Goal: Task Accomplishment & Management: Use online tool/utility

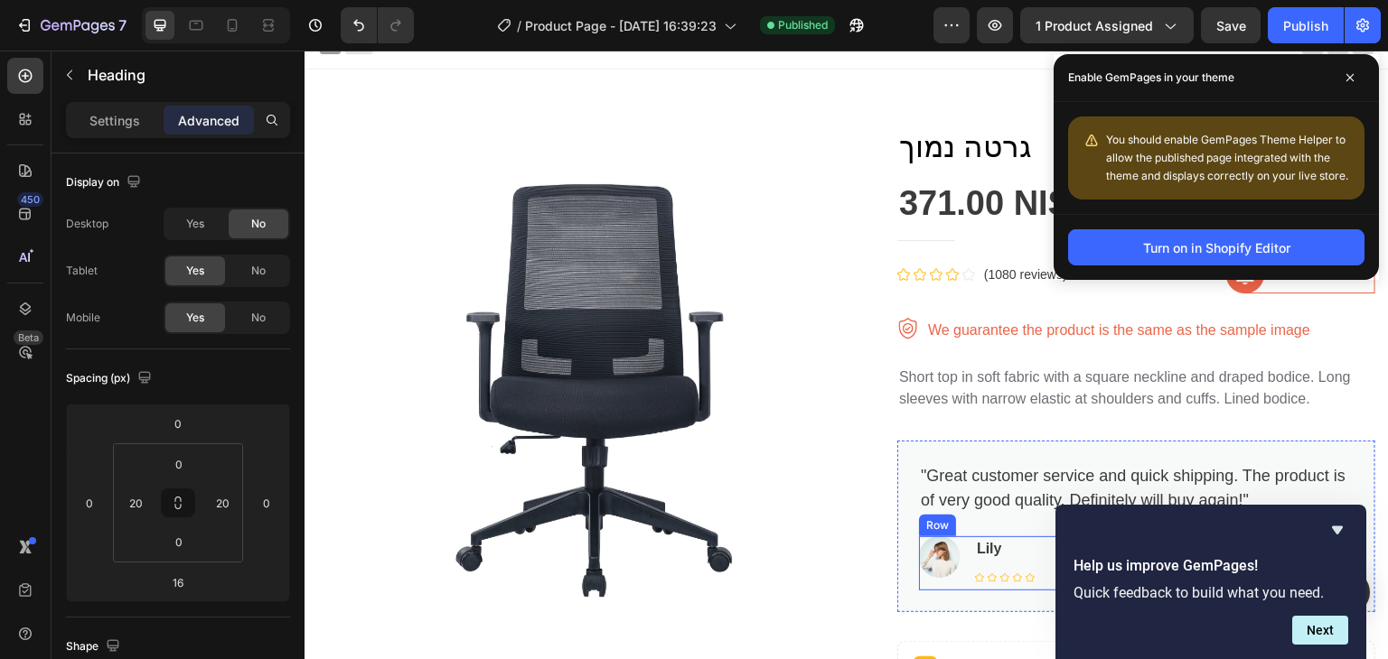
scroll to position [8, 0]
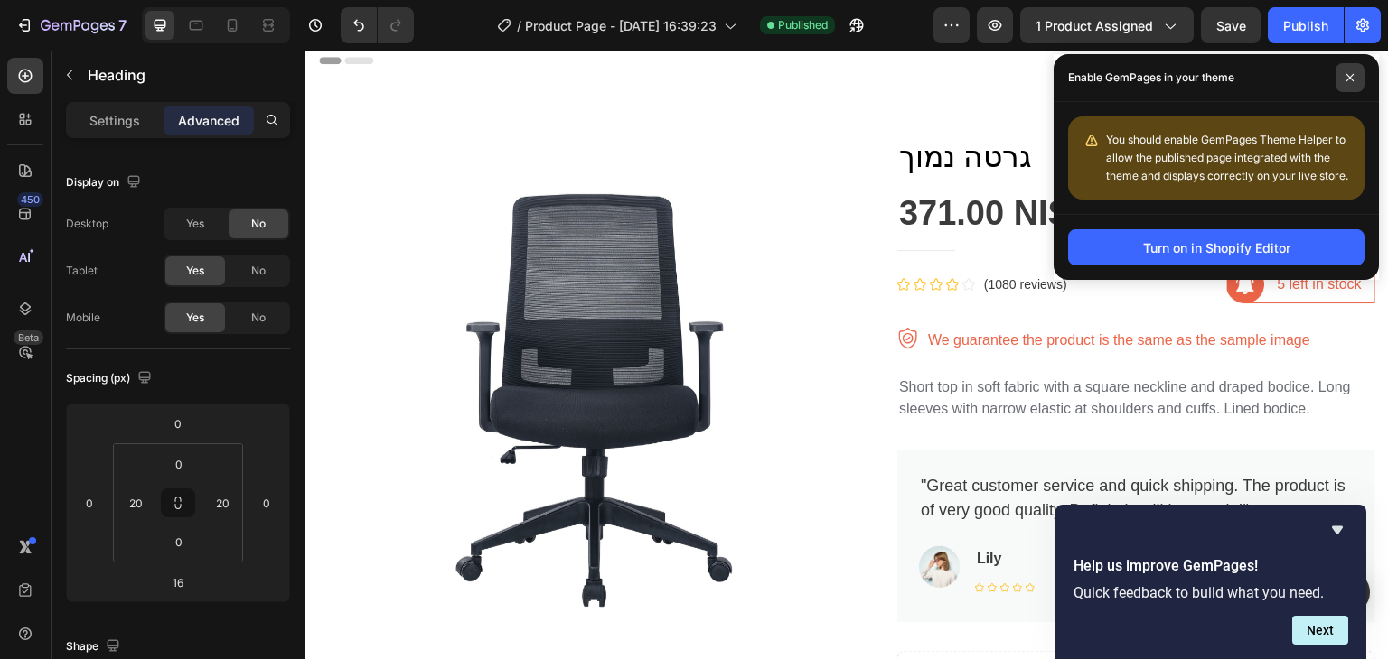
click at [1341, 77] on span at bounding box center [1349, 77] width 29 height 29
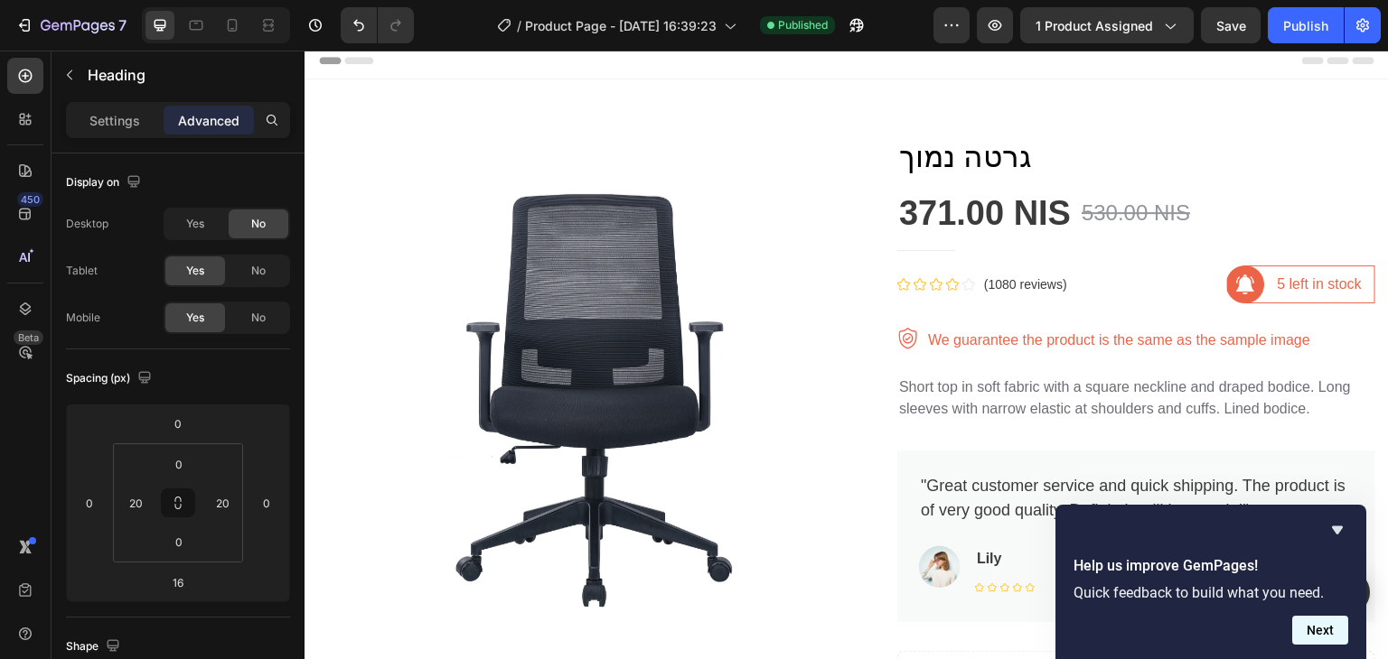
click at [1320, 626] on button "Next" at bounding box center [1320, 630] width 56 height 29
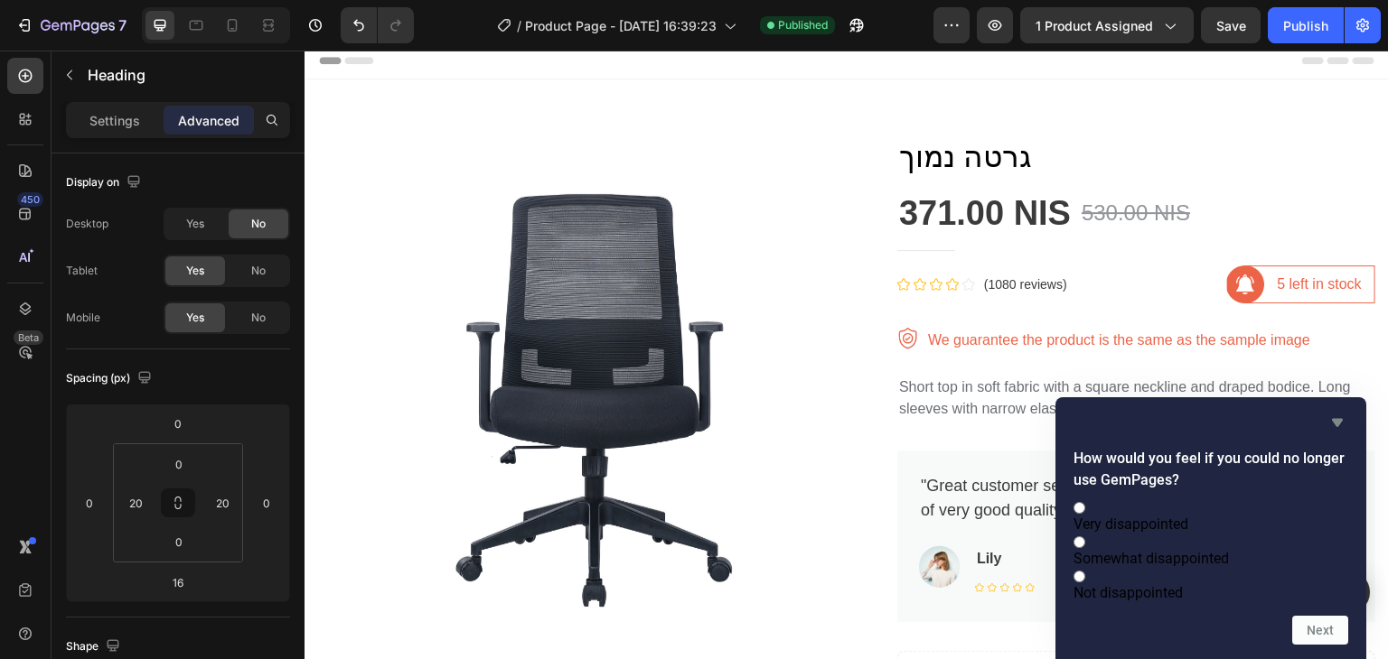
drag, startPoint x: 1351, startPoint y: 406, endPoint x: 1335, endPoint y: 404, distance: 15.5
click at [1339, 405] on div "How would you feel if you could no longer use GemPages? Very disappointed Somew…" at bounding box center [1210, 529] width 311 height 262
click at [1335, 419] on icon "Hide survey" at bounding box center [1337, 423] width 11 height 8
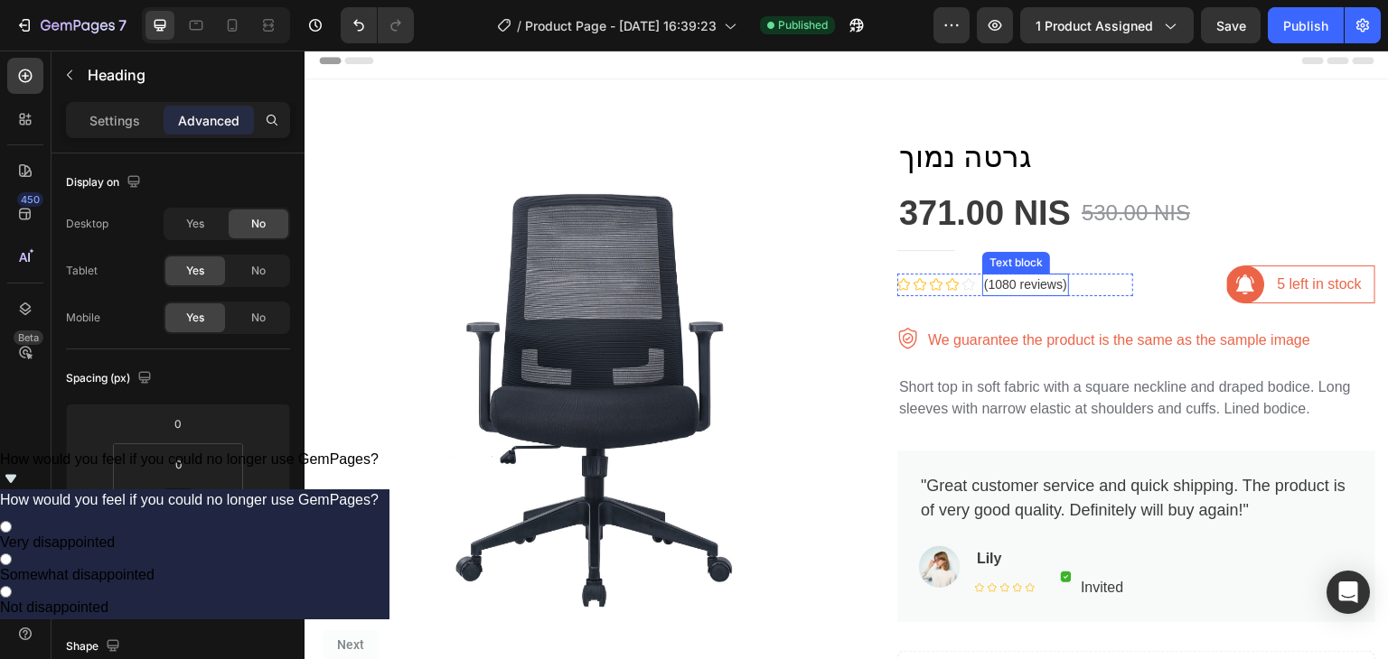
click at [1020, 277] on p "(1080 reviews)" at bounding box center [1025, 285] width 83 height 19
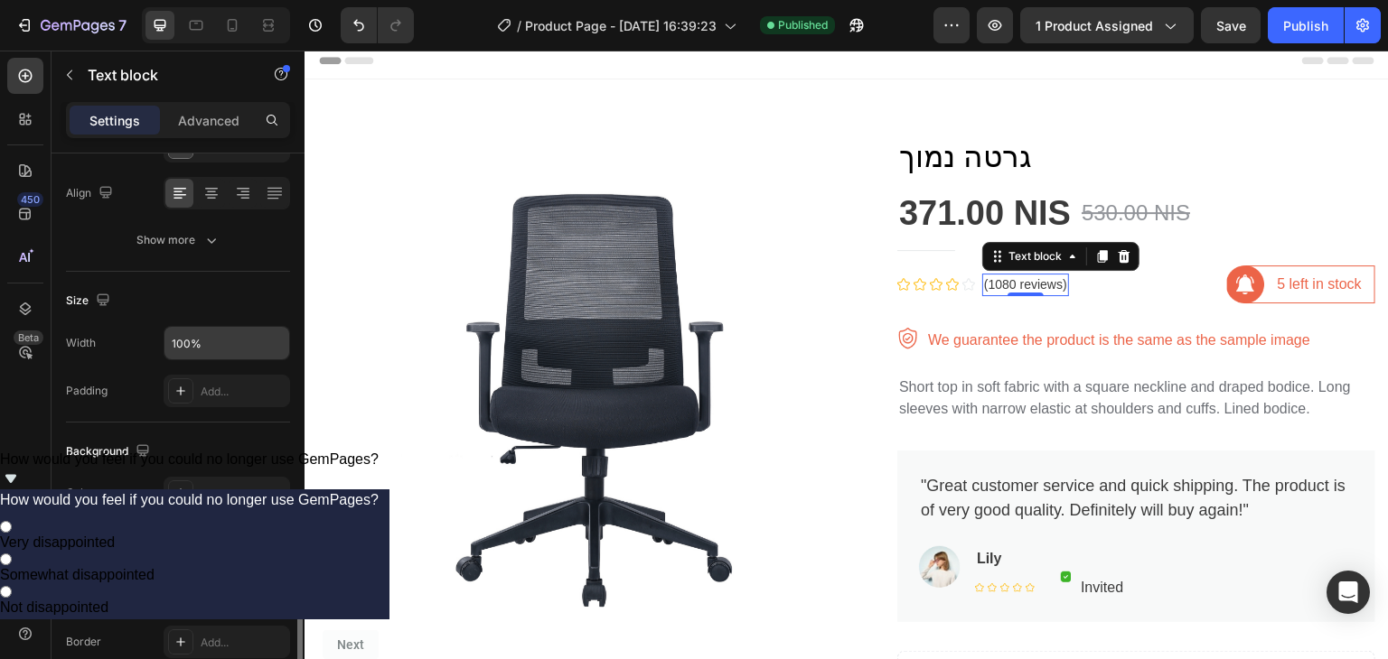
scroll to position [511, 0]
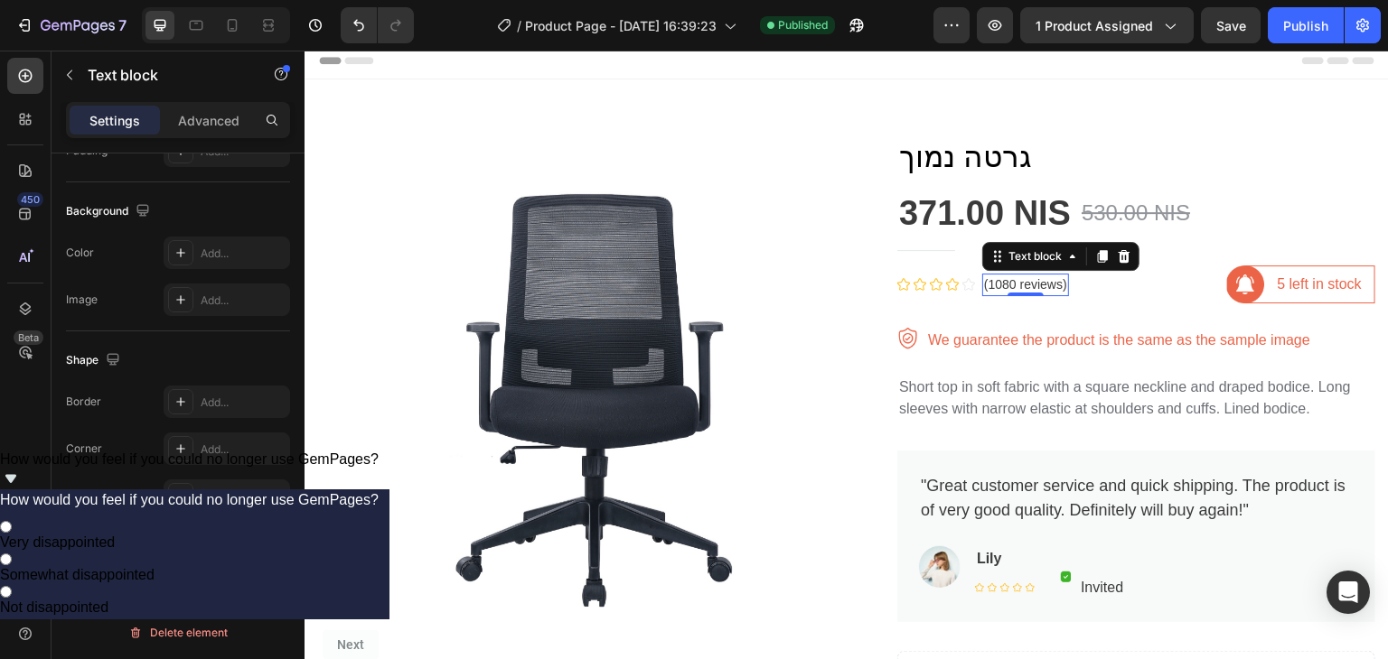
click at [1001, 283] on p "(1080 reviews)" at bounding box center [1025, 285] width 83 height 19
click at [1034, 284] on p "(1080 reviews)" at bounding box center [1025, 285] width 83 height 19
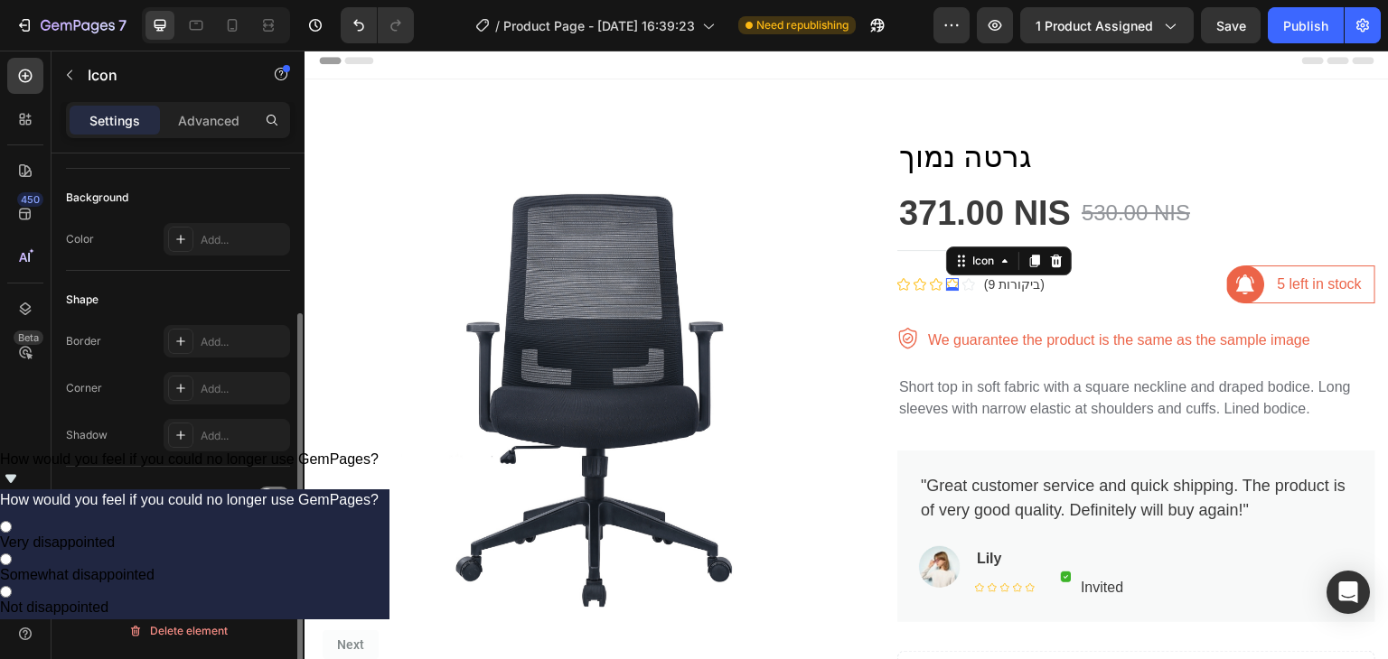
click at [949, 286] on div "Icon 0" at bounding box center [952, 284] width 13 height 13
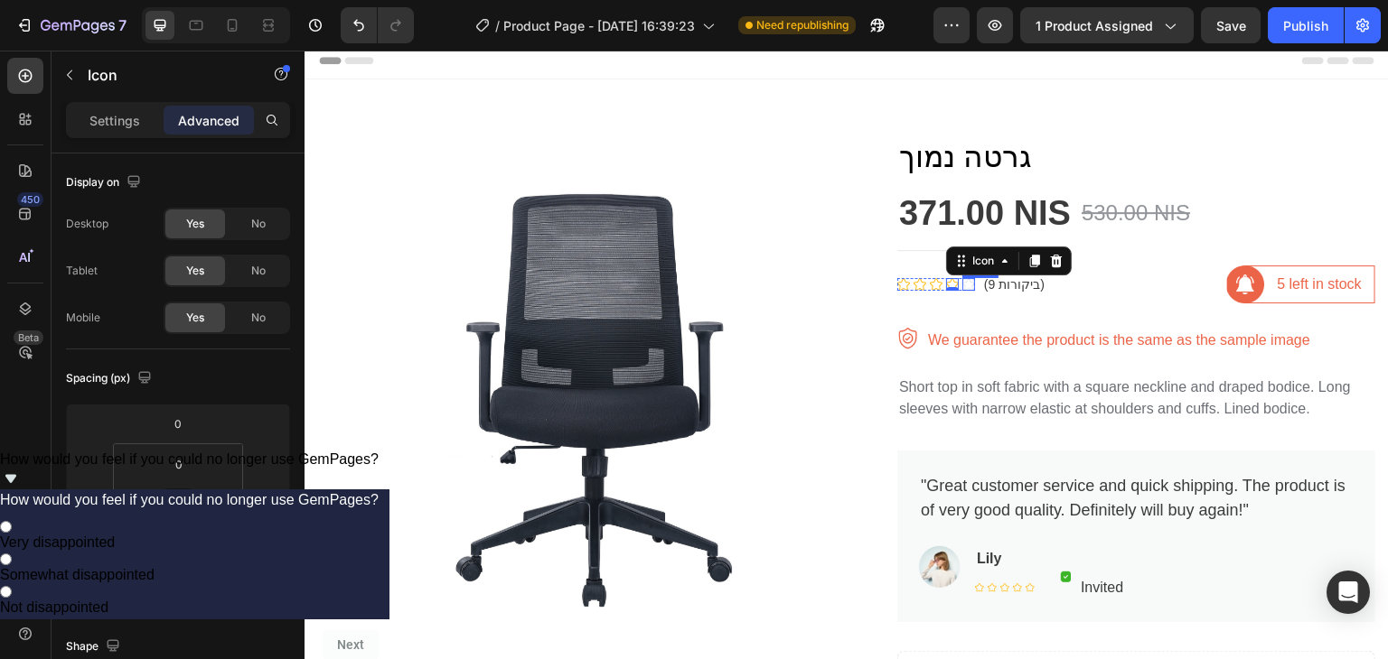
click at [962, 280] on icon at bounding box center [968, 284] width 13 height 13
click at [985, 261] on div "Icon" at bounding box center [999, 261] width 29 height 0
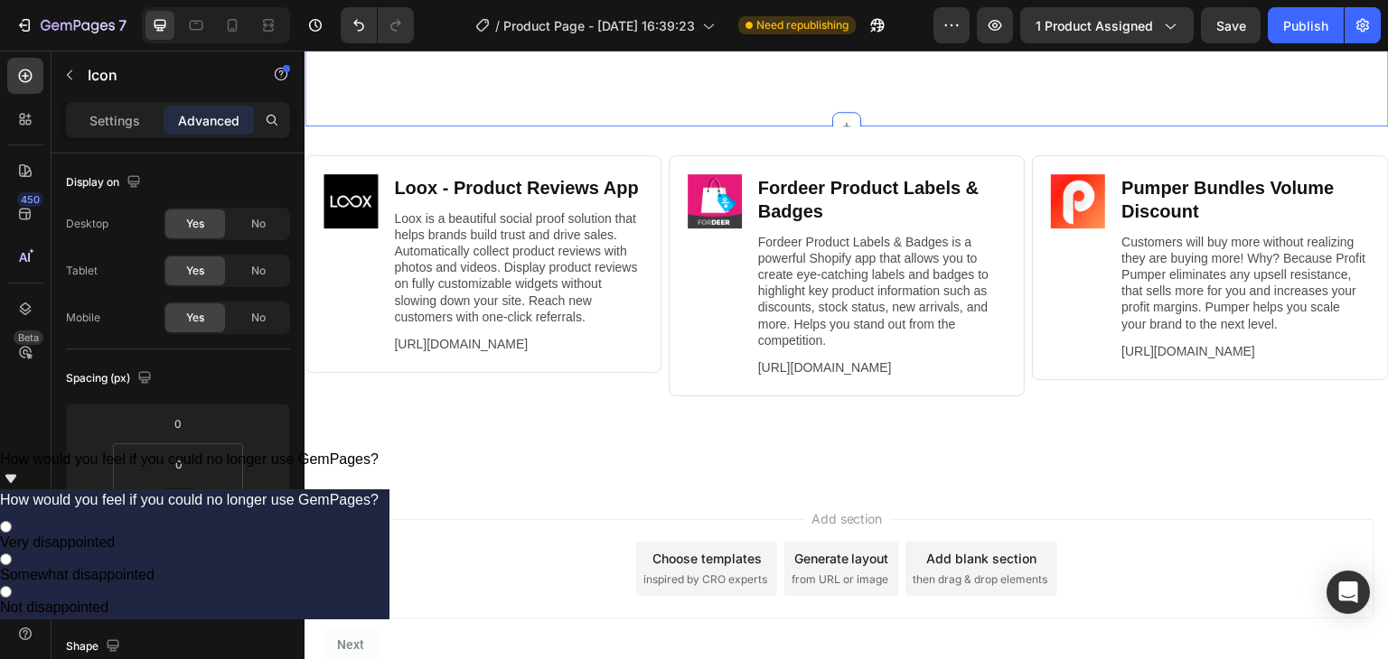
scroll to position [2208, 0]
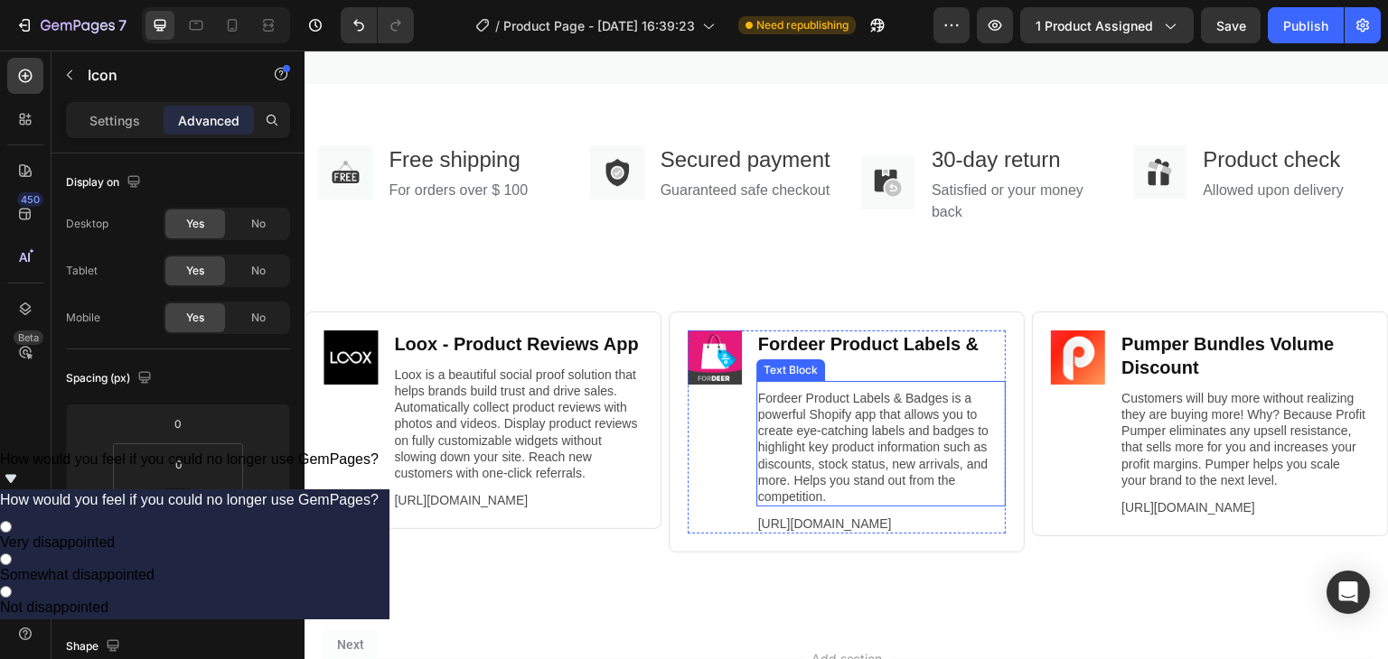
click at [785, 379] on div "Text Block" at bounding box center [790, 370] width 61 height 16
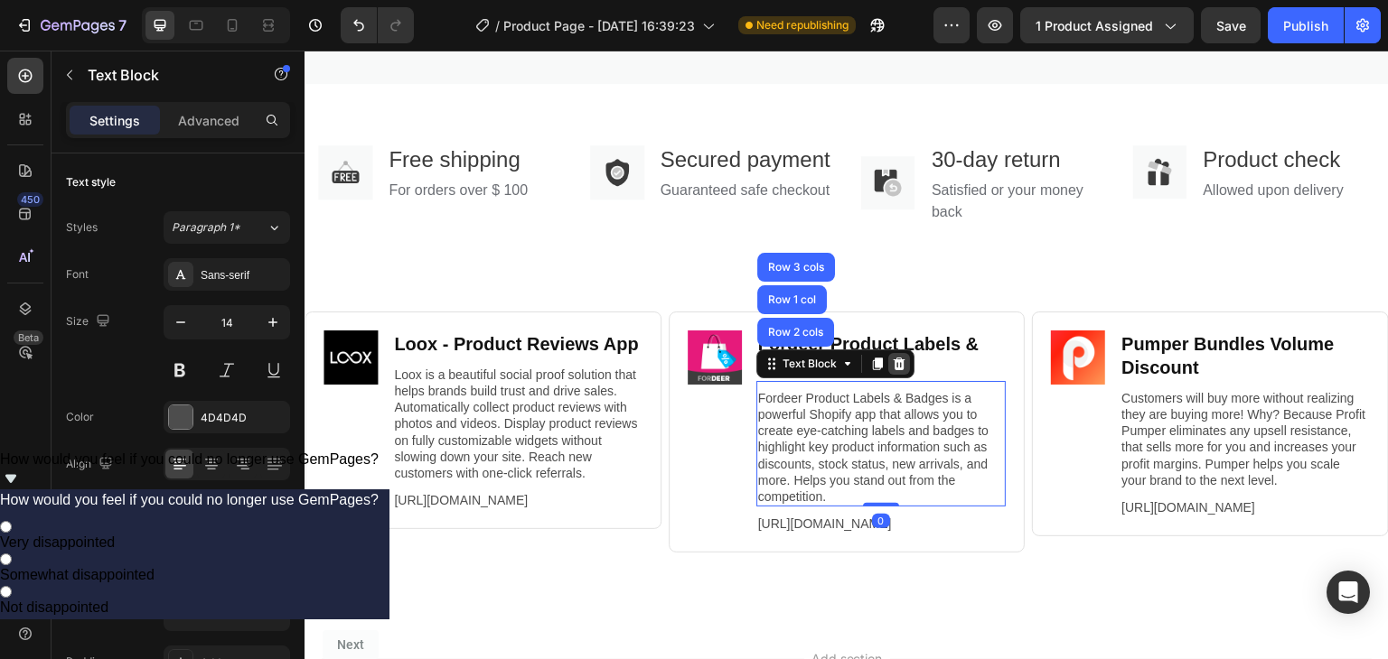
click at [894, 371] on icon at bounding box center [899, 364] width 14 height 14
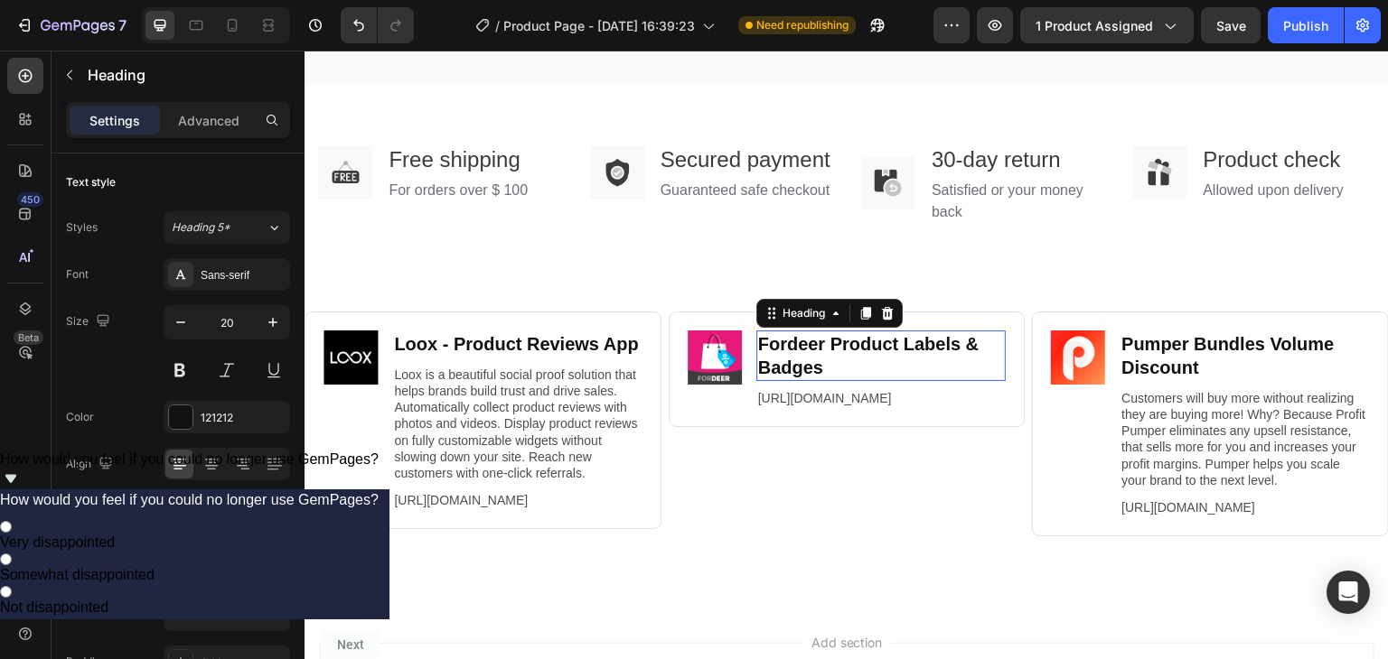
click at [884, 381] on h2 "Fordeer Product Labels & Badges" at bounding box center [881, 356] width 250 height 51
click at [880, 321] on icon at bounding box center [887, 313] width 14 height 14
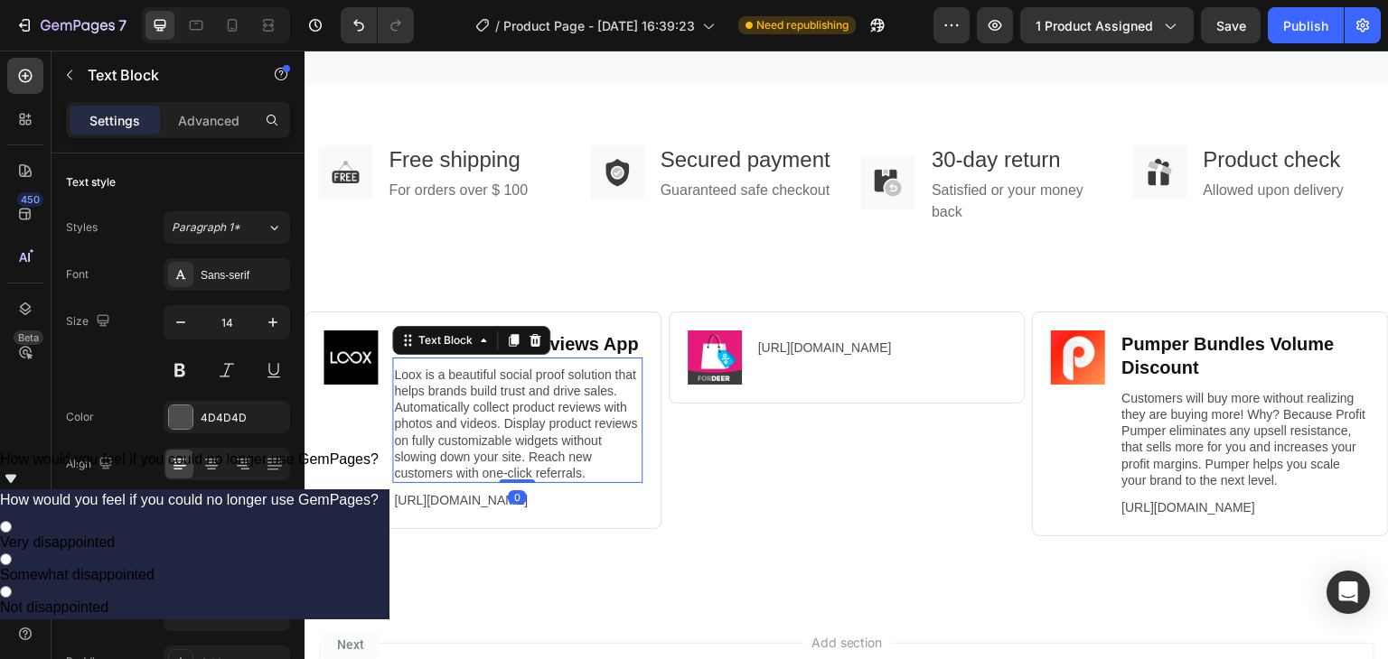
click at [516, 445] on p "Loox is a beautiful social proof solution that helps brands build trust and dri…" at bounding box center [517, 424] width 247 height 115
click at [538, 347] on icon at bounding box center [535, 340] width 12 height 13
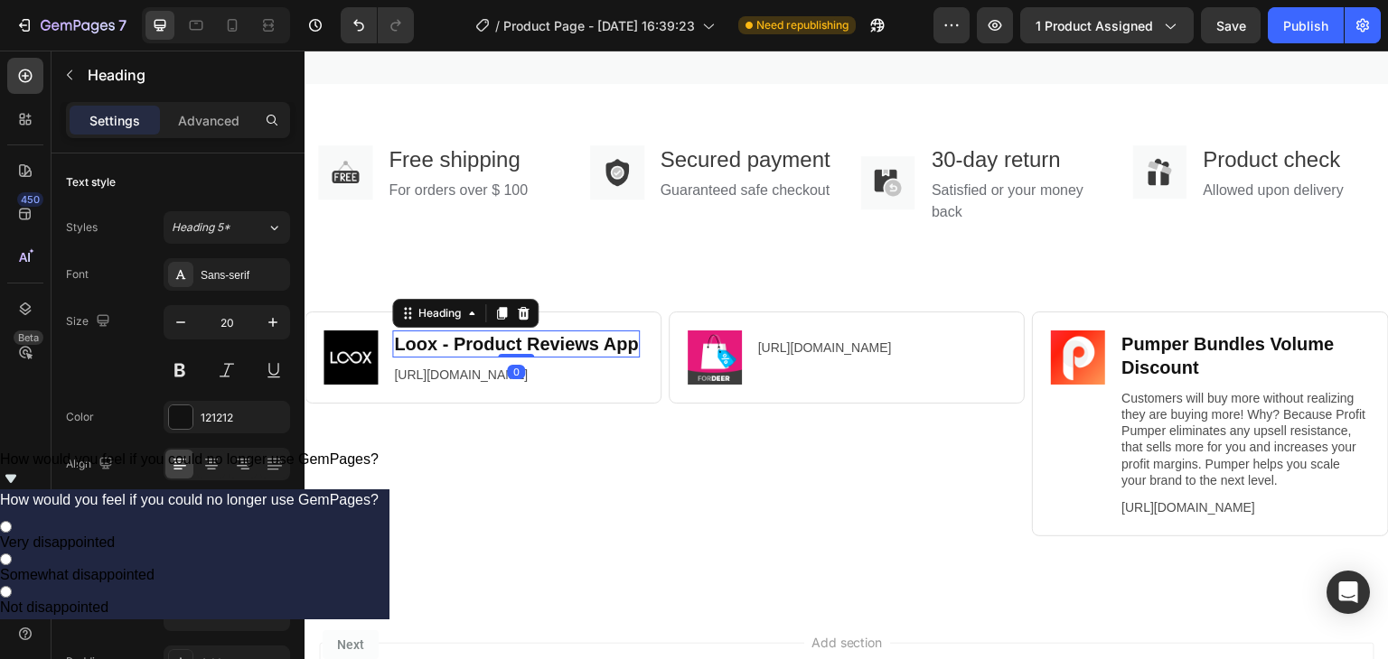
click at [538, 358] on h2 "Loox ‑ Product Reviews App" at bounding box center [516, 344] width 248 height 27
click at [528, 321] on icon at bounding box center [523, 313] width 14 height 14
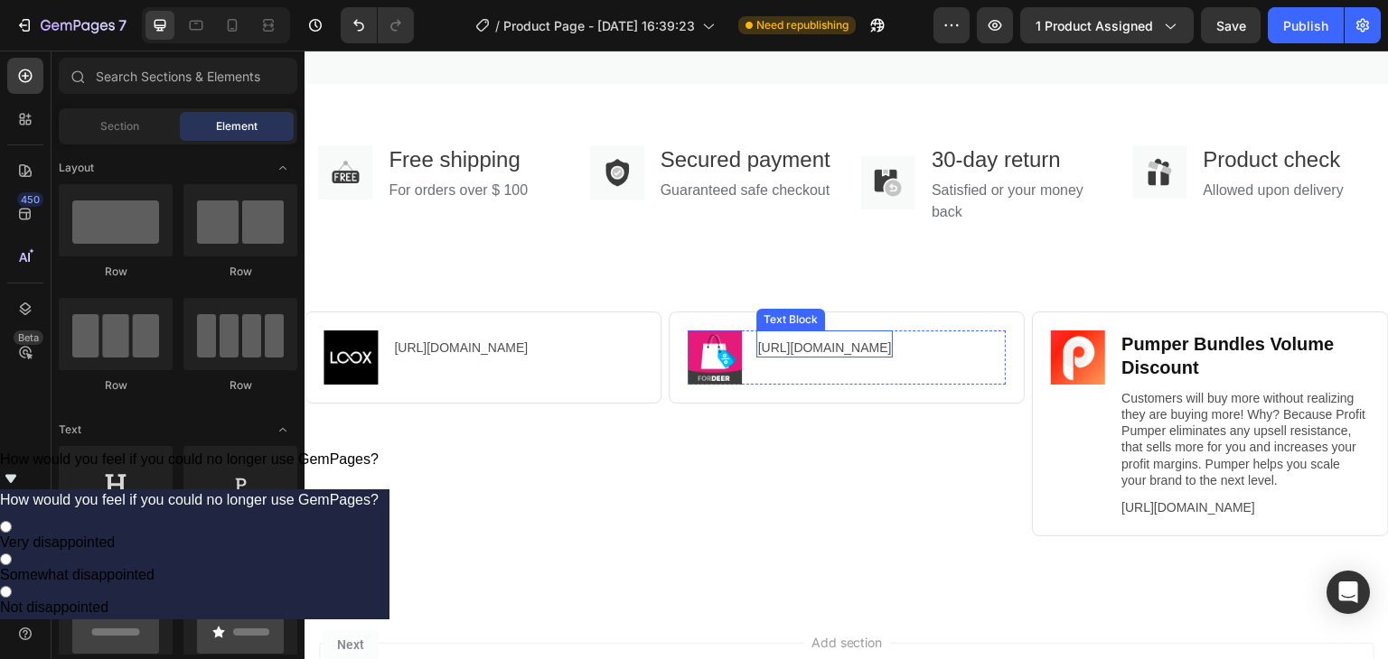
click at [778, 356] on p "[URL][DOMAIN_NAME]" at bounding box center [825, 348] width 134 height 16
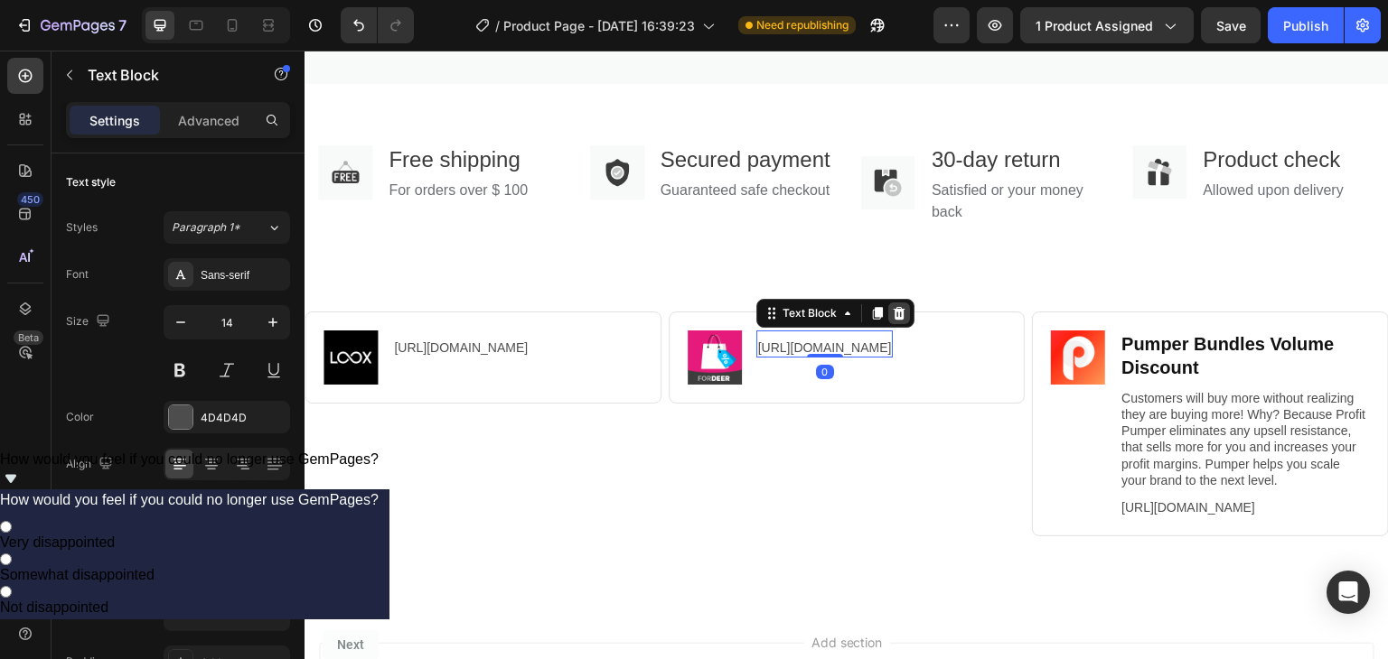
click at [901, 324] on div at bounding box center [899, 314] width 22 height 22
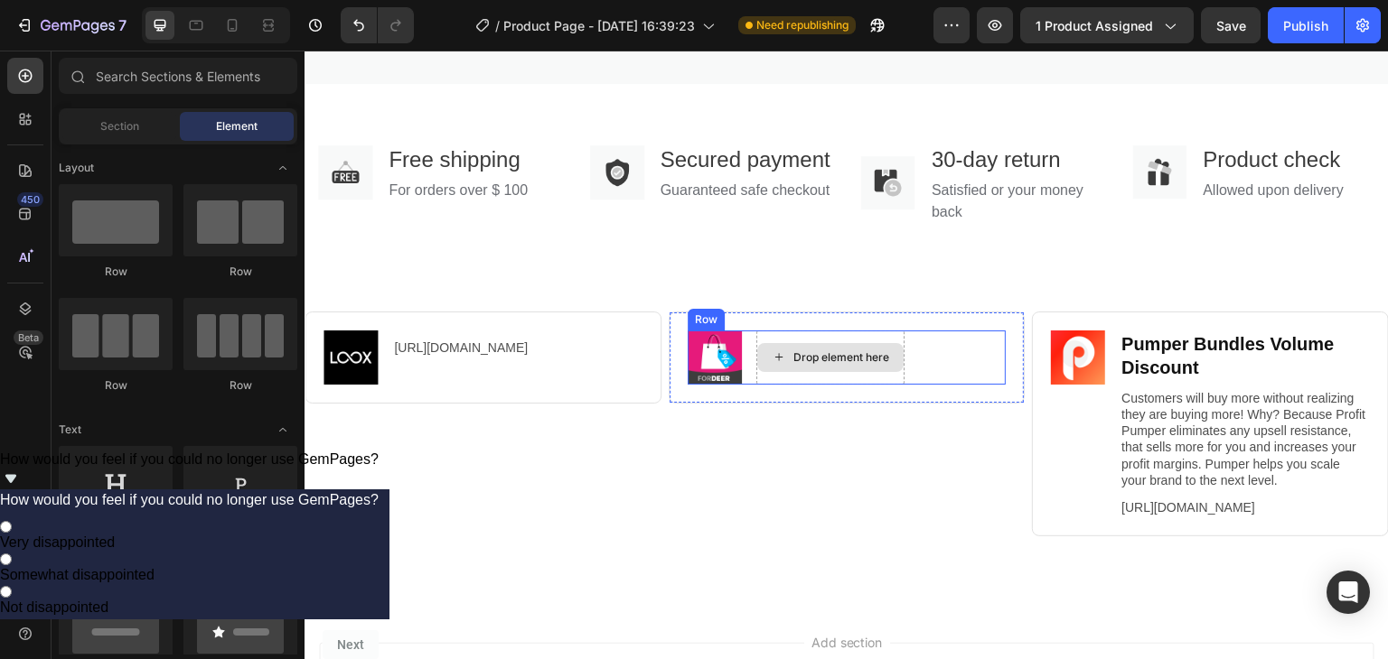
click at [847, 372] on div "Drop element here" at bounding box center [830, 357] width 146 height 29
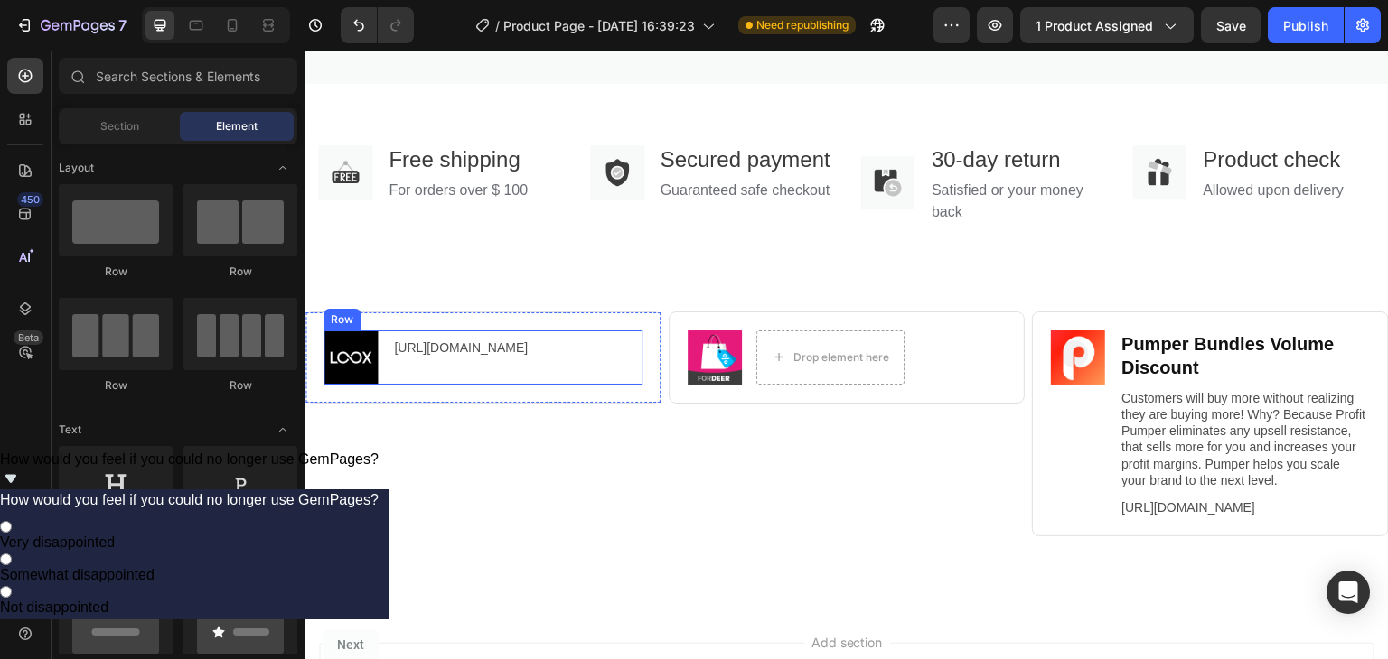
click at [559, 381] on div "Image https://gempages.co/loox Text Block Row" at bounding box center [482, 358] width 319 height 54
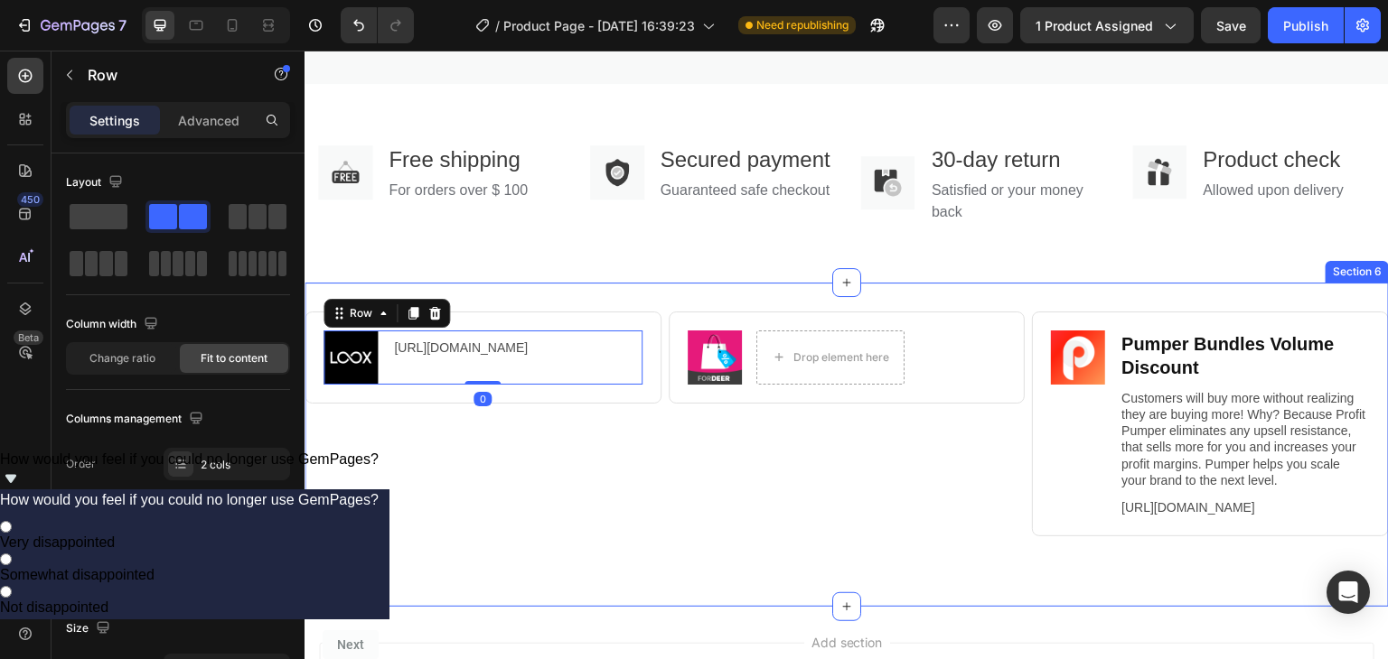
click at [449, 341] on div "Recommended Apps for this template Heading Image https://gempages.co/loox Text …" at bounding box center [846, 445] width 1084 height 324
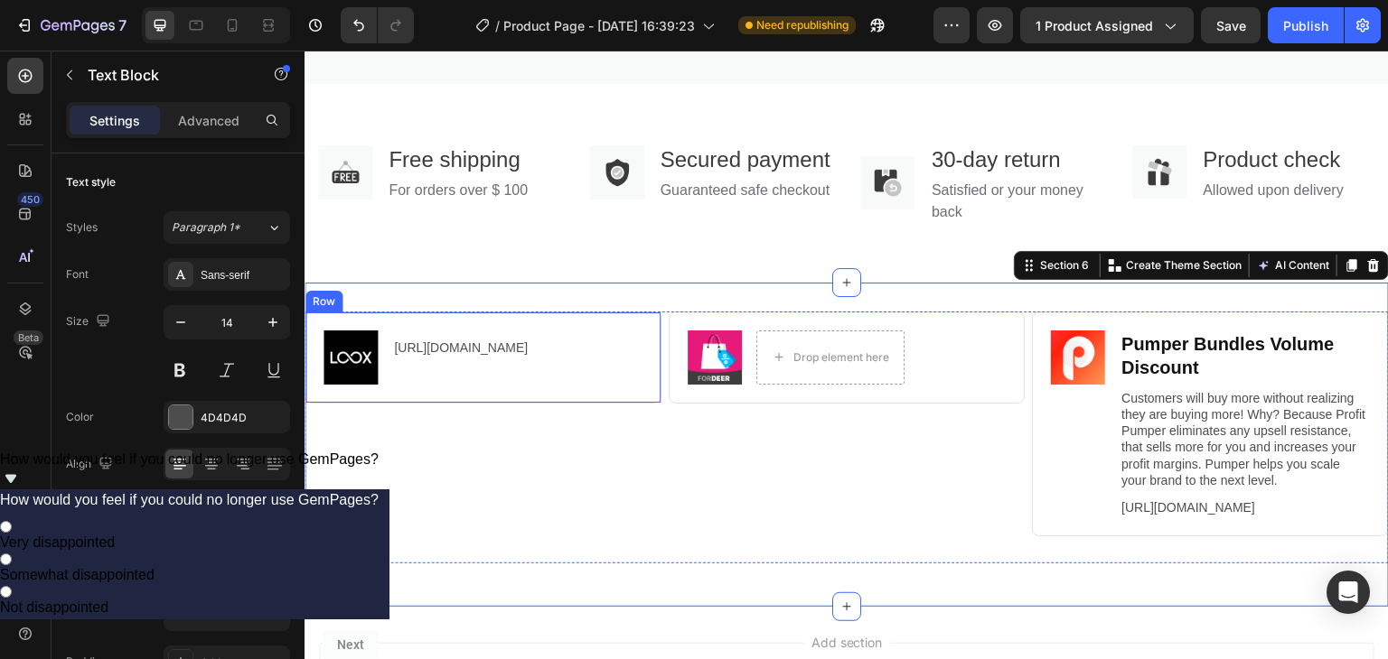
click at [444, 358] on div "https://gempages.co/loox Text Block" at bounding box center [460, 344] width 137 height 27
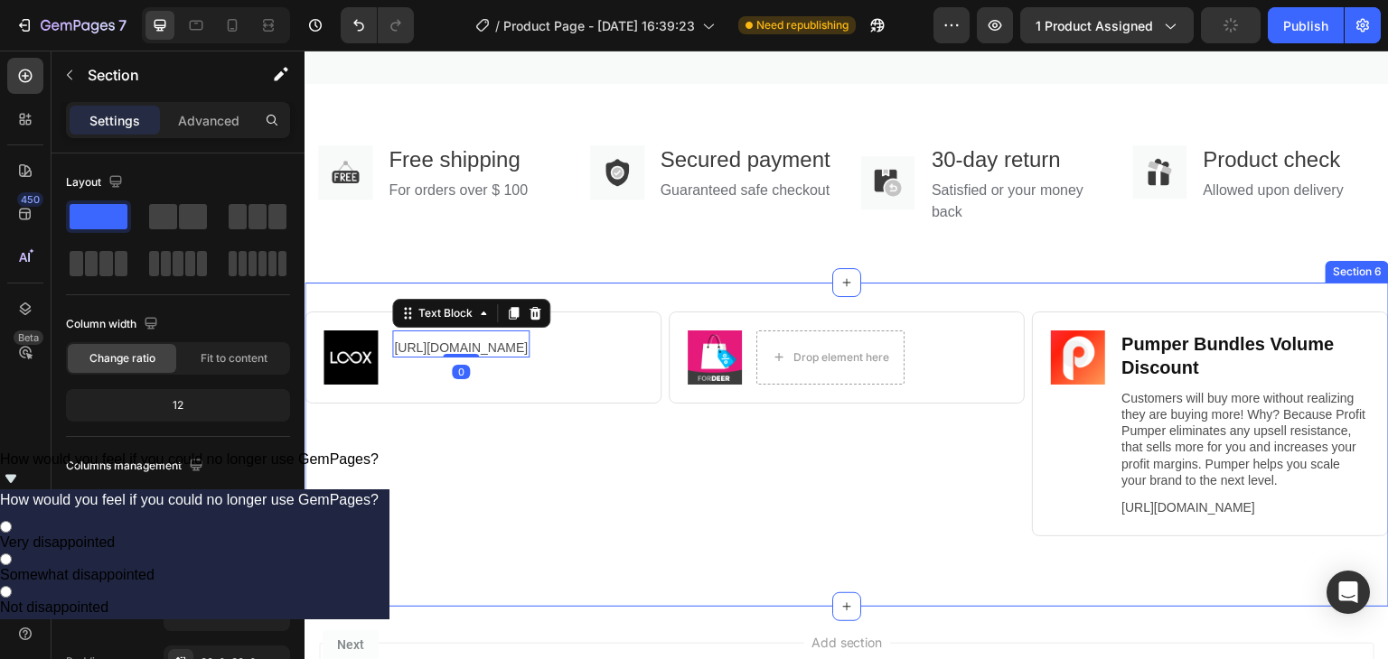
click at [648, 335] on div "Recommended Apps for this template Heading Image https://gempages.co/loox Text …" at bounding box center [846, 445] width 1084 height 324
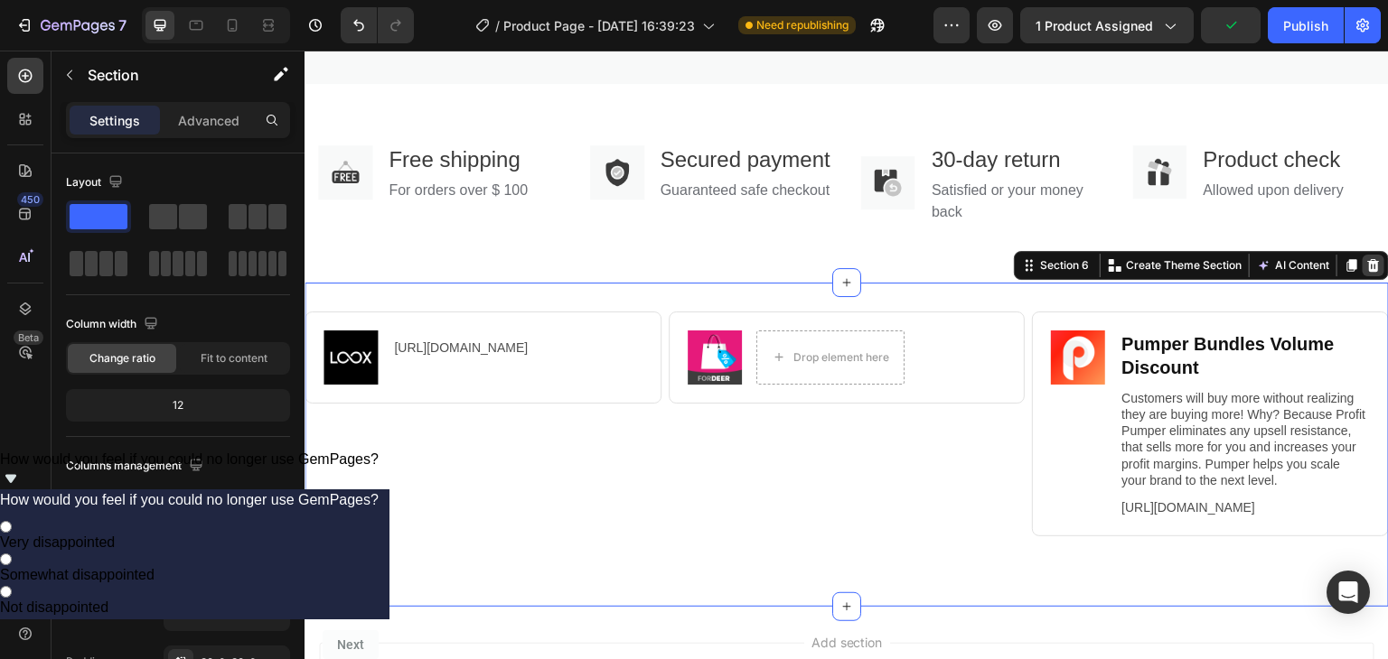
click at [1366, 273] on icon at bounding box center [1373, 265] width 14 height 14
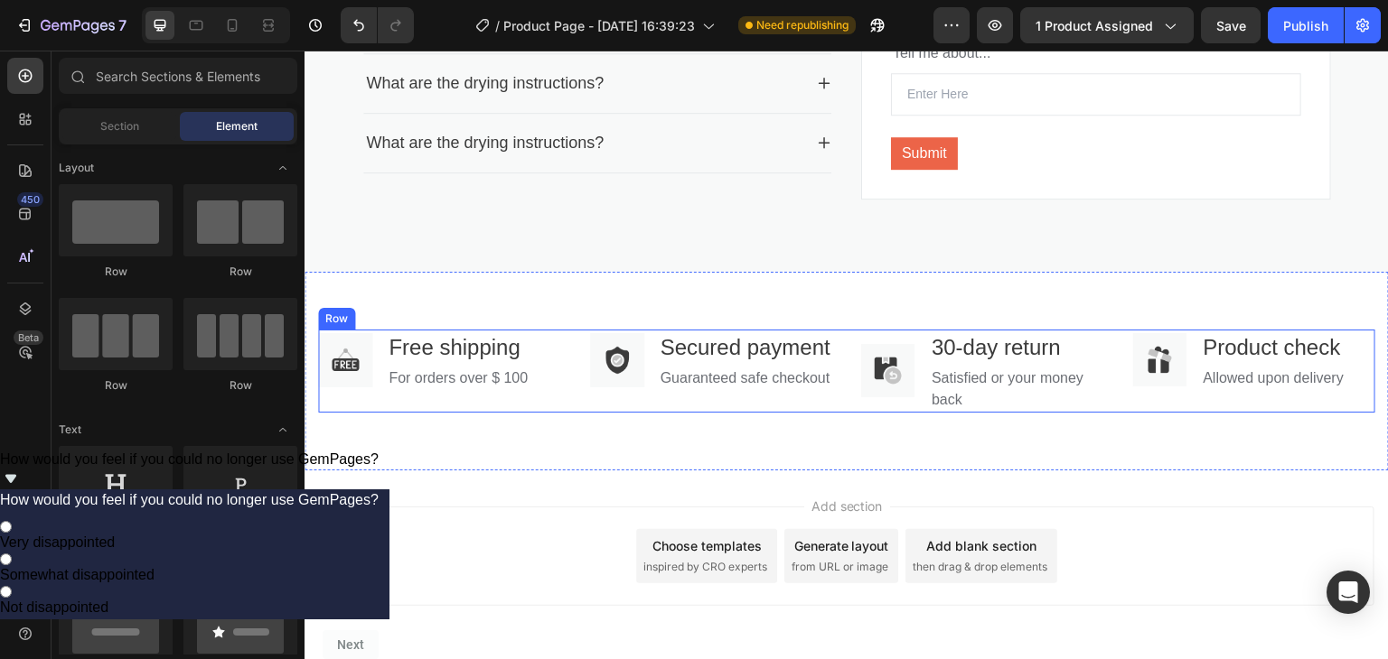
scroll to position [2121, 0]
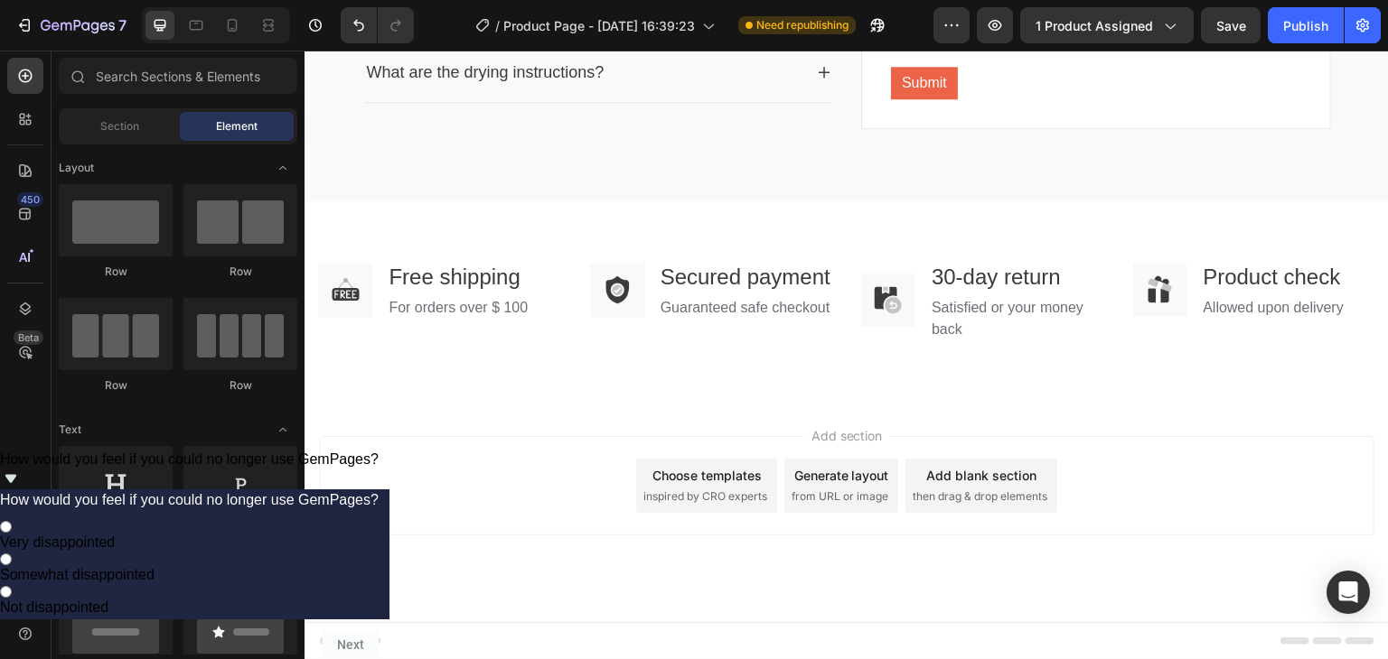
click at [1180, 424] on div "Add section Choose templates inspired by CRO experts Generate layout from URL o…" at bounding box center [846, 511] width 1084 height 222
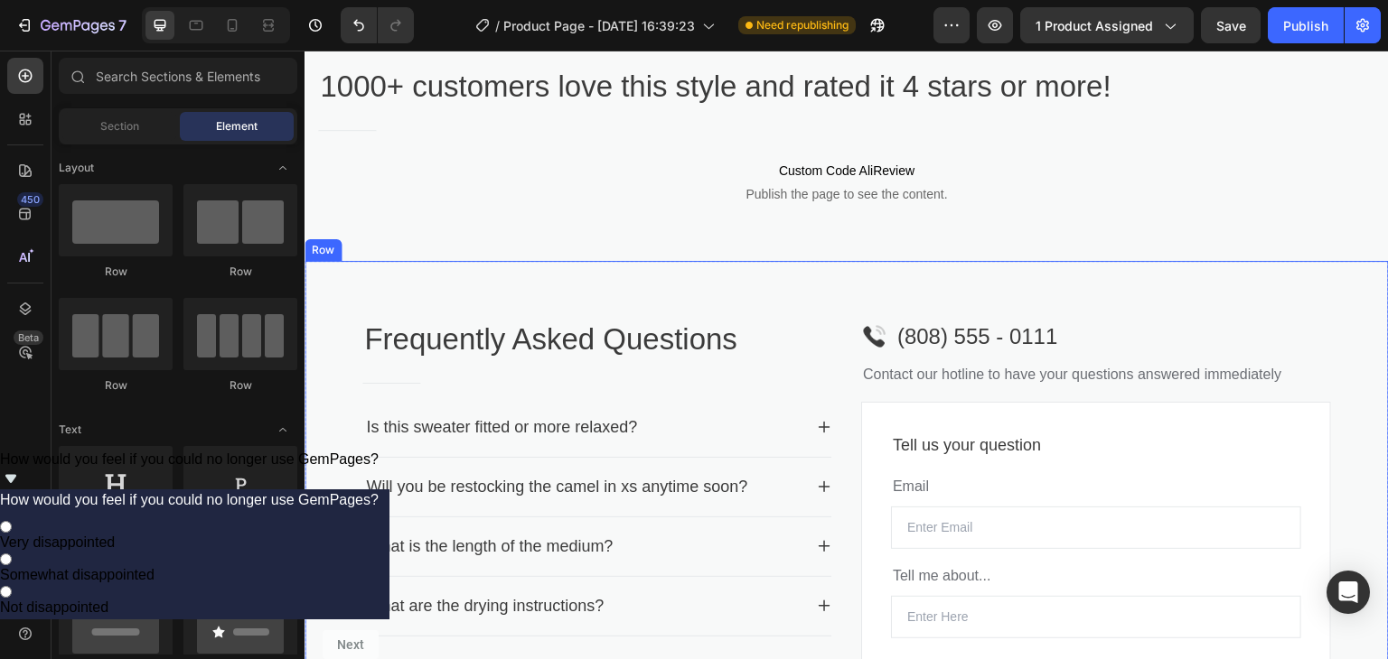
scroll to position [1489, 0]
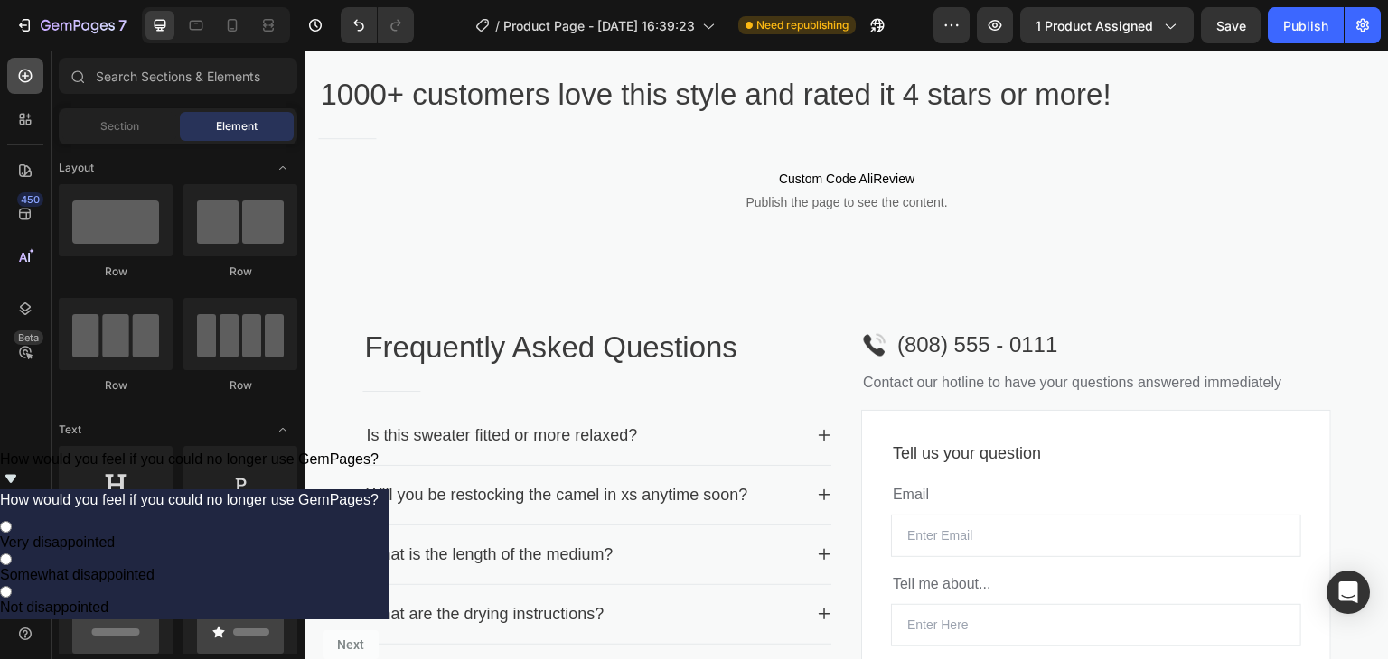
click at [28, 62] on div at bounding box center [25, 76] width 36 height 36
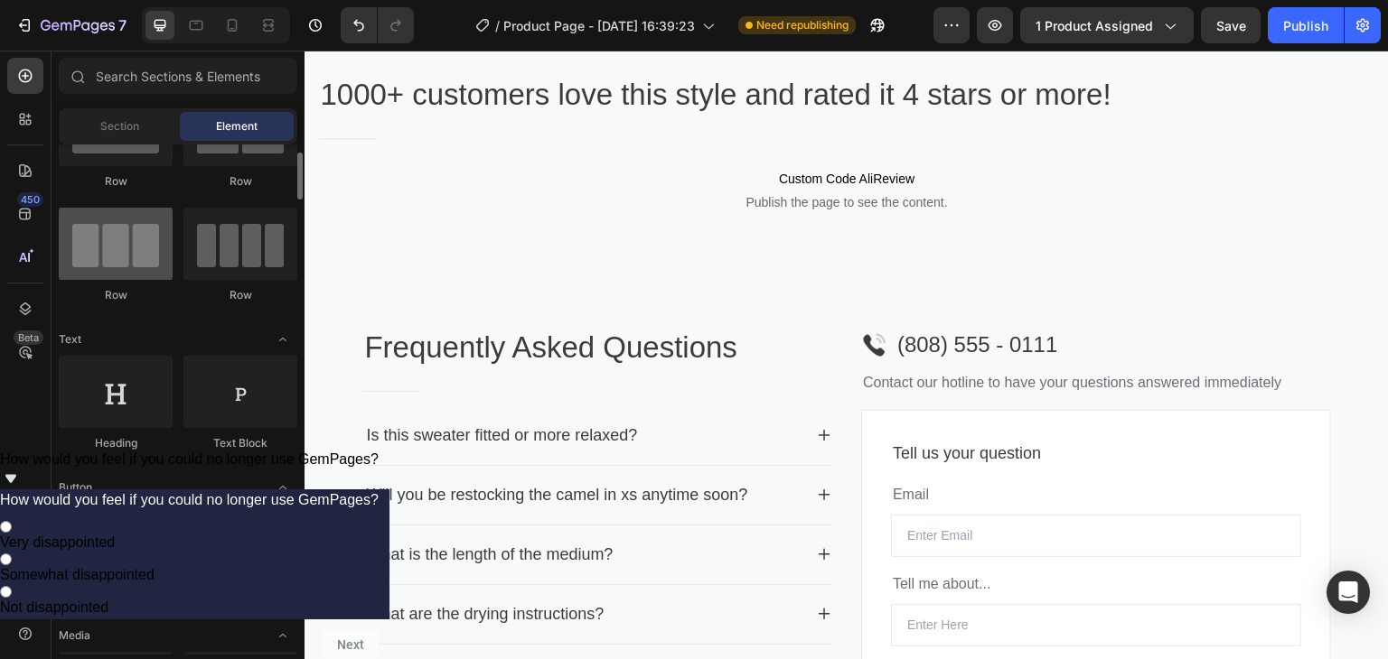
click at [137, 245] on div at bounding box center [116, 244] width 114 height 72
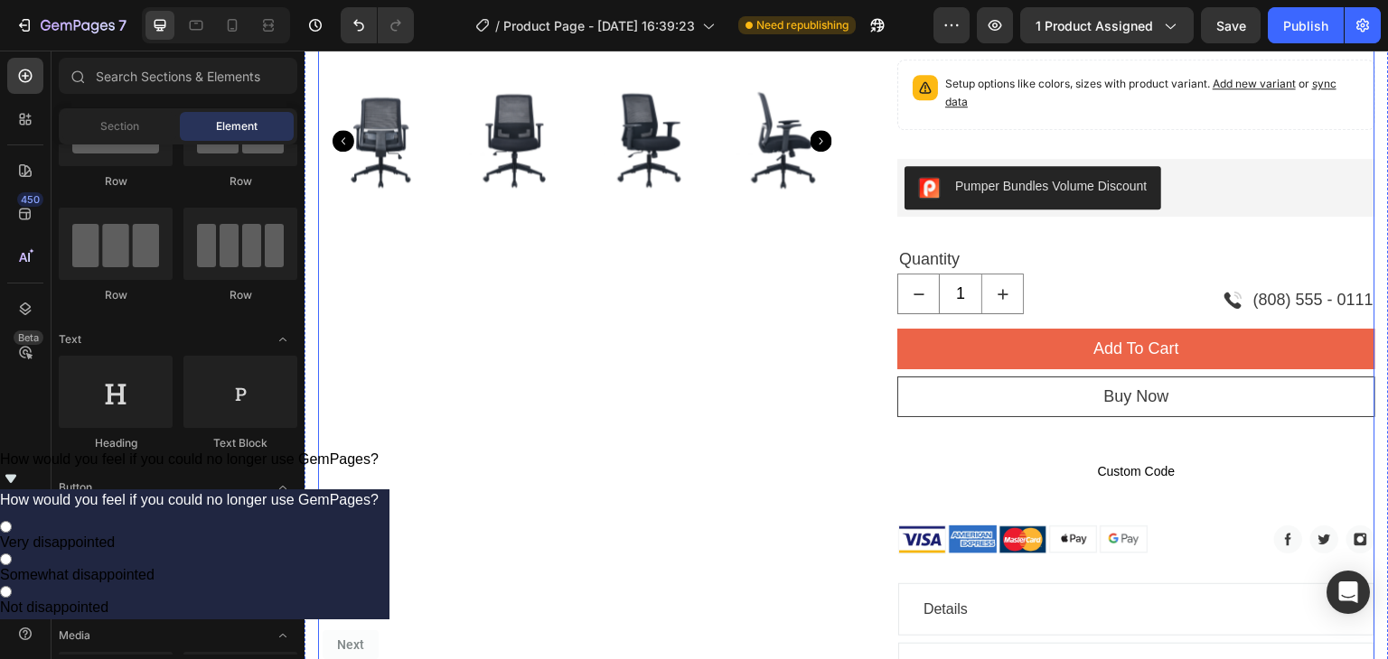
scroll to position [903, 0]
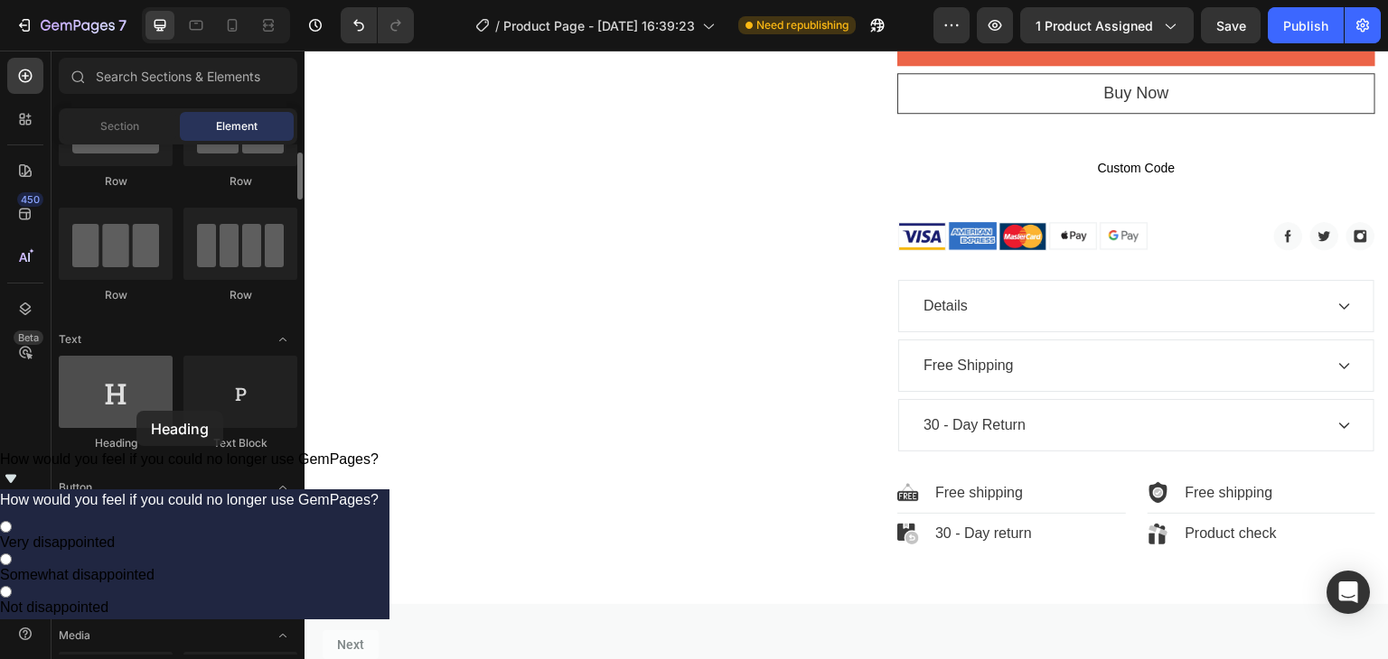
click at [136, 411] on div at bounding box center [116, 392] width 114 height 72
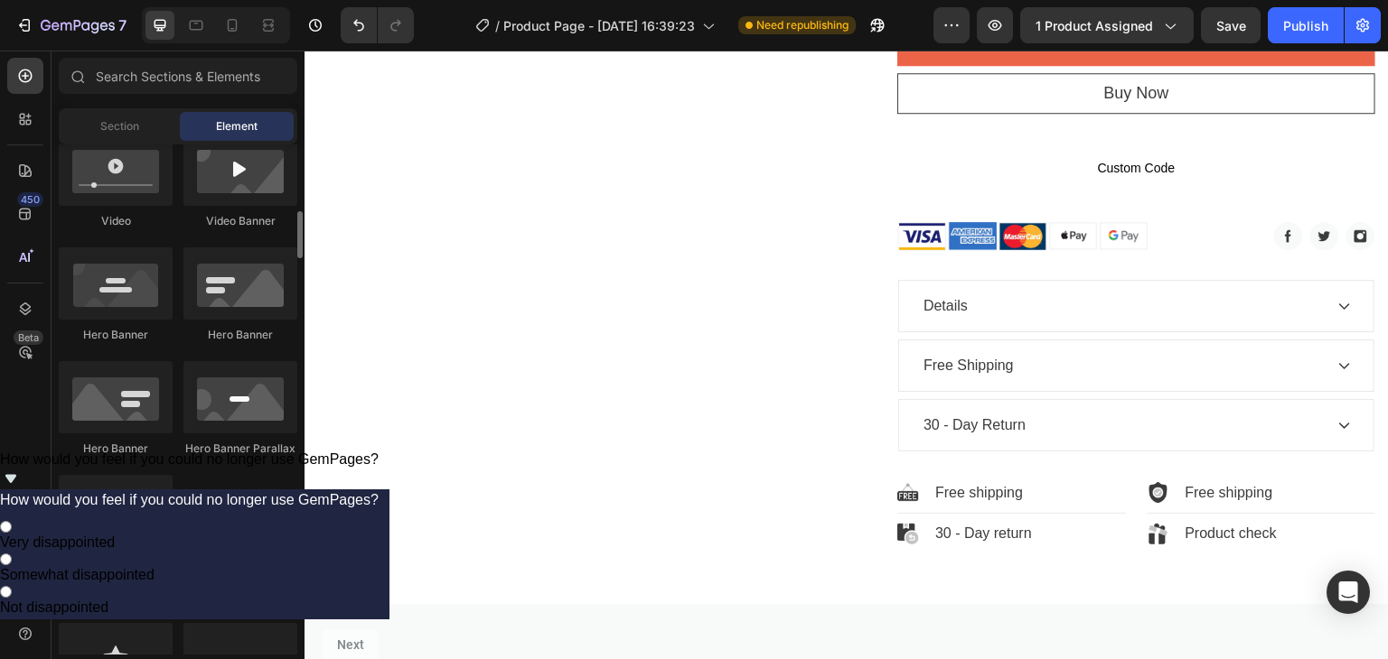
scroll to position [1084, 0]
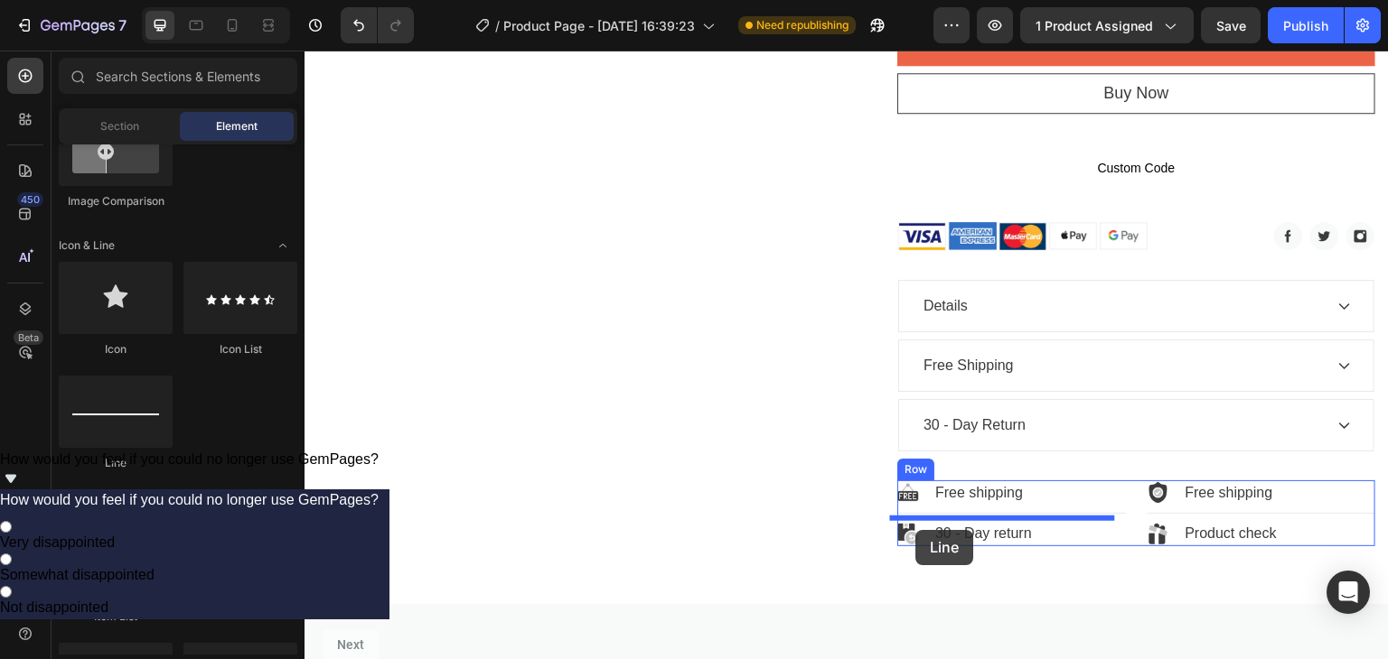
drag, startPoint x: 441, startPoint y: 462, endPoint x: 916, endPoint y: 530, distance: 480.1
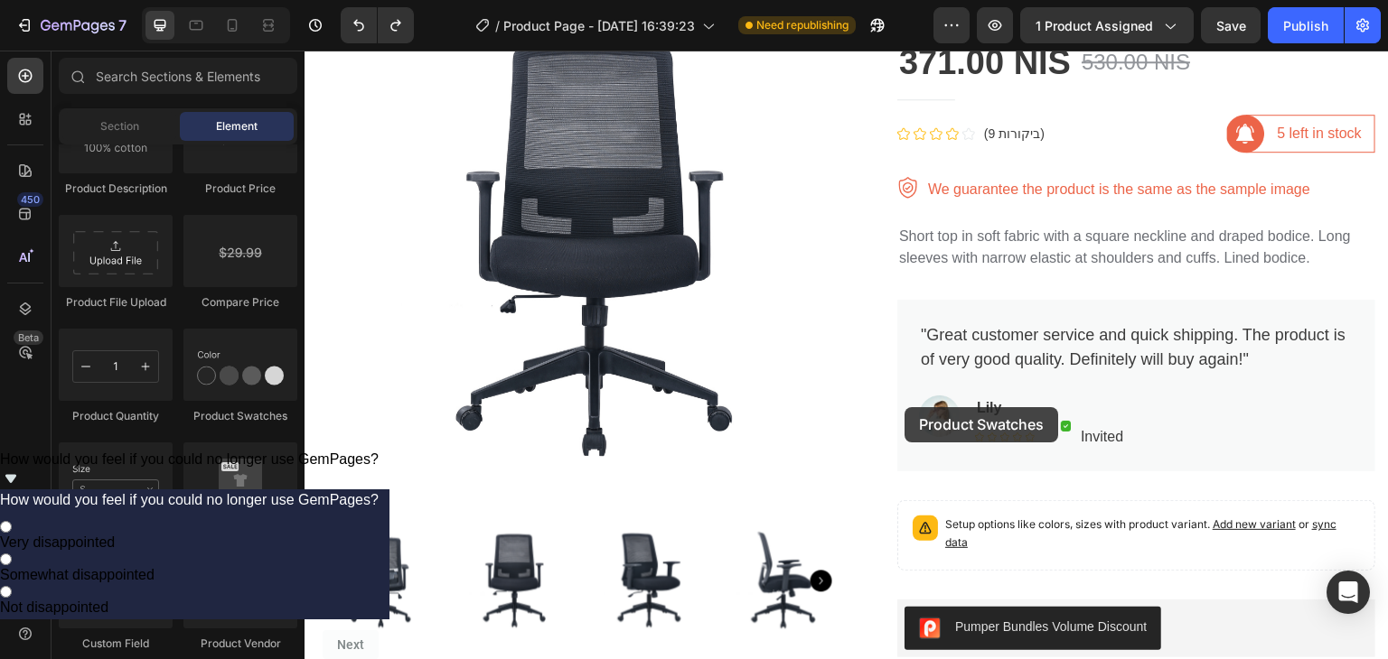
scroll to position [181, 0]
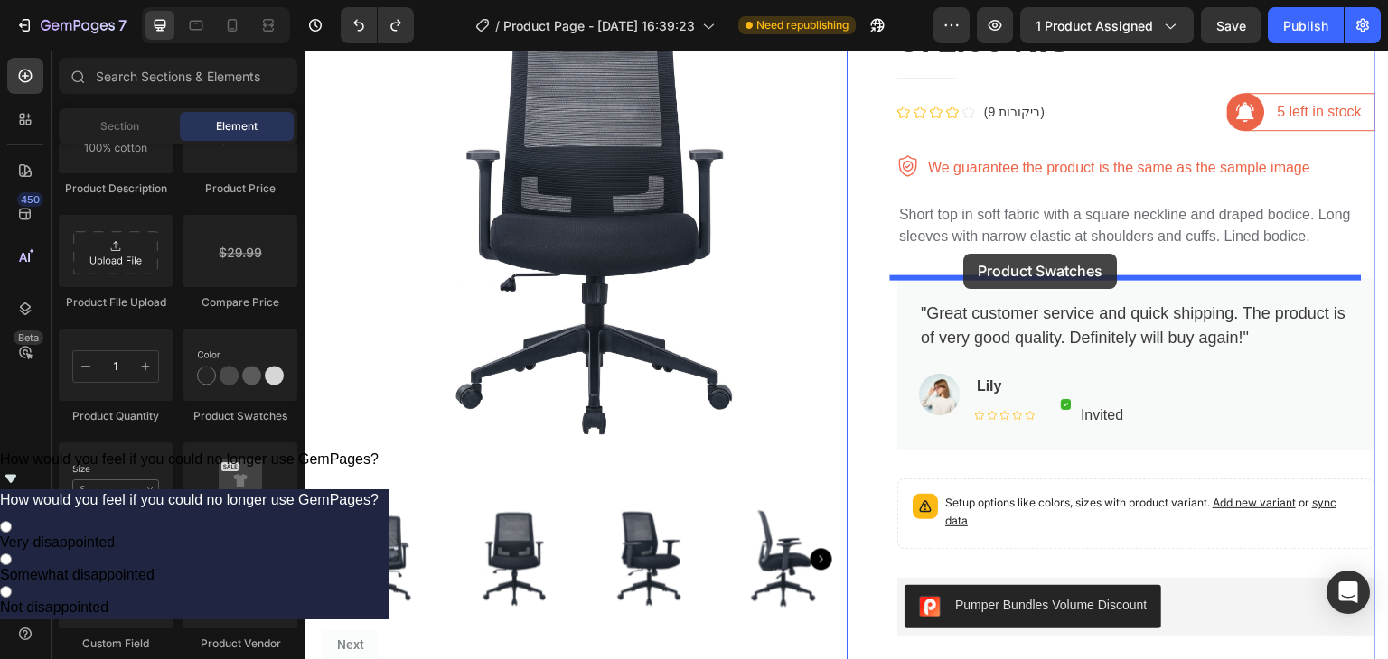
drag, startPoint x: 607, startPoint y: 431, endPoint x: 964, endPoint y: 254, distance: 398.4
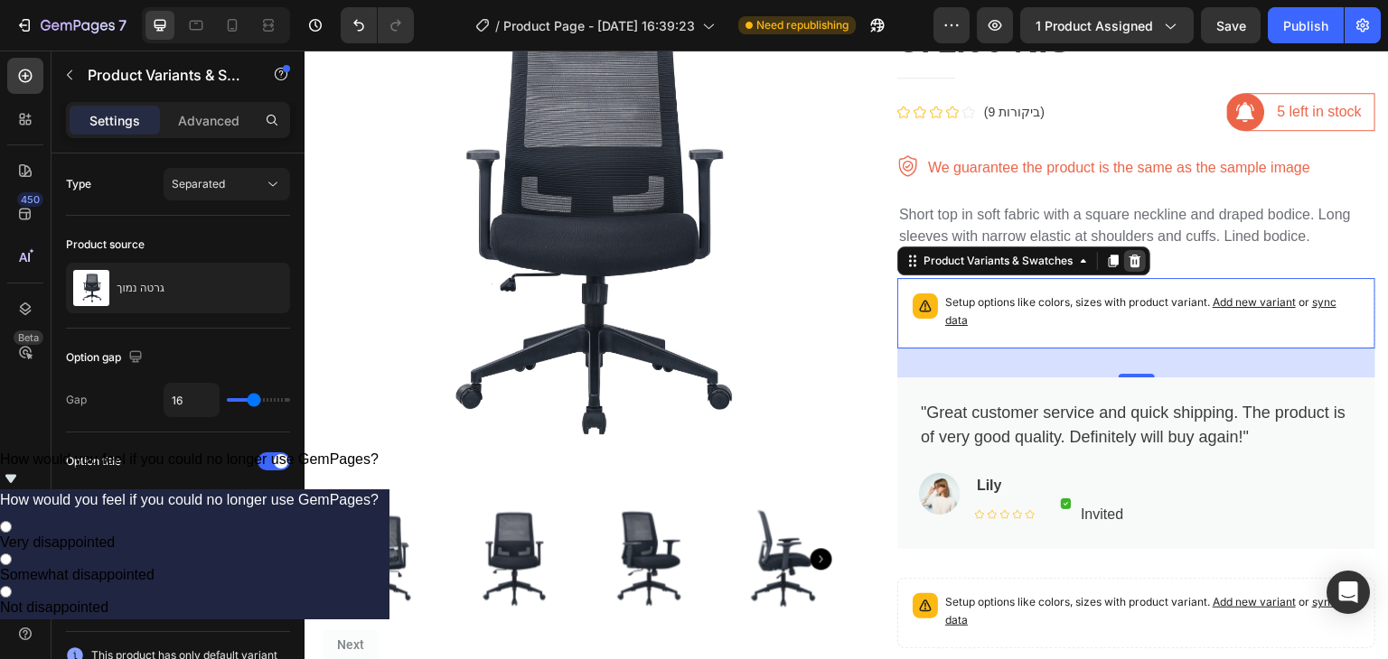
click at [1127, 252] on div at bounding box center [1135, 261] width 22 height 22
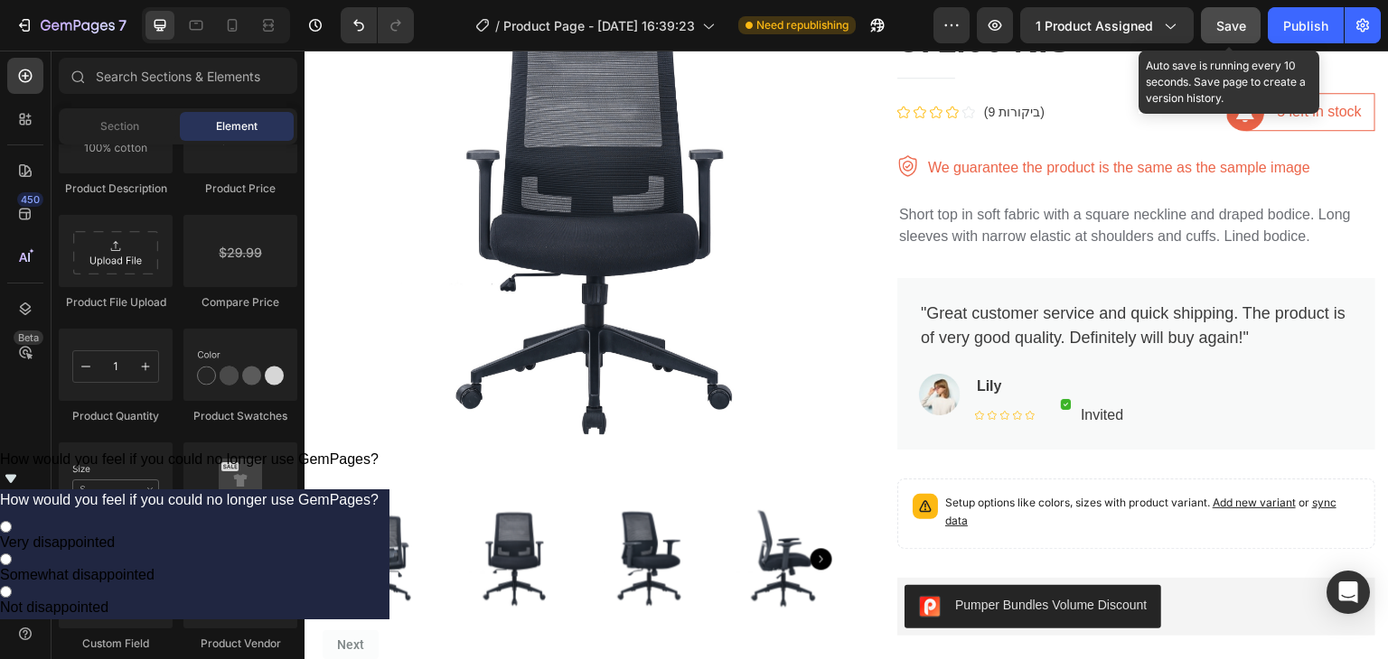
click at [1231, 18] on span "Save" at bounding box center [1231, 25] width 30 height 15
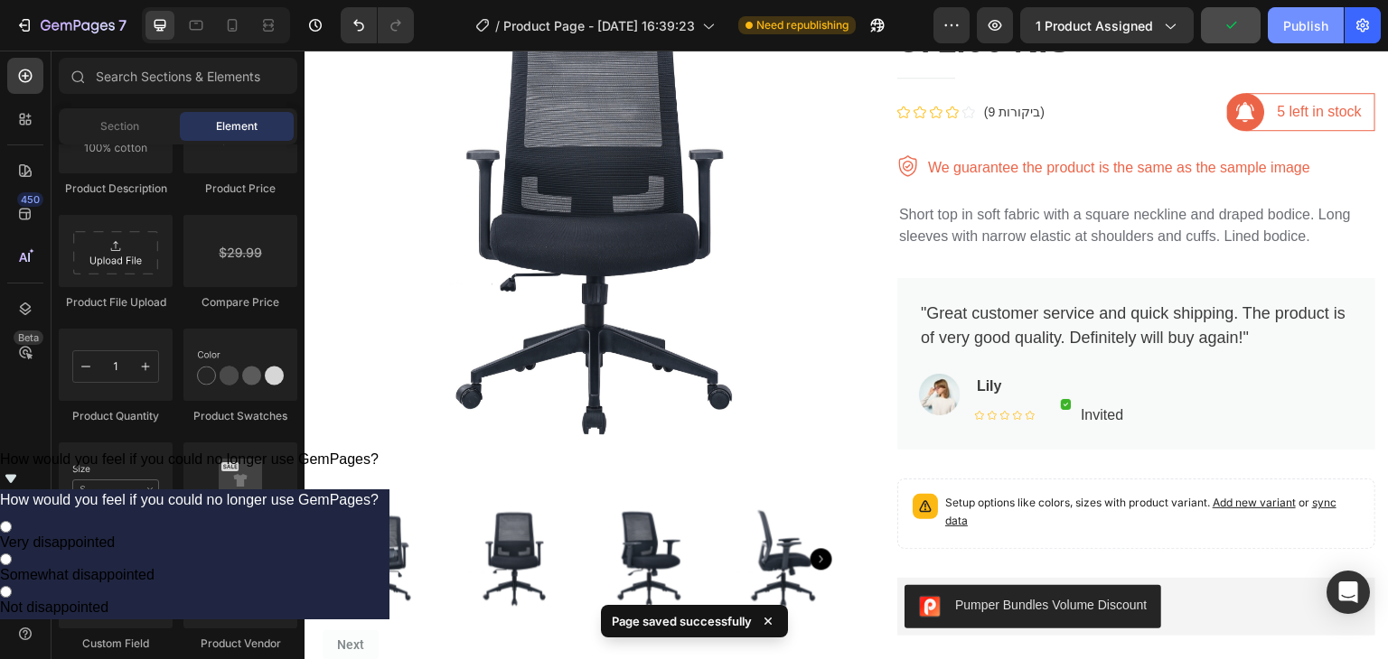
click at [1297, 30] on div "Publish" at bounding box center [1305, 25] width 45 height 19
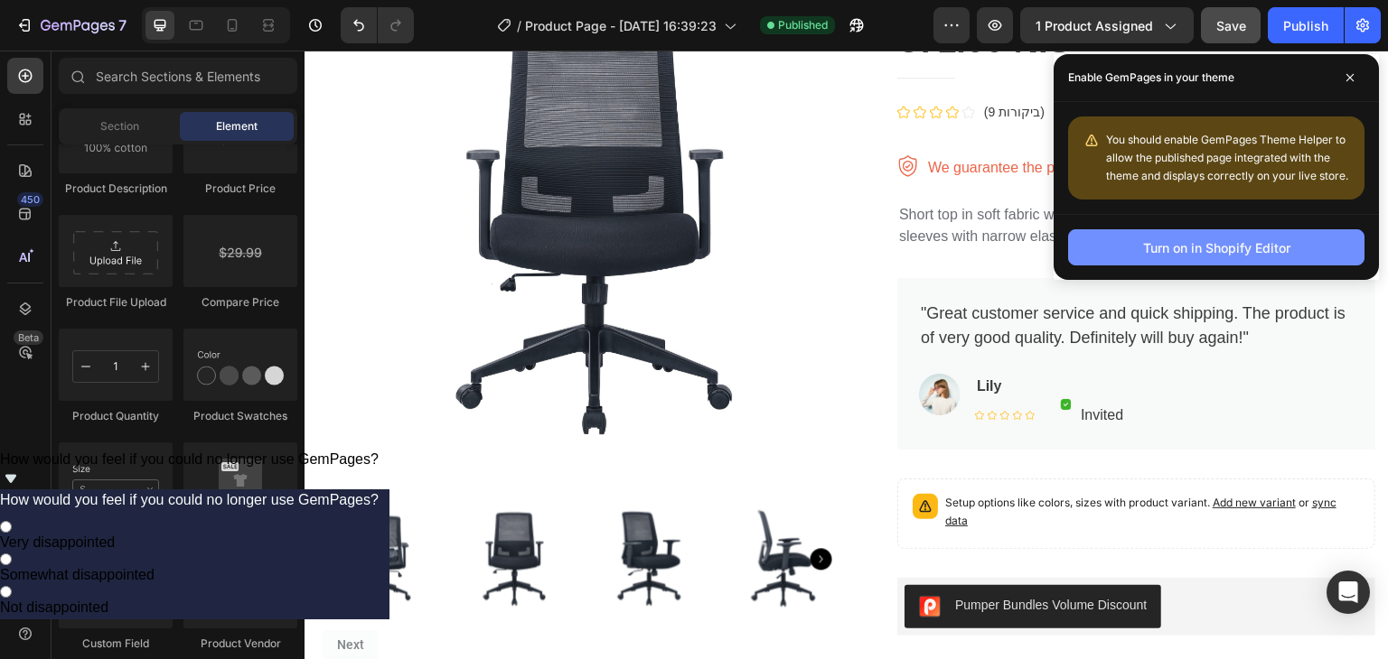
click at [1214, 250] on div "Turn on in Shopify Editor" at bounding box center [1216, 248] width 147 height 19
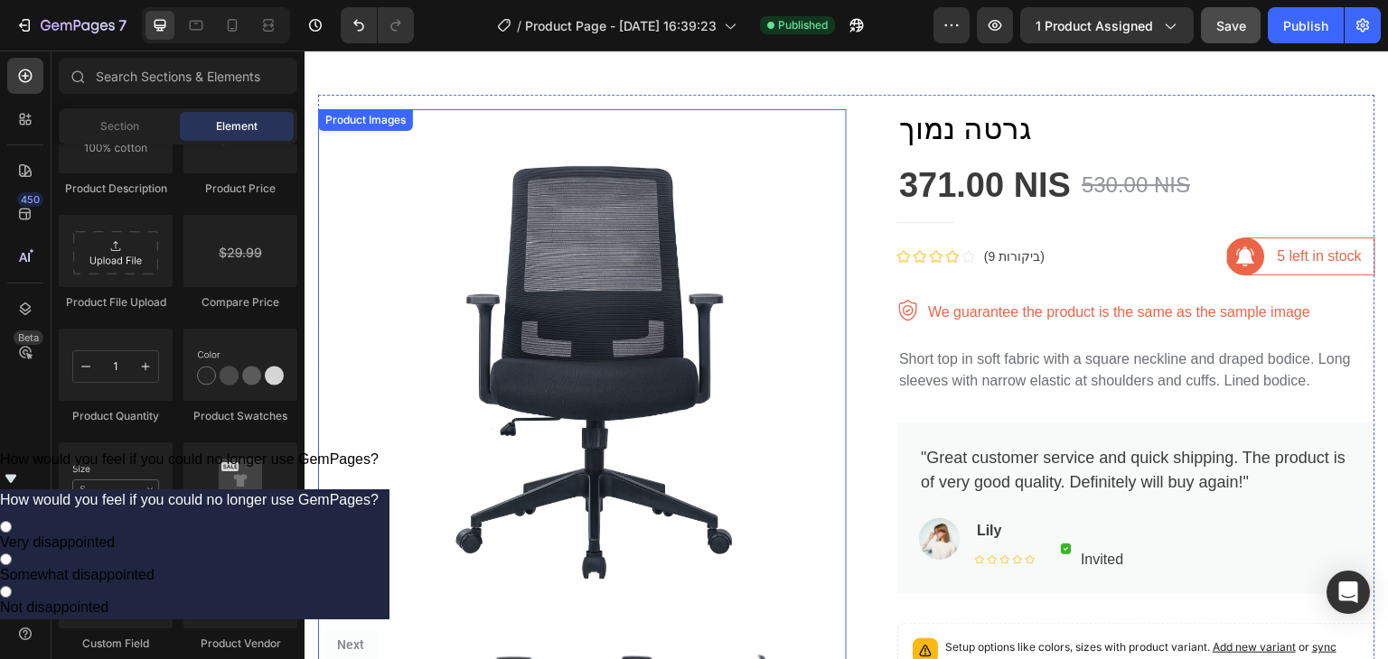
scroll to position [0, 0]
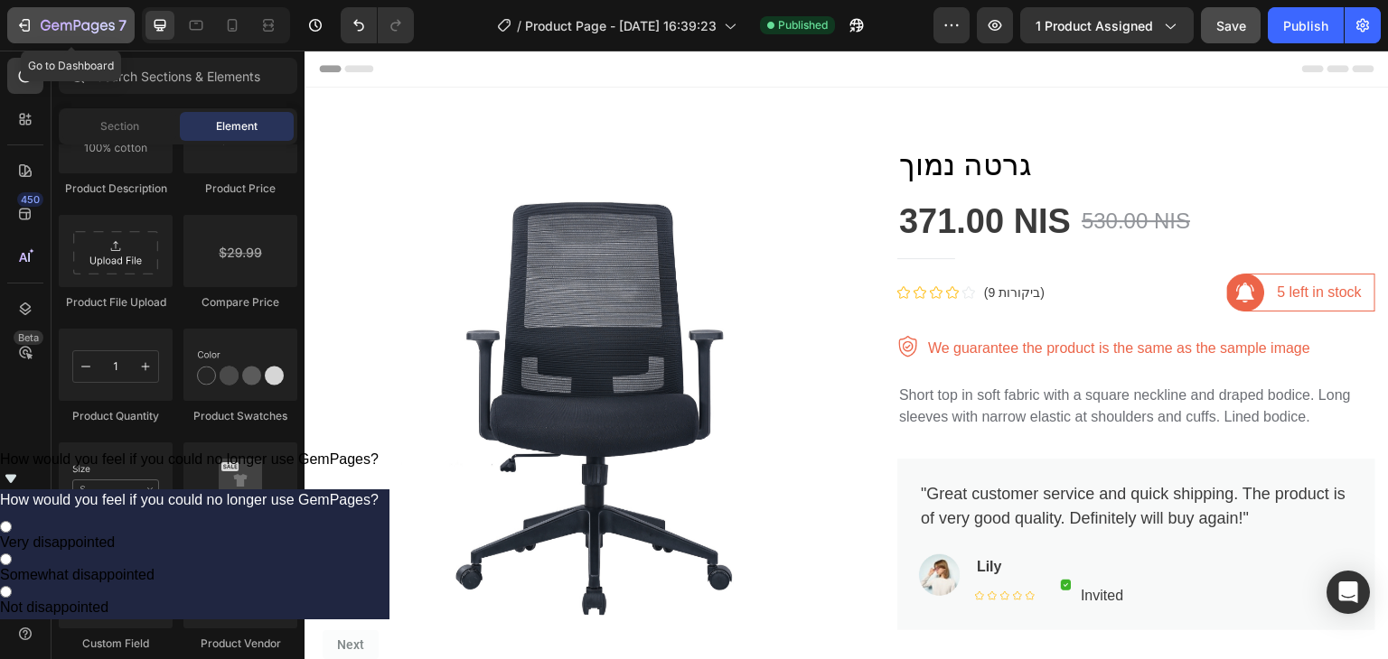
click at [94, 21] on icon "button" at bounding box center [78, 26] width 74 height 15
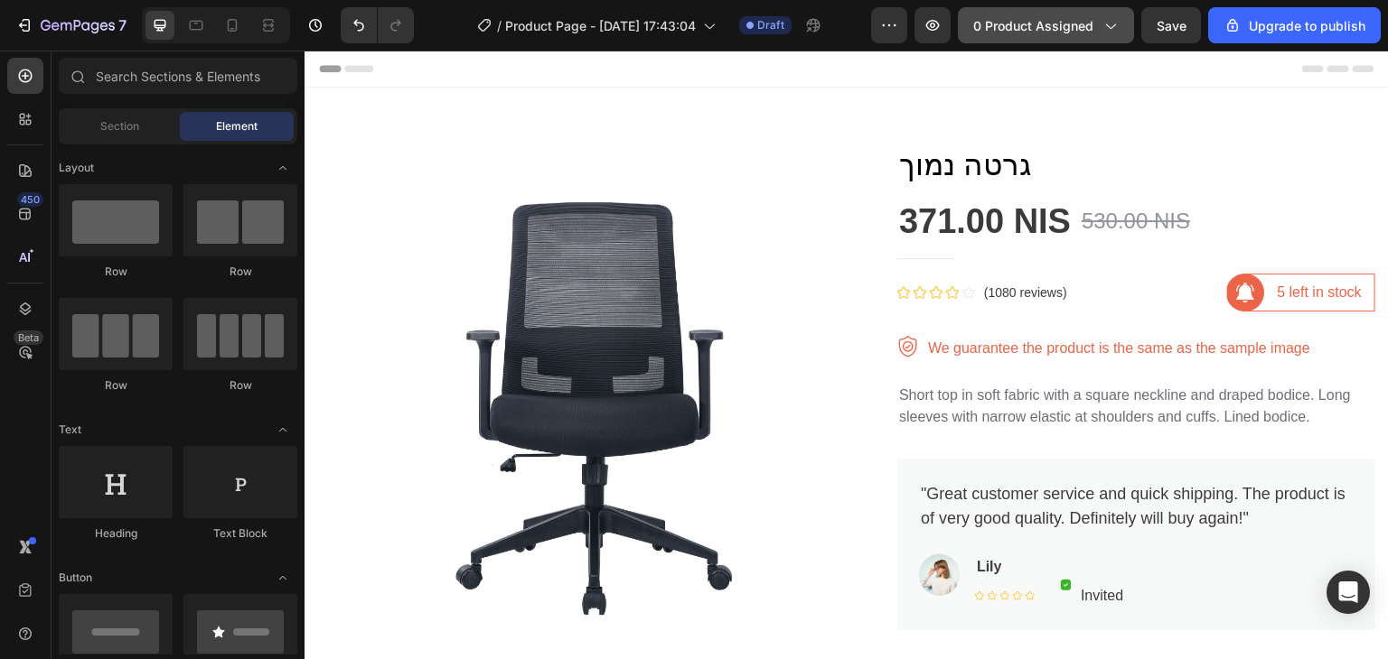
click at [997, 33] on span "0 product assigned" at bounding box center [1033, 25] width 120 height 19
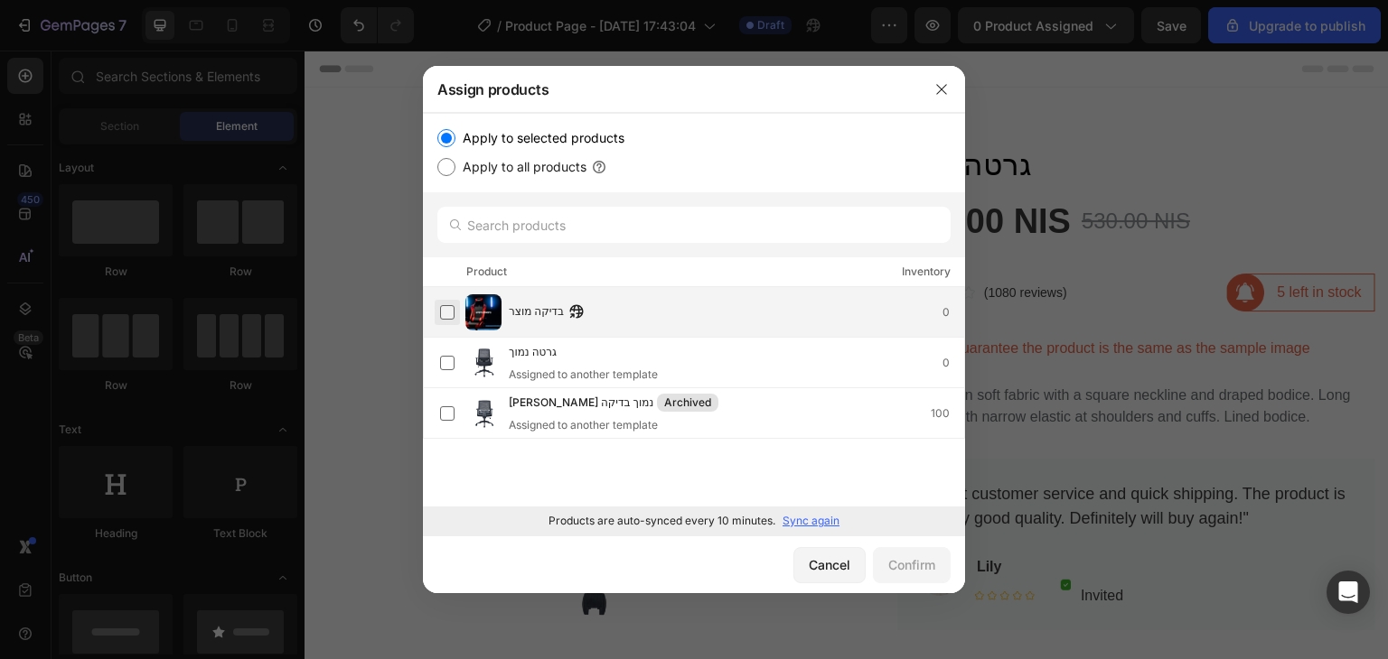
click at [449, 310] on label at bounding box center [447, 312] width 14 height 14
click at [911, 557] on div "Confirm" at bounding box center [911, 565] width 47 height 19
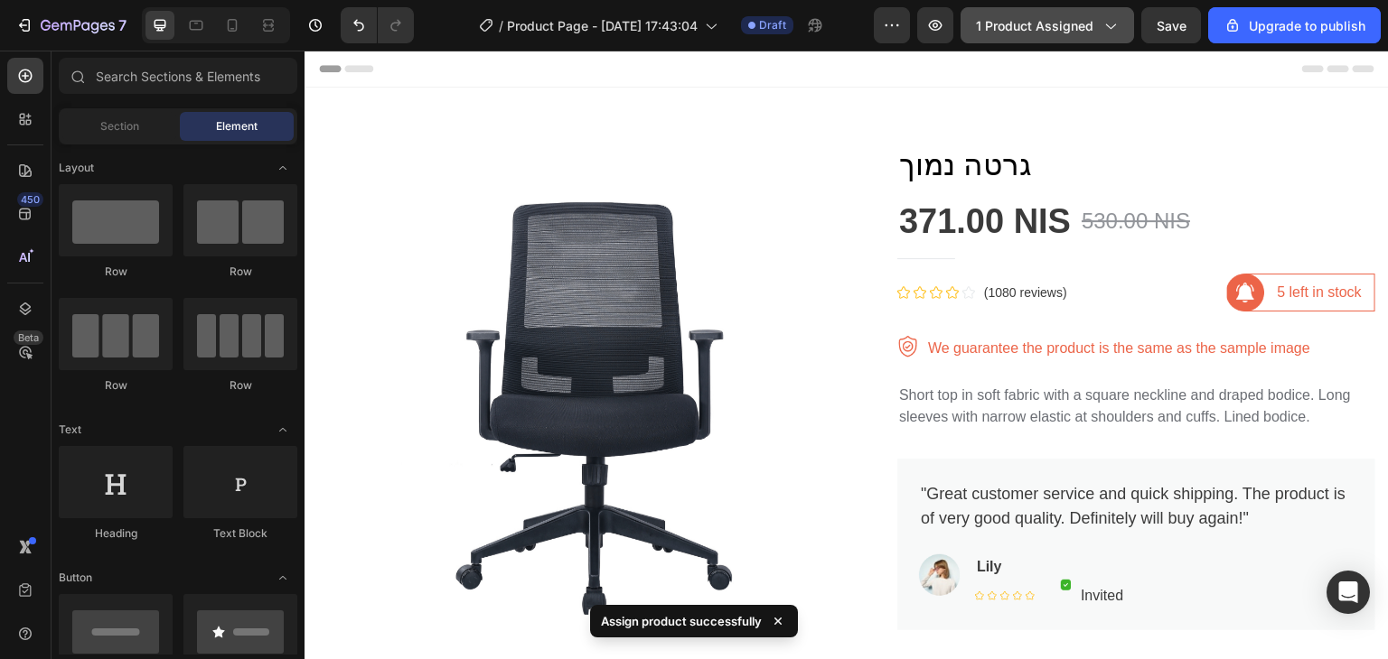
click at [1059, 23] on span "1 product assigned" at bounding box center [1034, 25] width 117 height 19
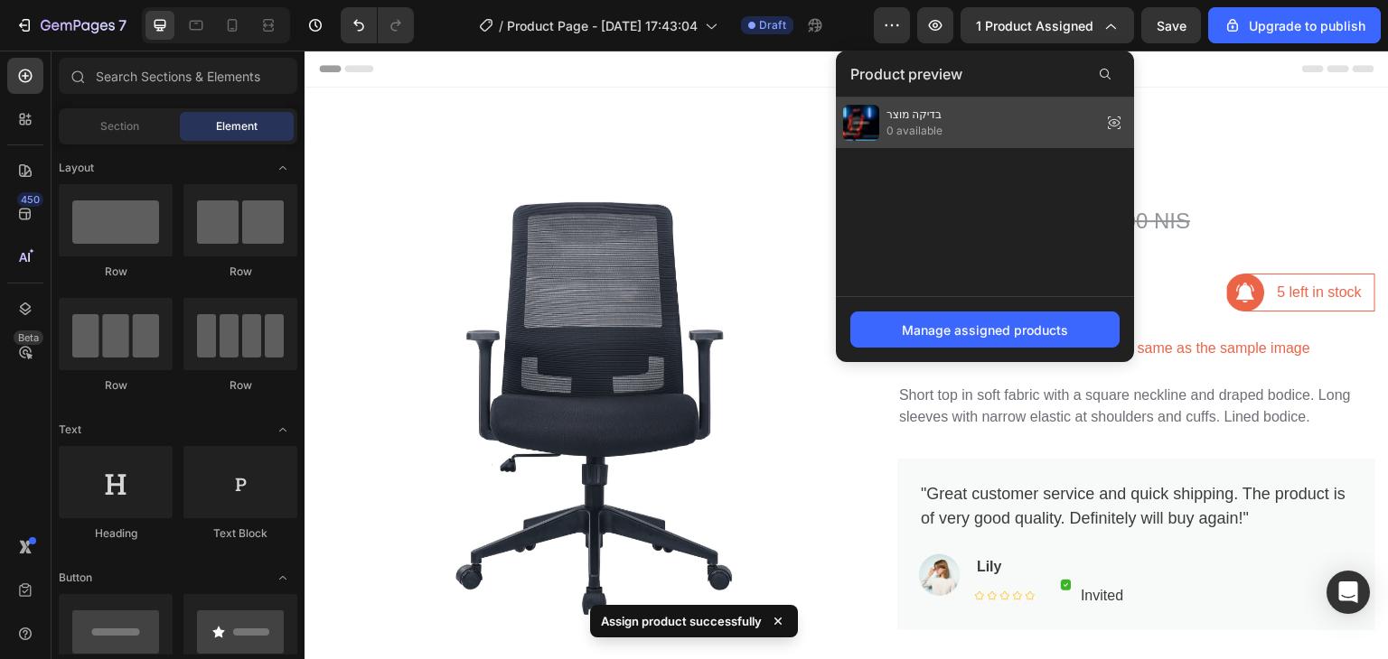
click at [963, 127] on div "בדיקה מוצר 0 available" at bounding box center [985, 123] width 298 height 51
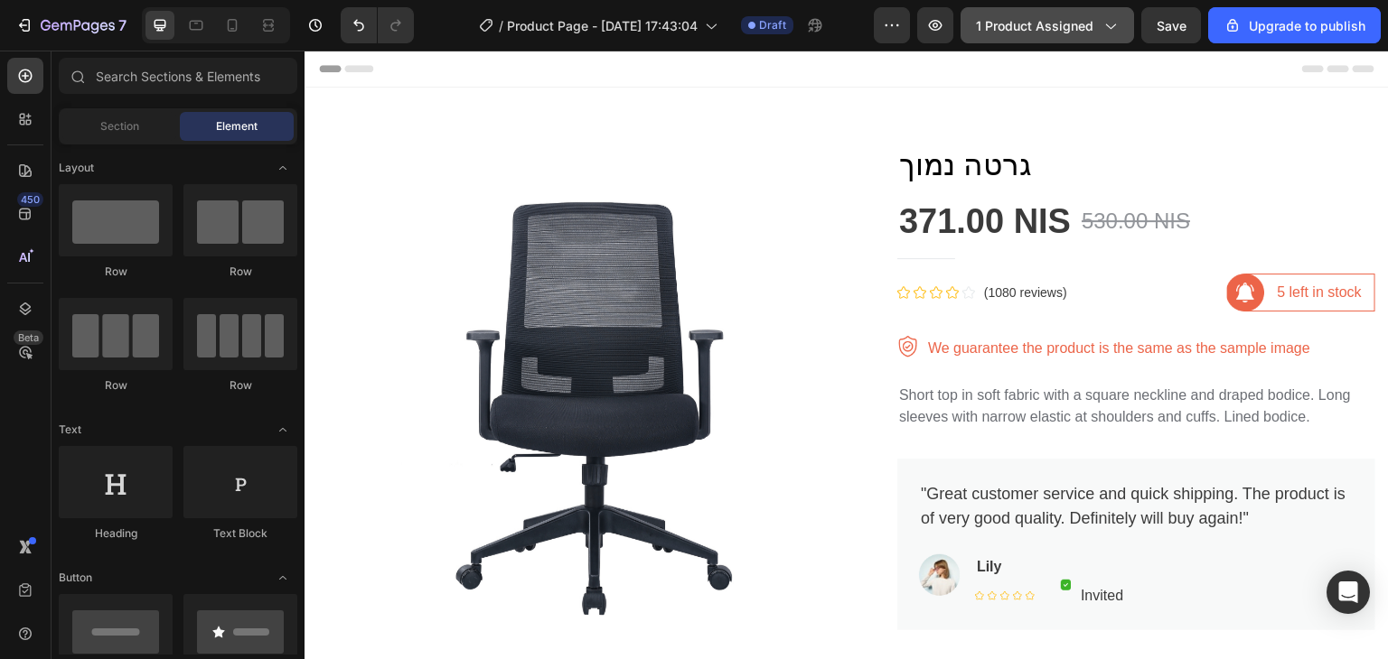
click at [1114, 16] on icon "button" at bounding box center [1109, 25] width 18 height 18
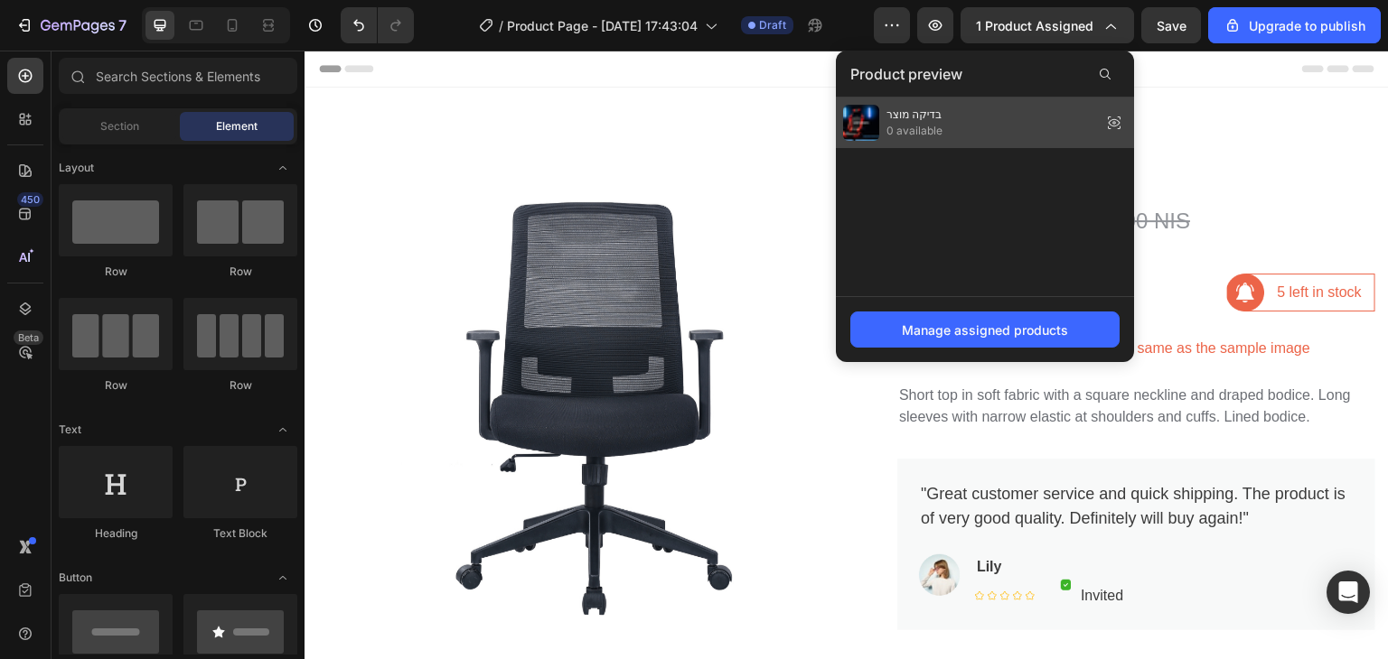
click at [1062, 131] on div "בדיקה מוצר 0 available" at bounding box center [985, 123] width 298 height 51
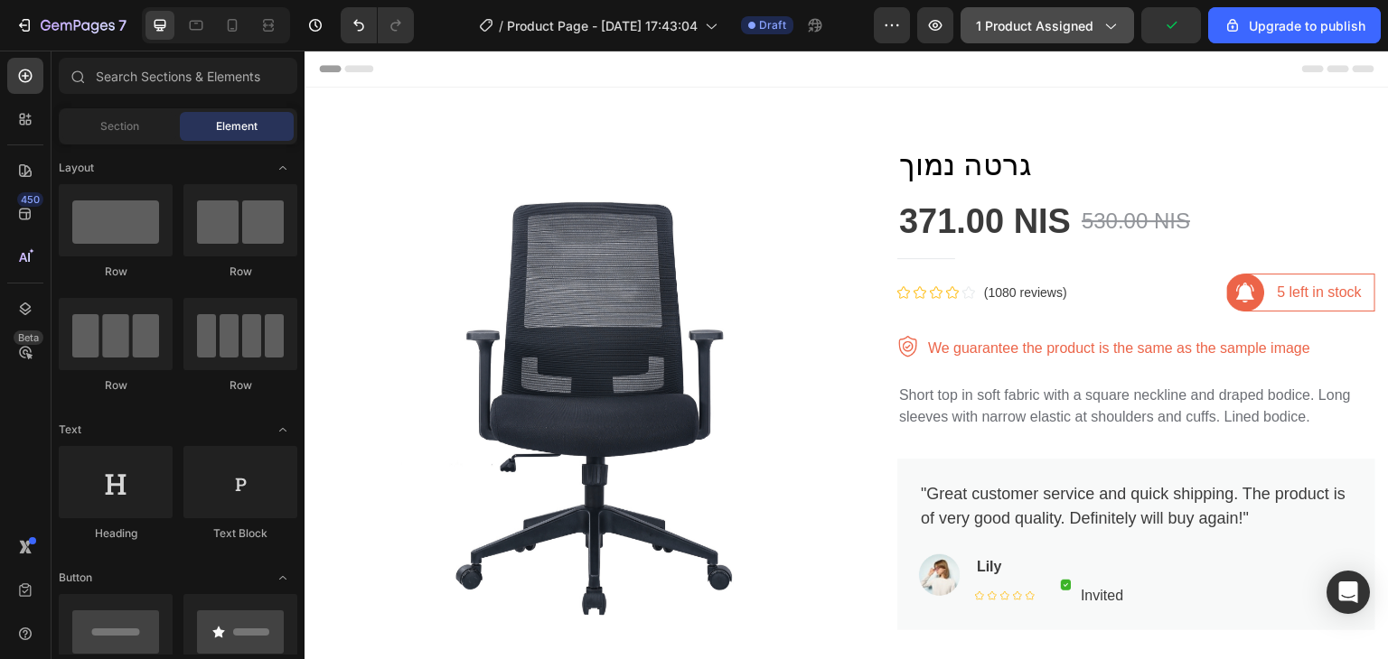
click at [1076, 30] on span "1 product assigned" at bounding box center [1034, 25] width 117 height 19
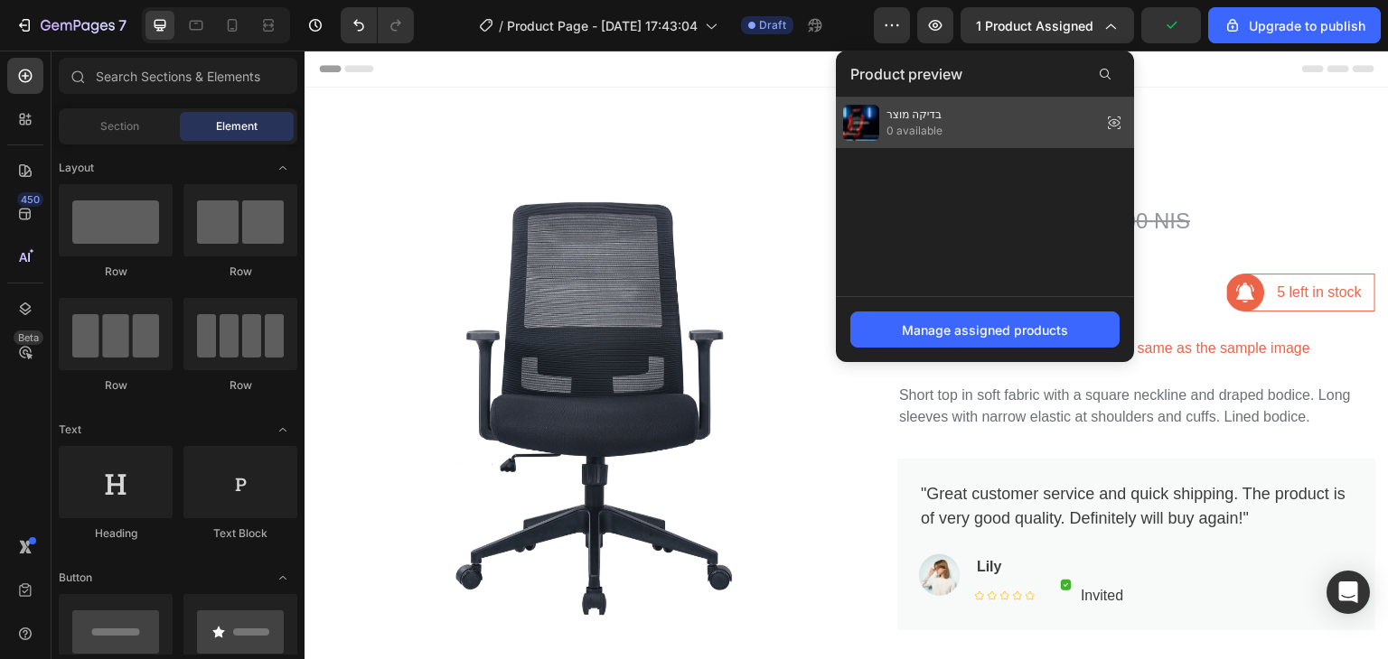
click at [1118, 122] on icon at bounding box center [1113, 122] width 25 height 25
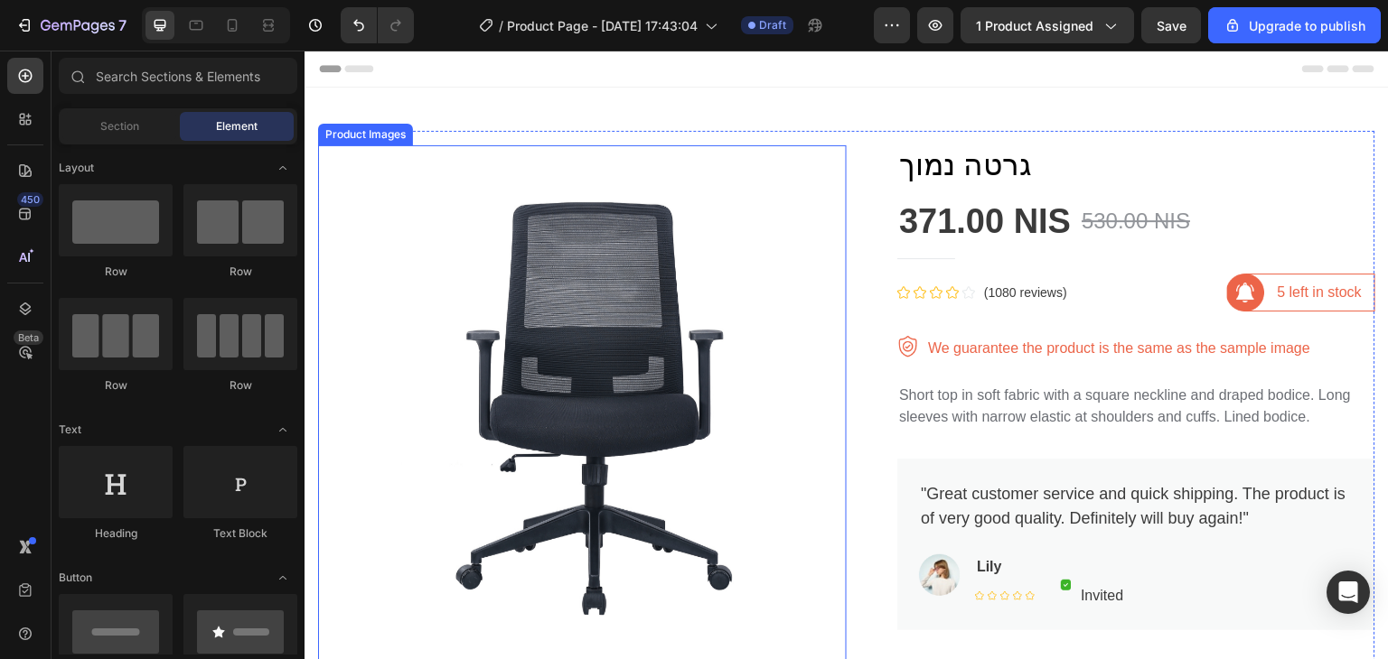
click at [561, 243] on img at bounding box center [582, 409] width 528 height 528
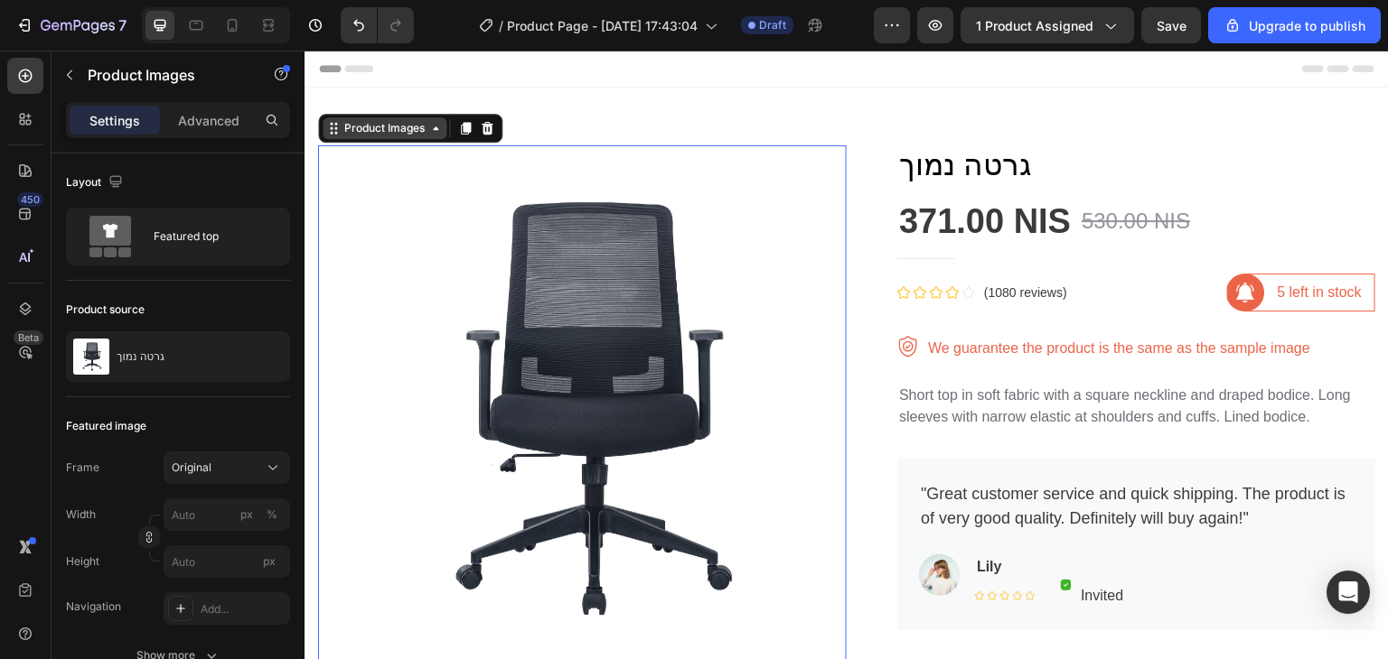
click at [384, 129] on div "Product Images" at bounding box center [385, 128] width 88 height 16
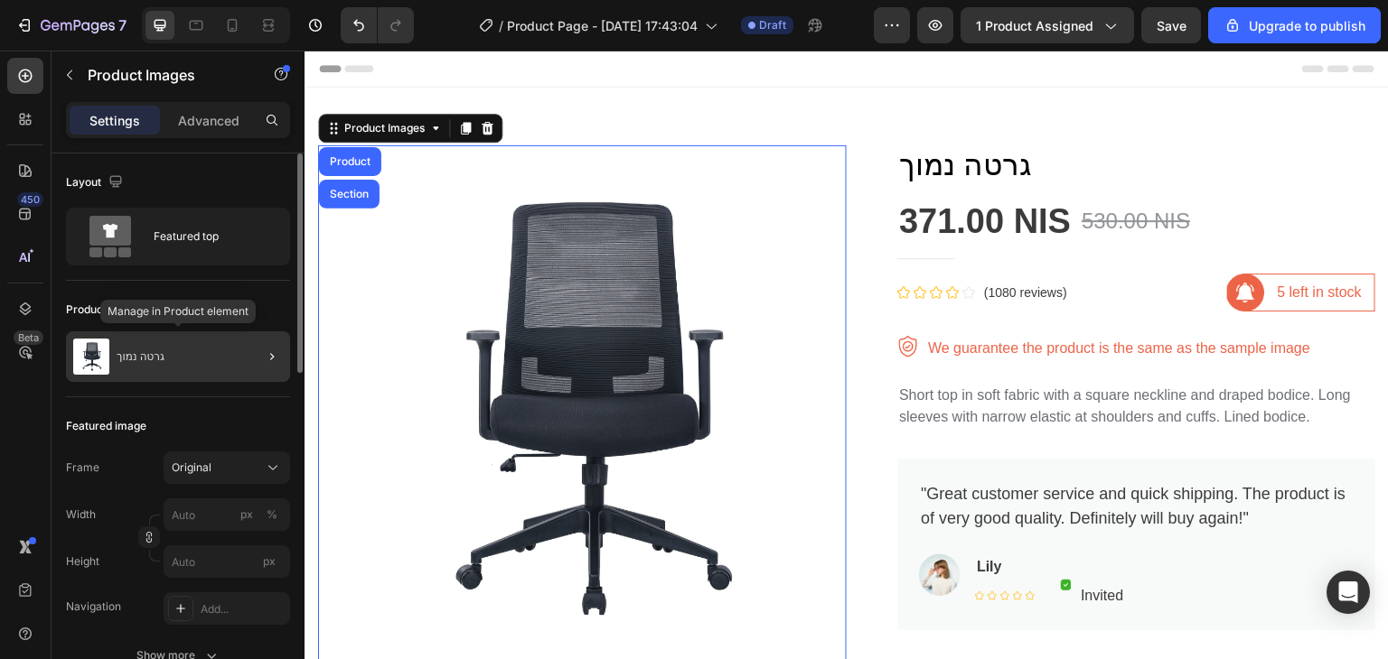
click at [175, 351] on div "גרטה נמוך" at bounding box center [178, 357] width 224 height 51
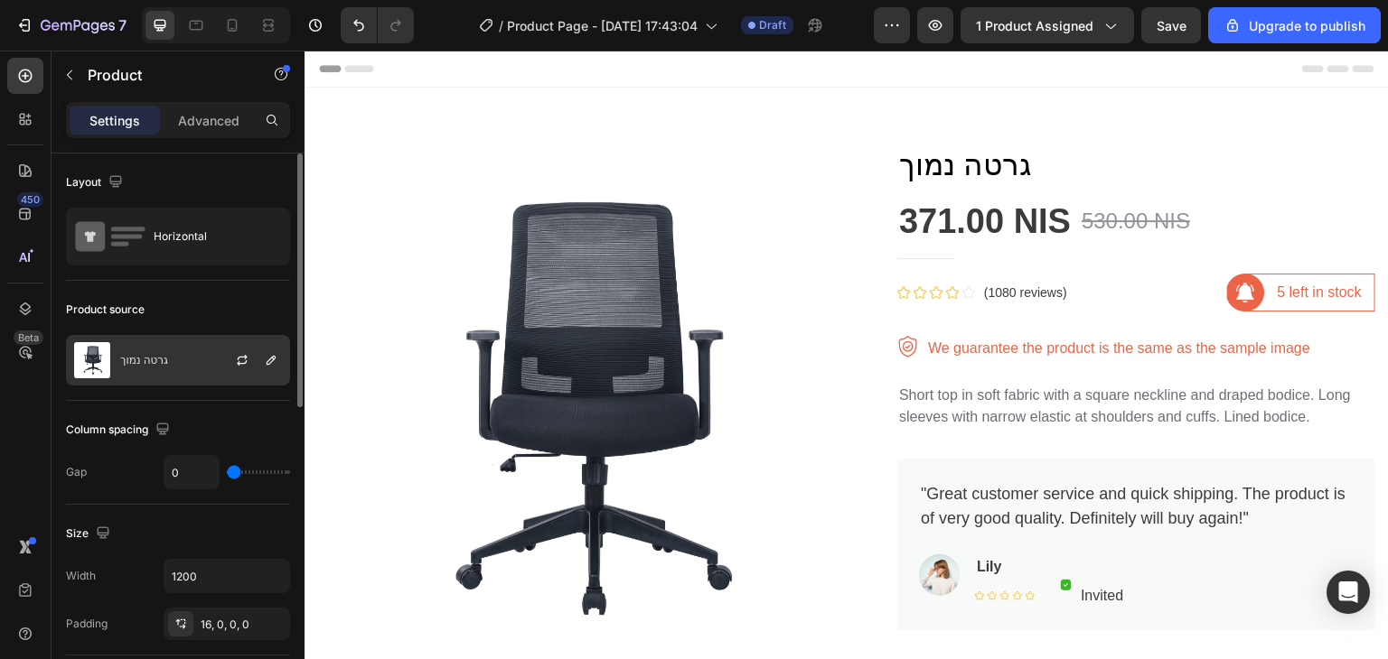
click at [184, 342] on div "גרטה נמוך" at bounding box center [178, 360] width 224 height 51
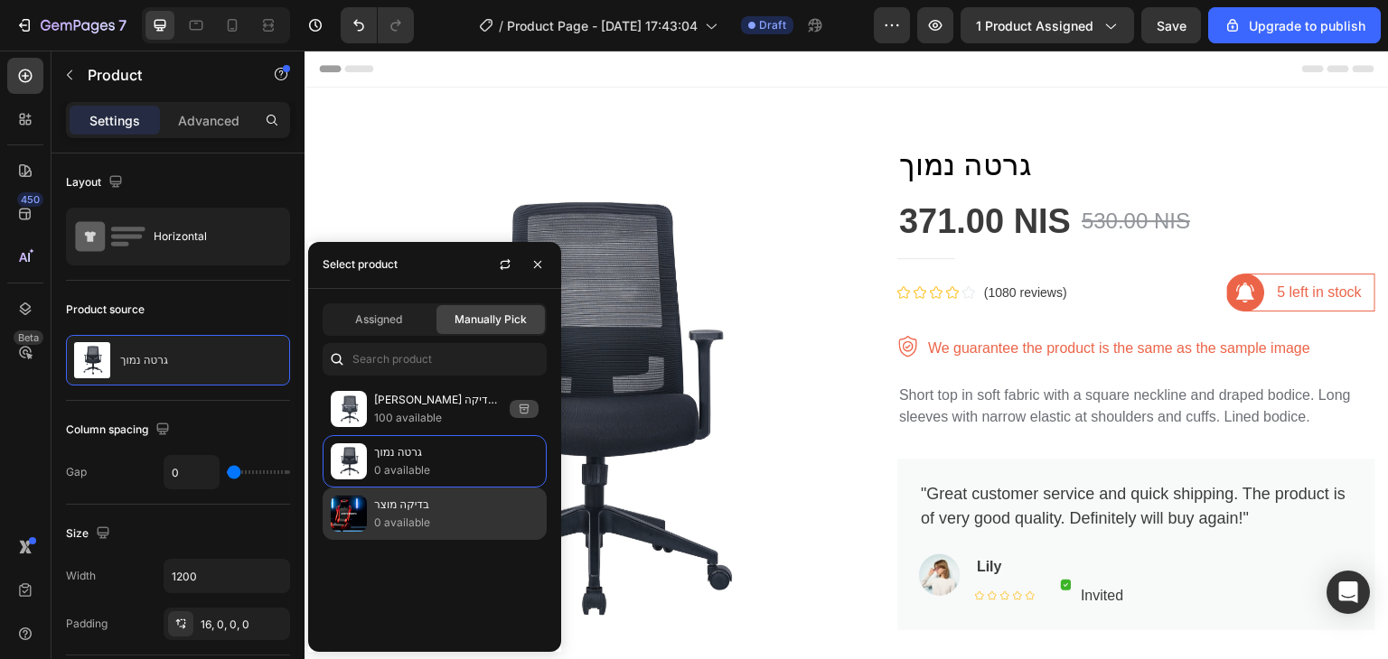
click at [451, 503] on p "בדיקה מוצר" at bounding box center [456, 505] width 164 height 18
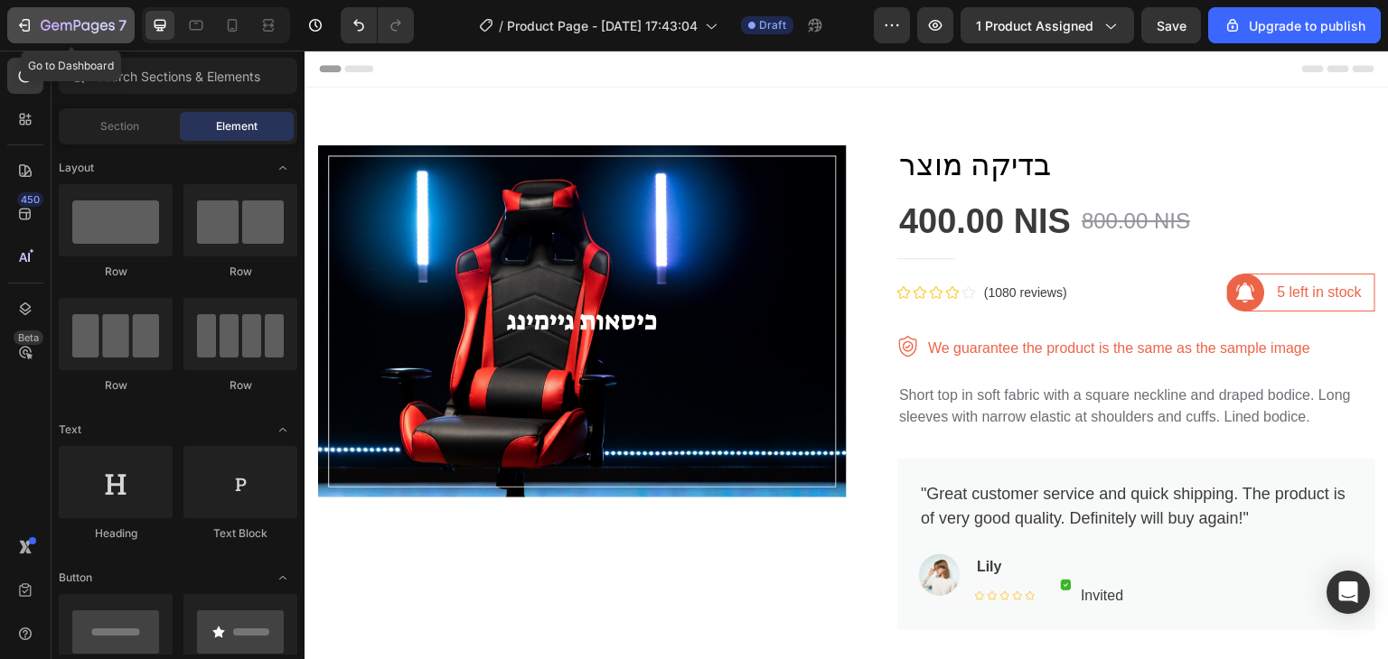
click at [43, 32] on icon "button" at bounding box center [78, 26] width 74 height 15
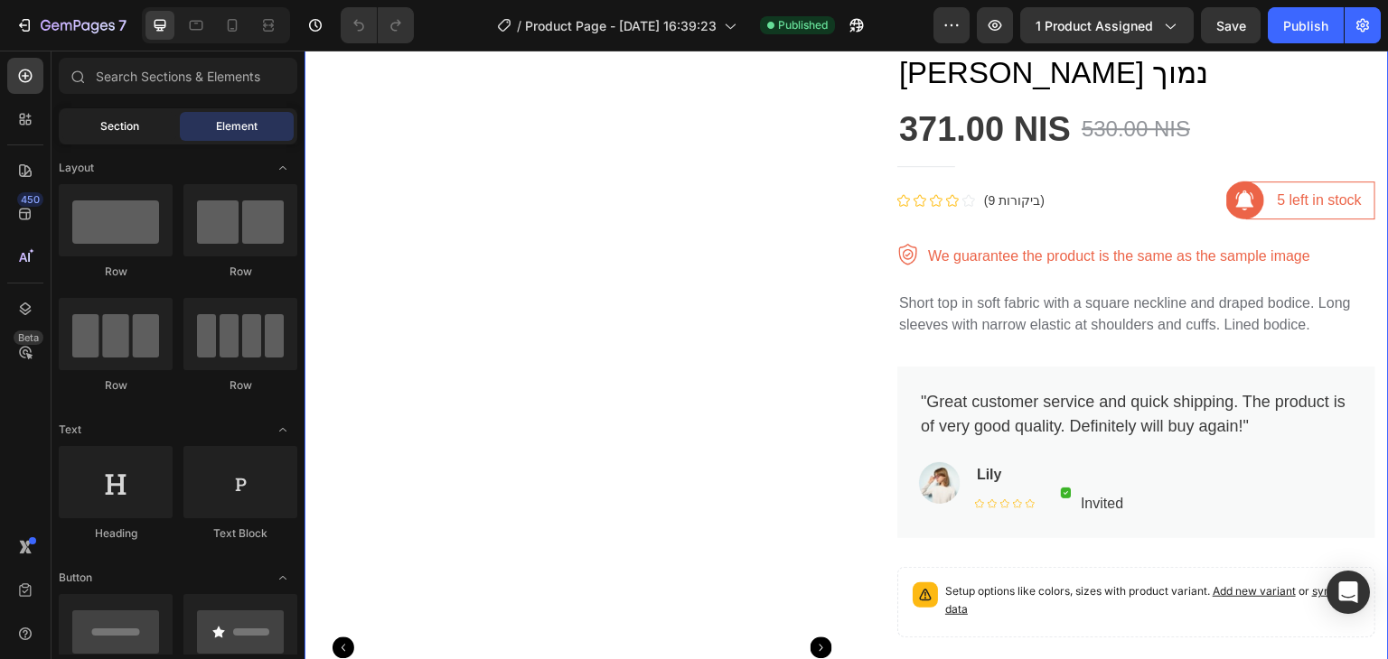
scroll to position [90, 0]
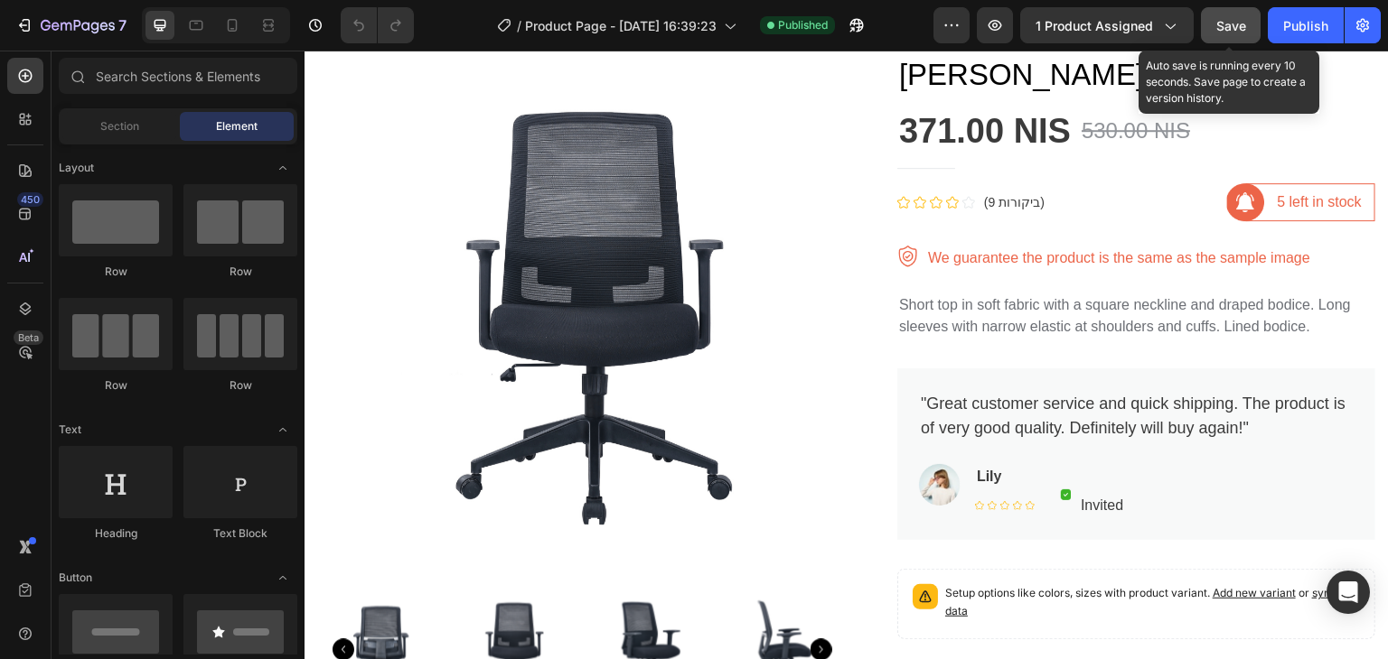
click at [1249, 19] on button "Save" at bounding box center [1231, 25] width 60 height 36
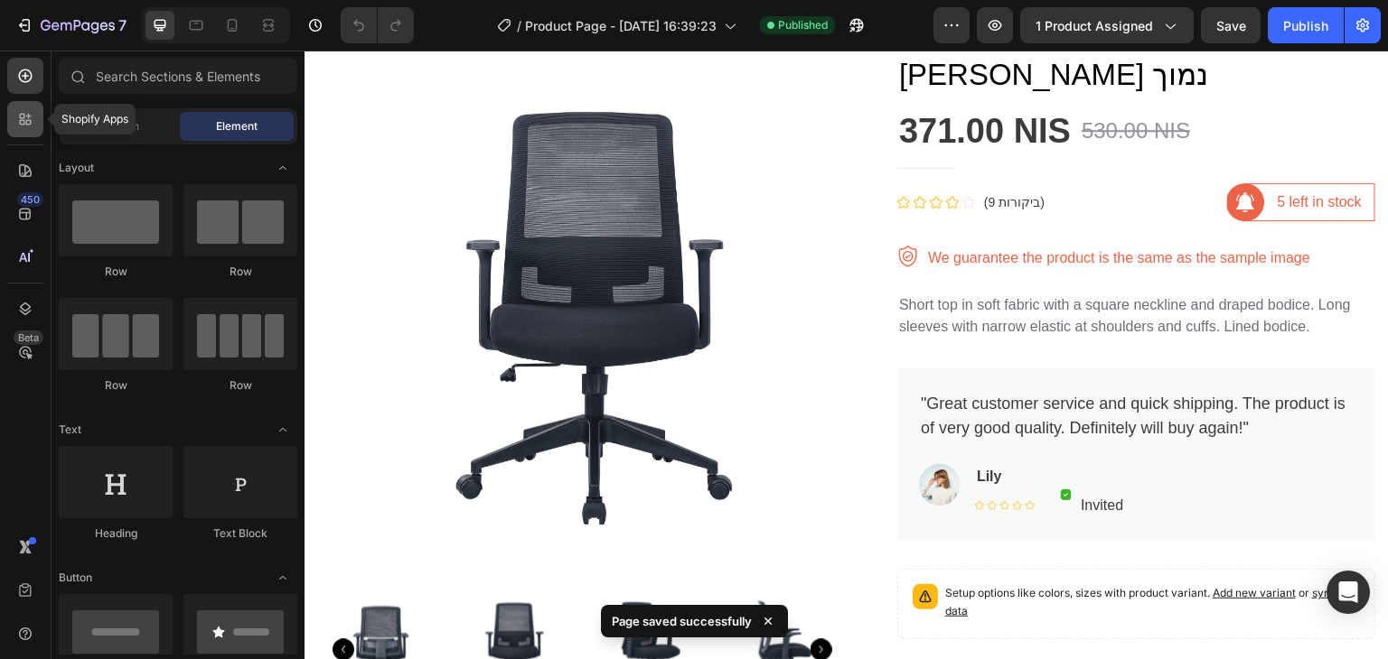
click at [14, 125] on div at bounding box center [25, 119] width 36 height 36
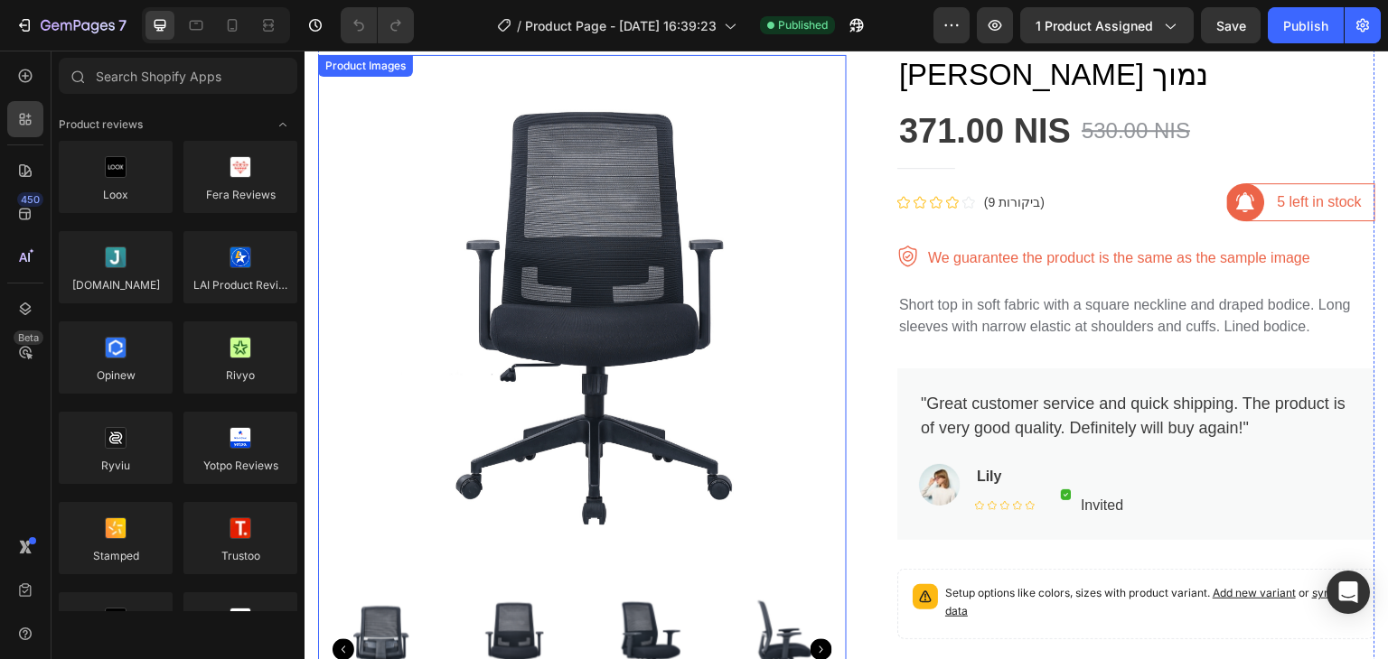
click at [547, 178] on img at bounding box center [582, 319] width 528 height 528
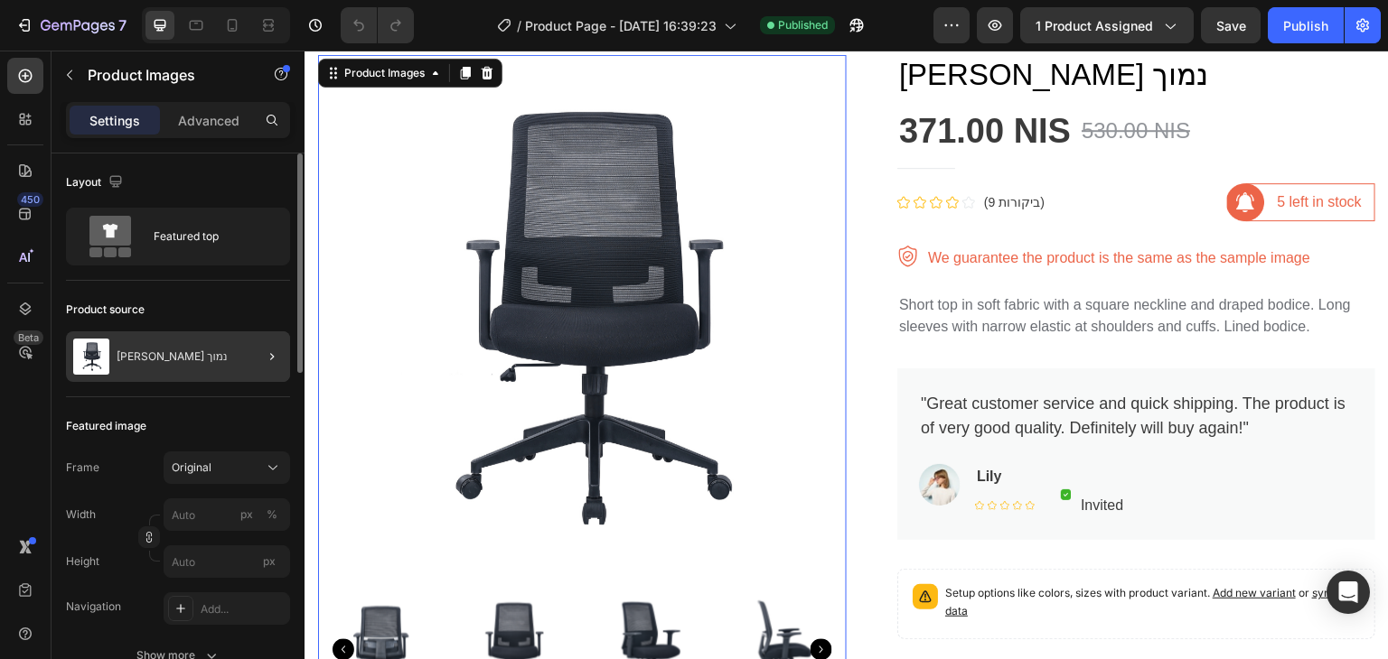
click at [167, 337] on div "גרטה נמוך" at bounding box center [178, 357] width 224 height 51
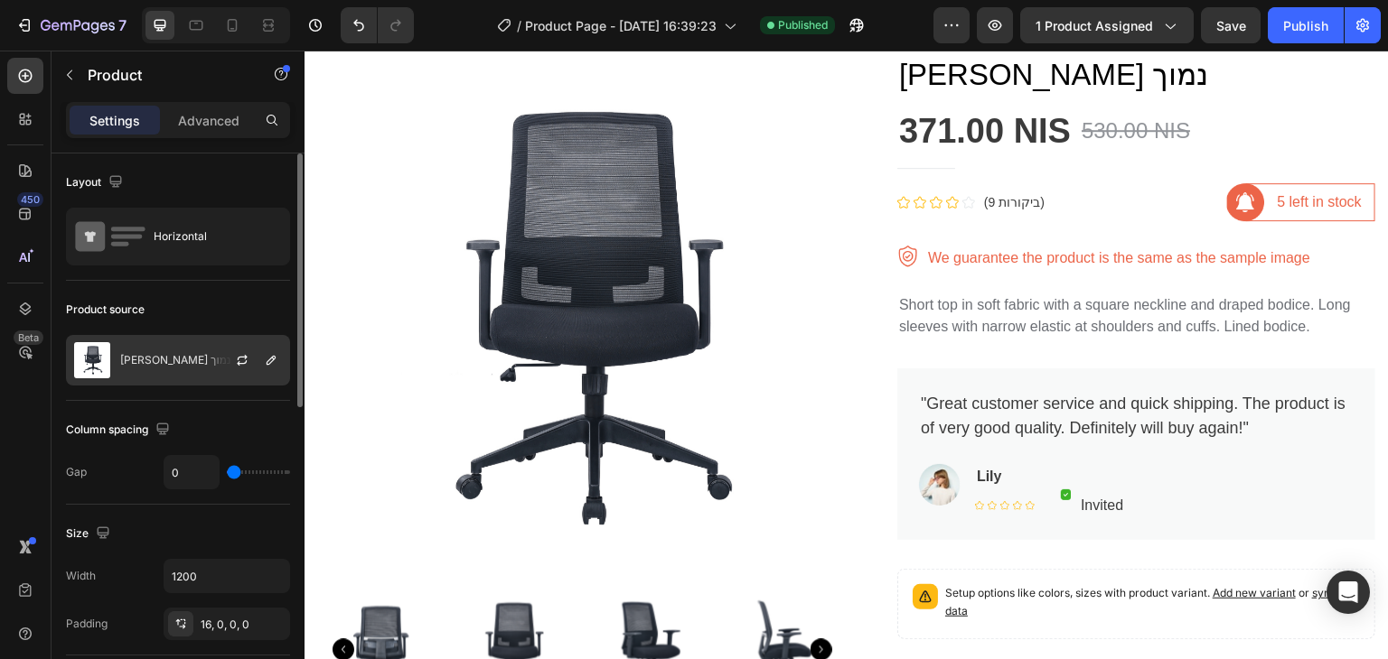
click at [186, 359] on div "גרטה נמוך" at bounding box center [178, 360] width 224 height 51
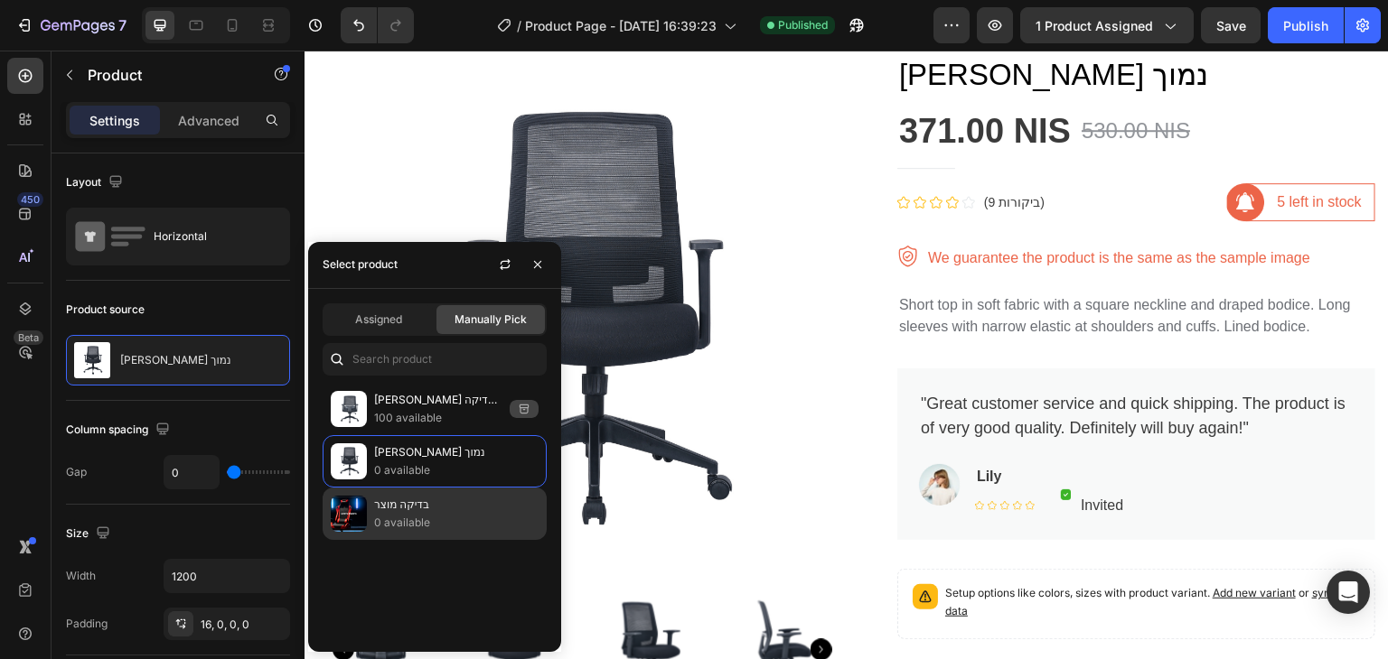
click at [416, 508] on p "בדיקה מוצר" at bounding box center [456, 505] width 164 height 18
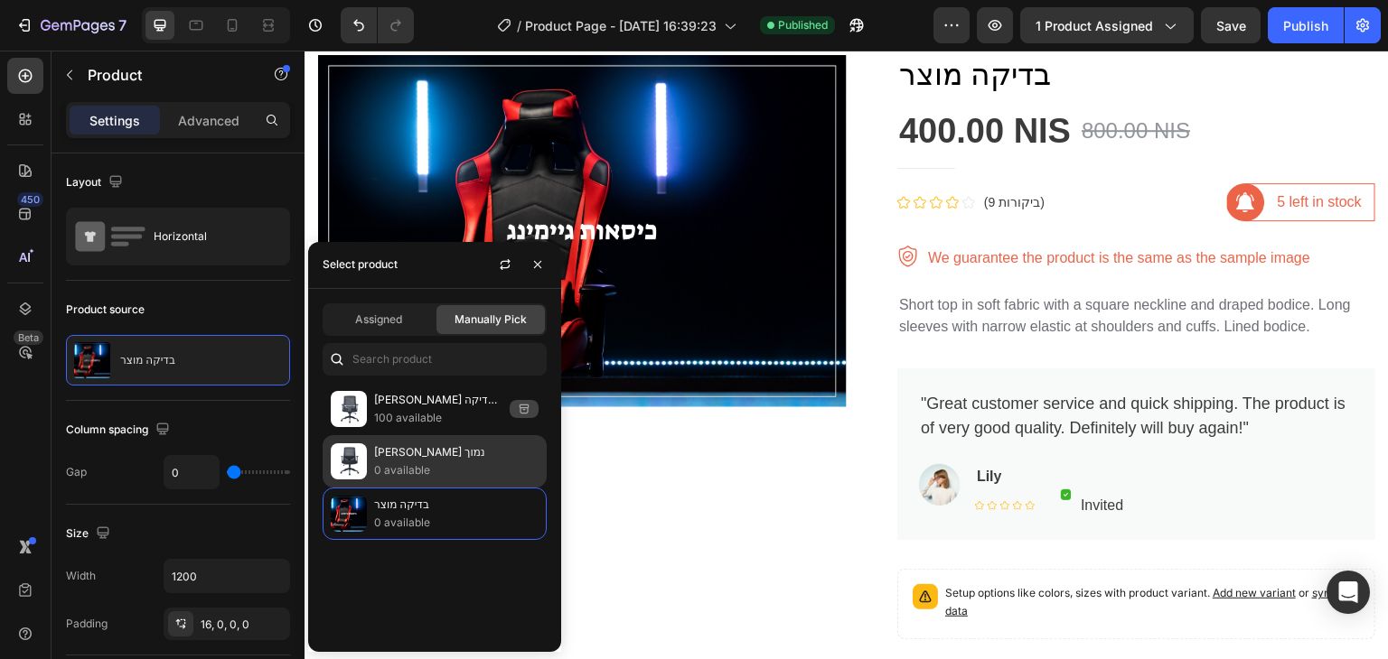
click at [397, 462] on p "0 available" at bounding box center [456, 471] width 164 height 18
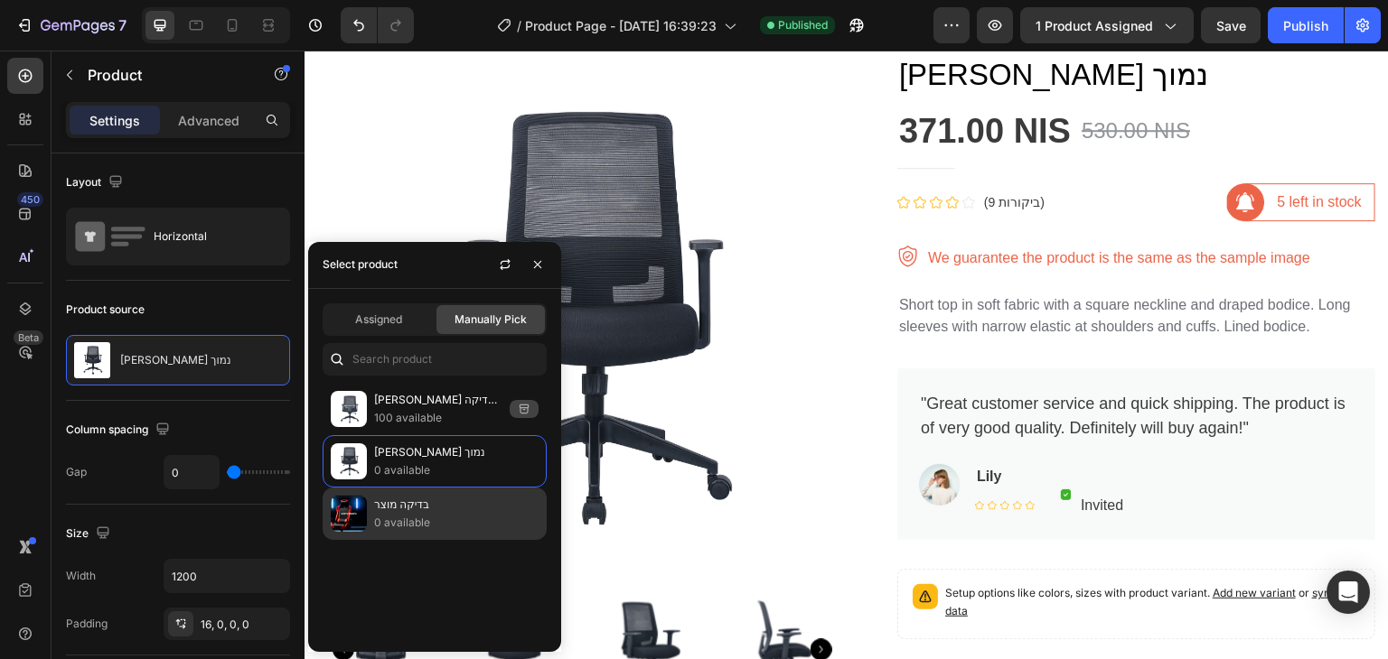
click at [418, 521] on p "0 available" at bounding box center [456, 523] width 164 height 18
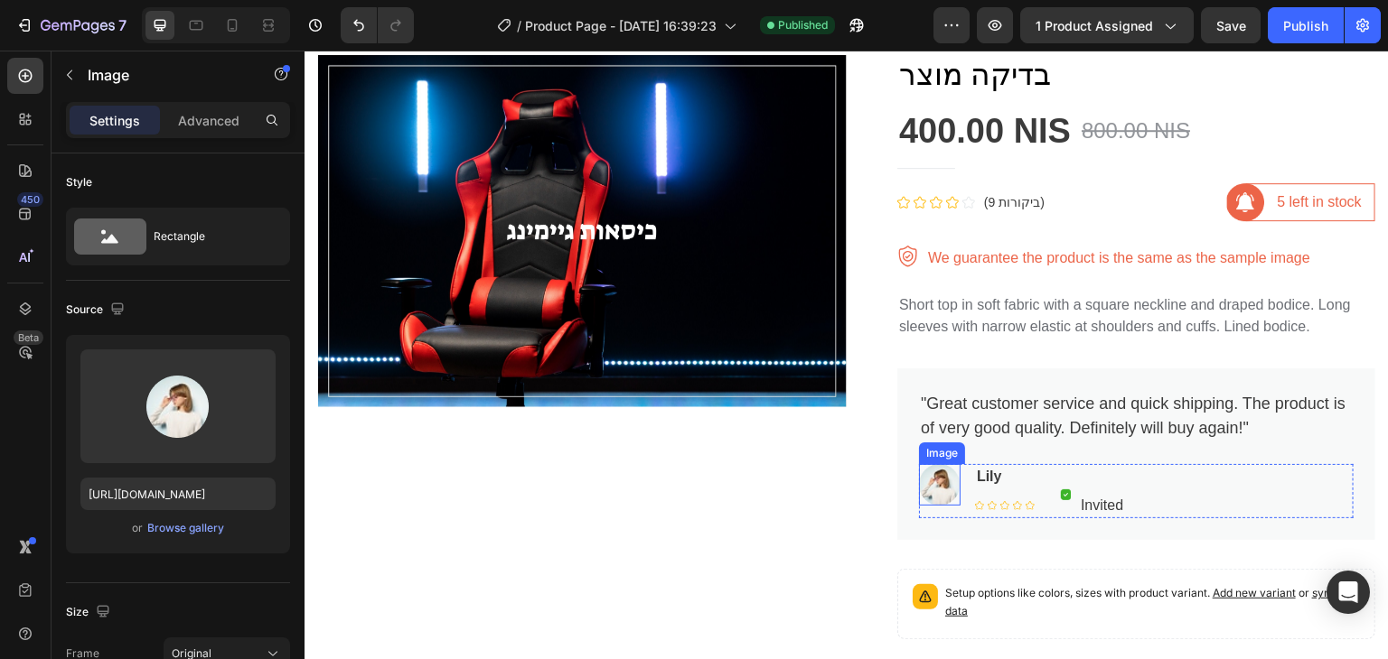
click at [949, 475] on img at bounding box center [940, 484] width 42 height 41
click at [1032, 442] on icon at bounding box center [1039, 447] width 14 height 14
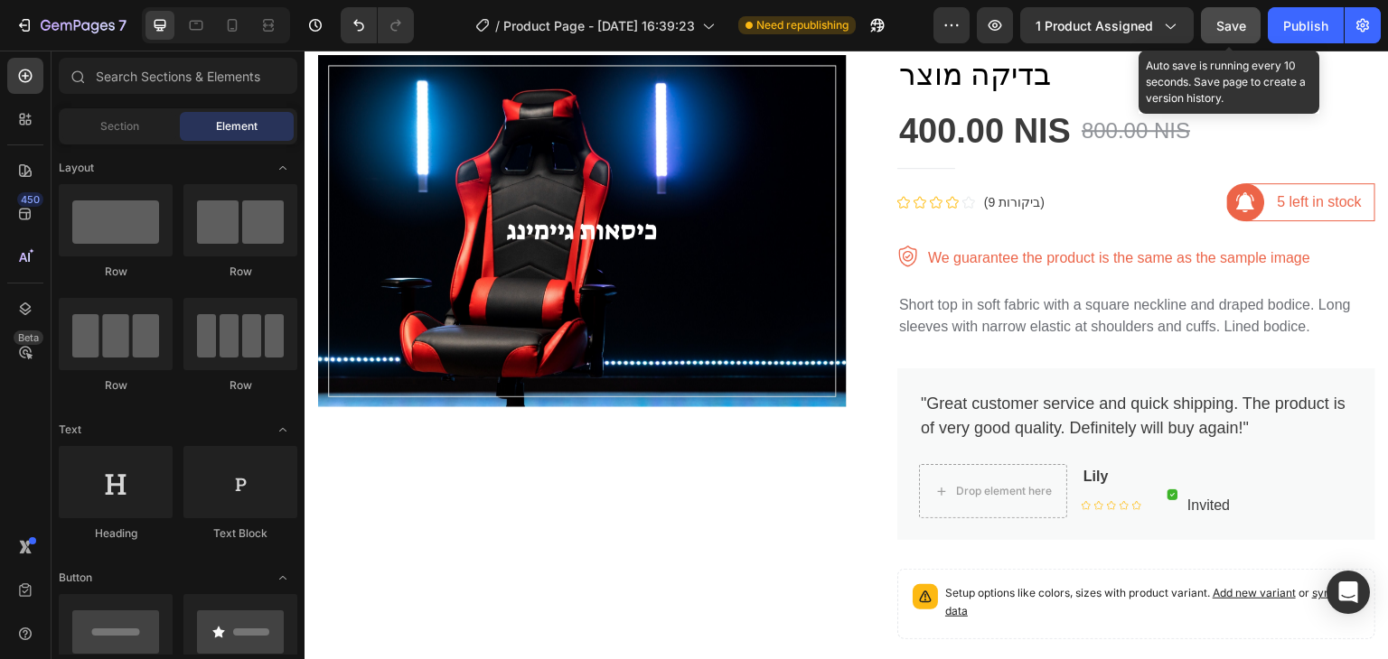
click at [1248, 32] on button "Save" at bounding box center [1231, 25] width 60 height 36
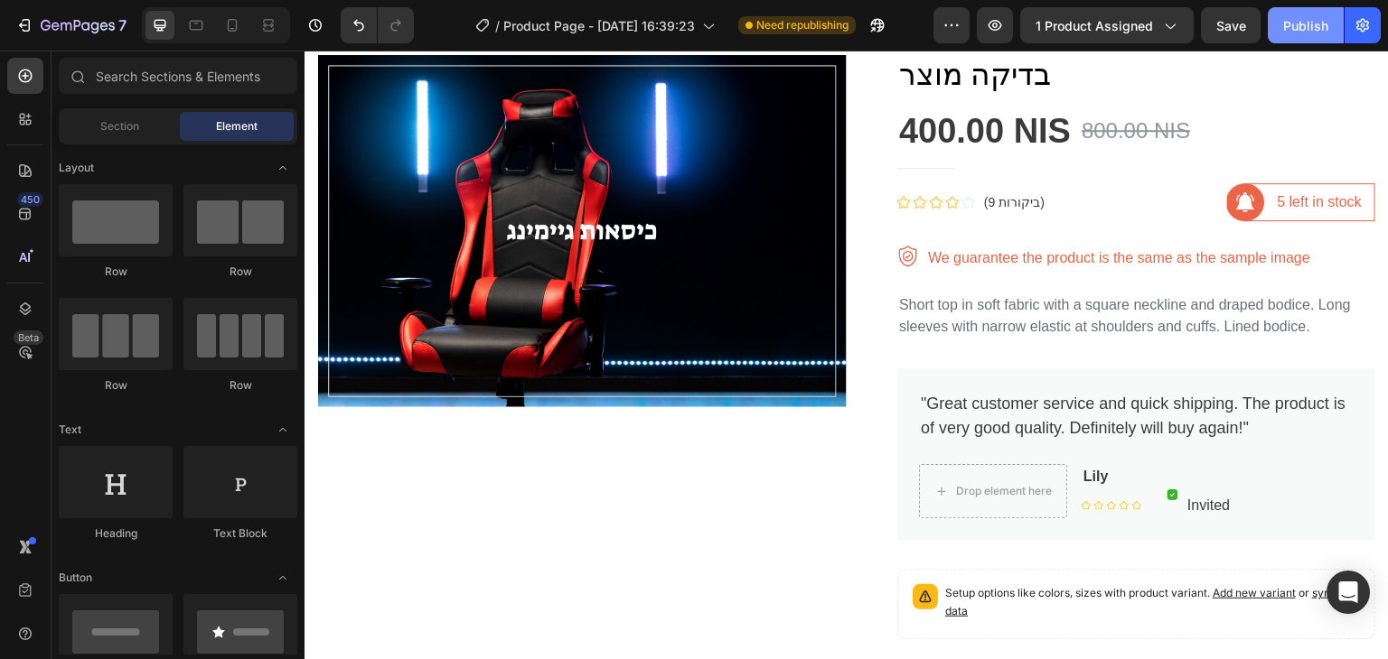
click at [1297, 26] on div "Publish" at bounding box center [1305, 25] width 45 height 19
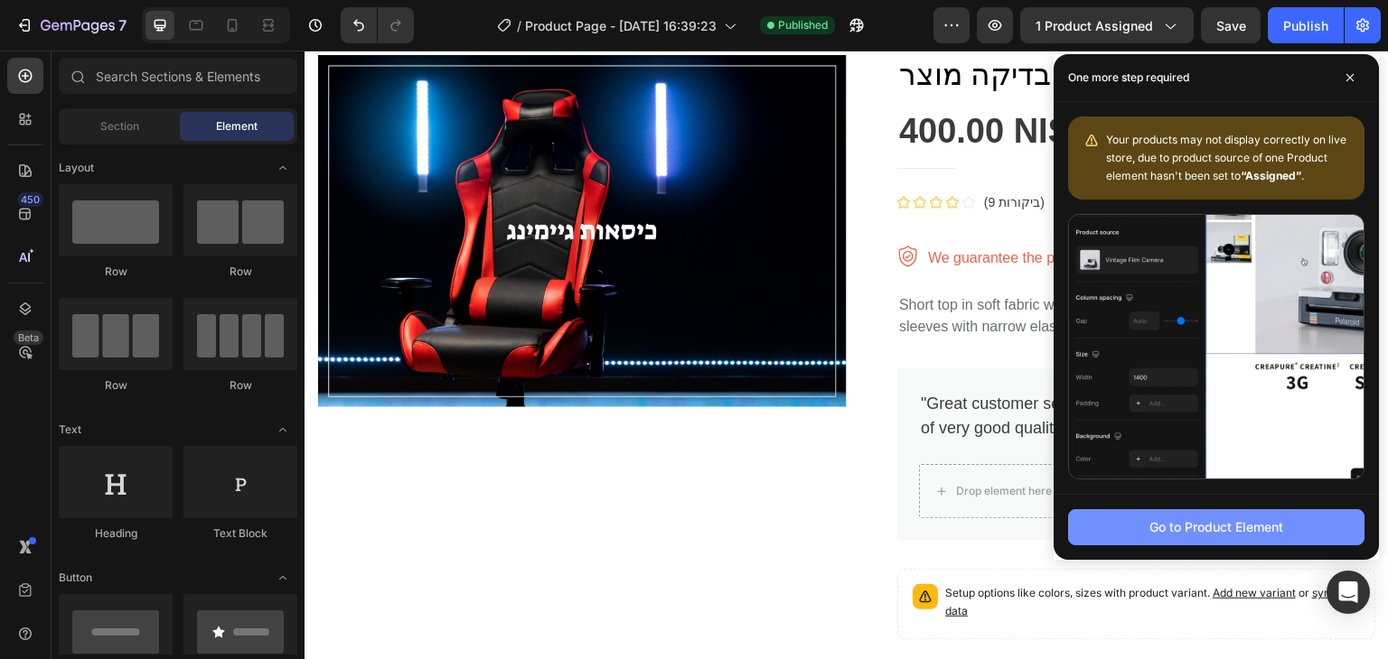
click at [1171, 530] on div "Go to Product Element" at bounding box center [1216, 527] width 134 height 19
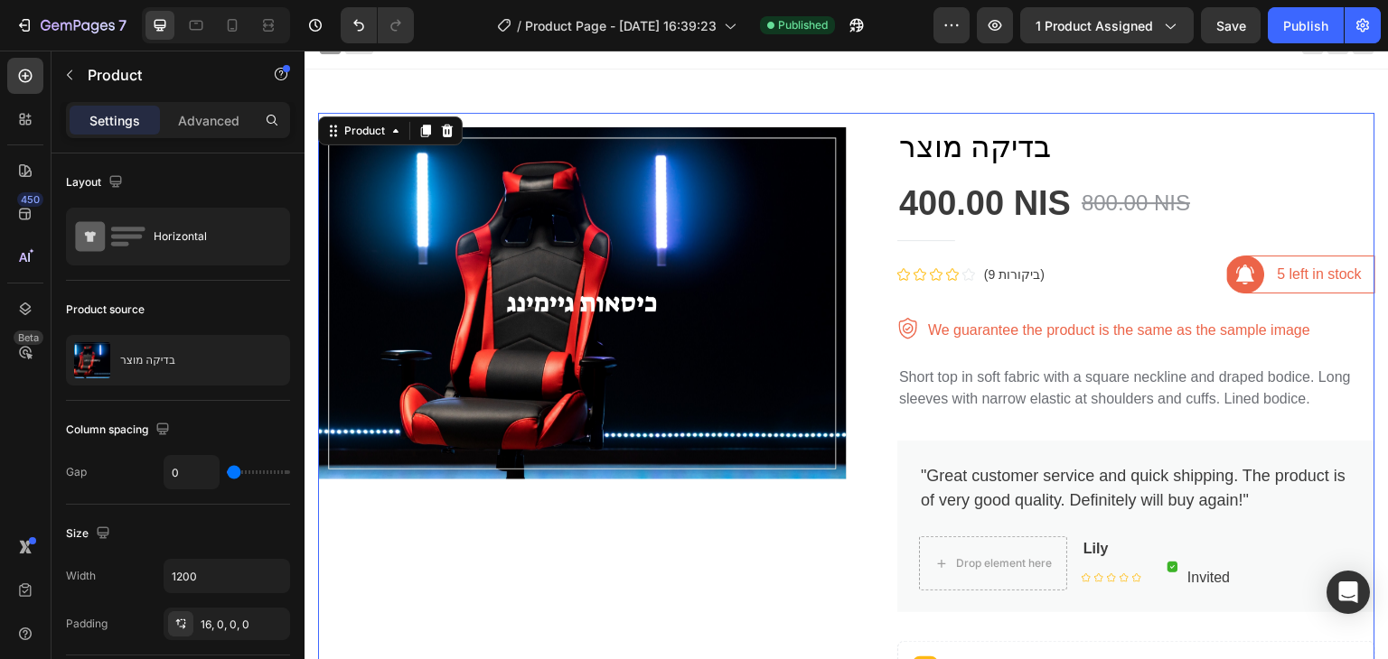
scroll to position [17, 0]
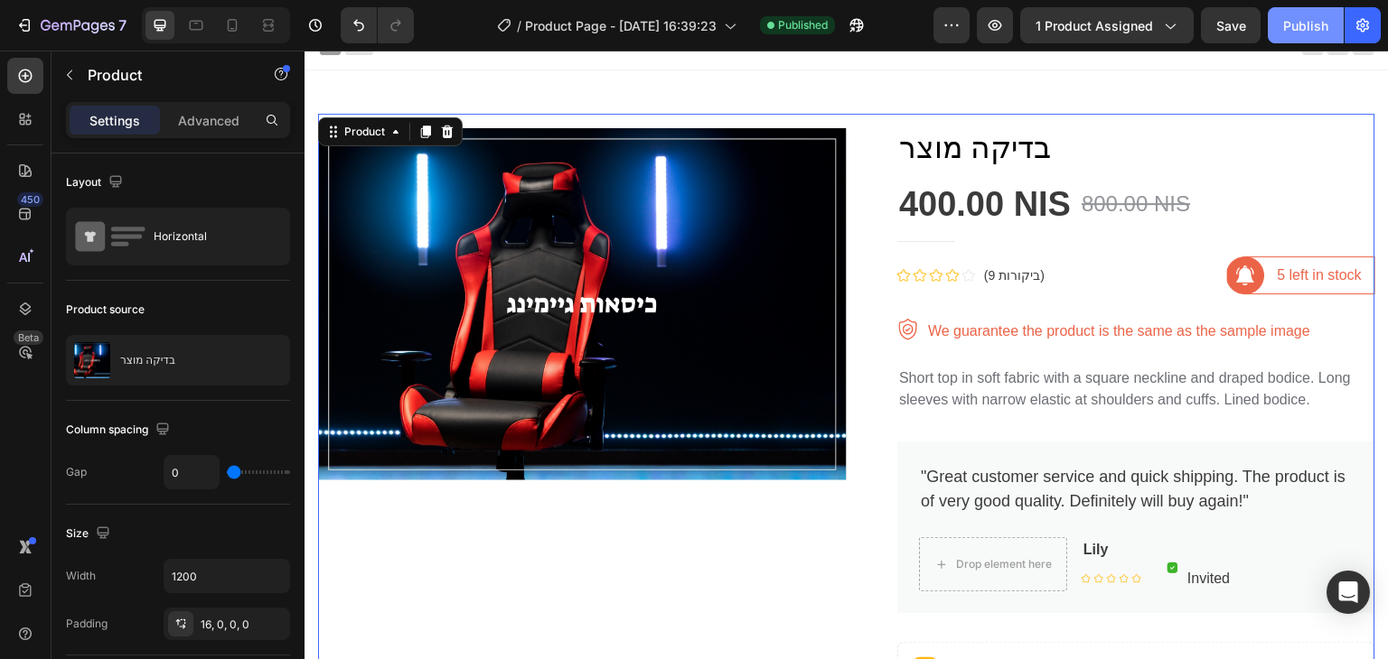
click at [1318, 33] on button "Publish" at bounding box center [1305, 25] width 76 height 36
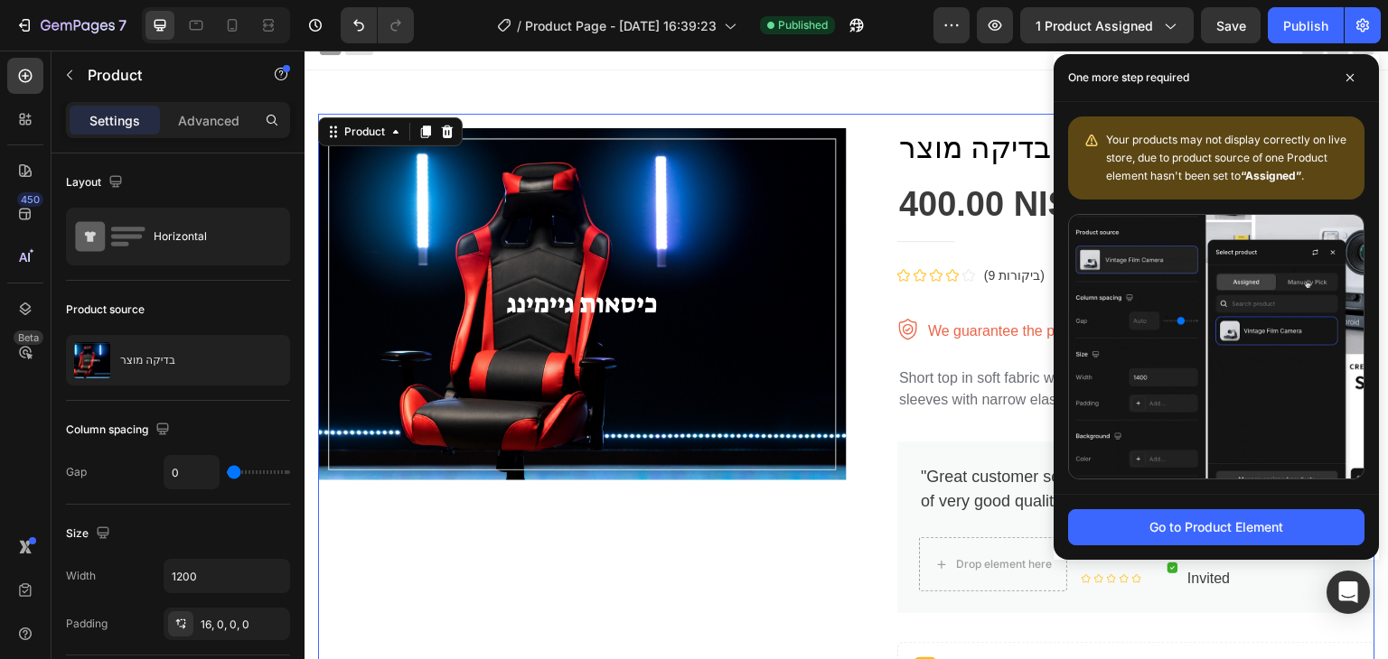
click at [1223, 154] on span "Your products may not display correctly on live store, due to product source of…" at bounding box center [1226, 158] width 240 height 50
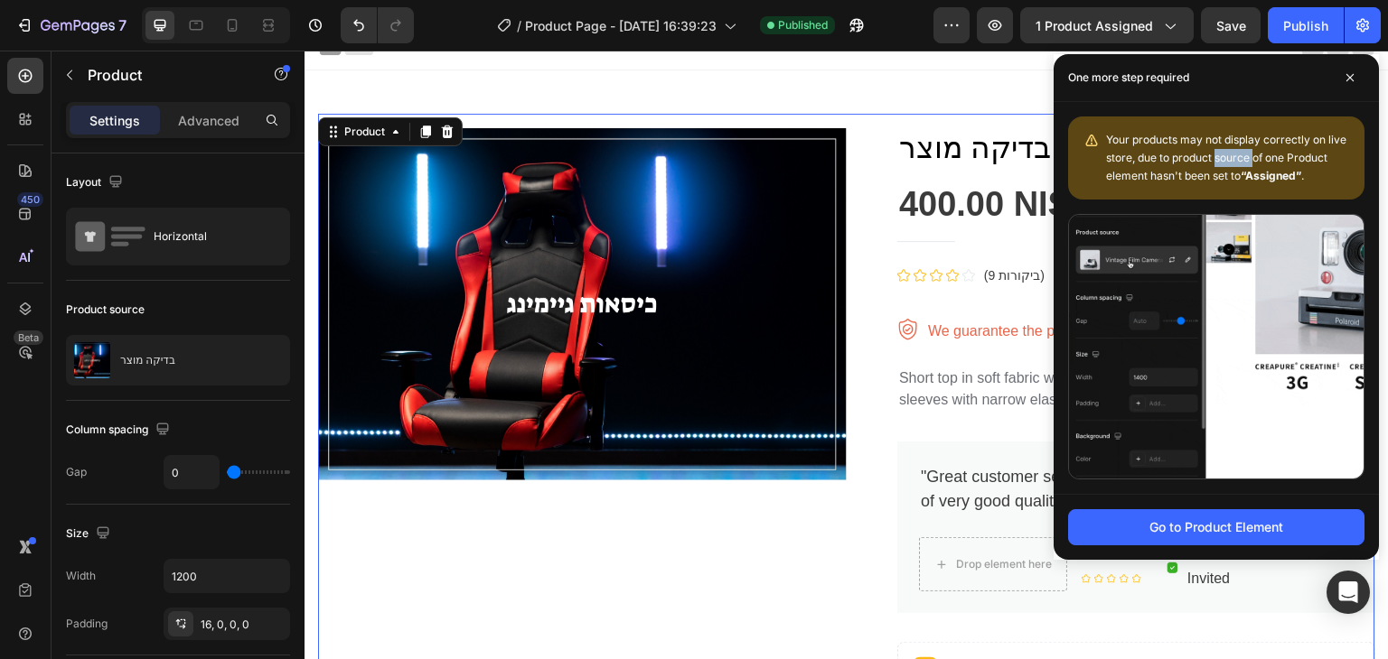
click at [1223, 154] on span "Your products may not display correctly on live store, due to product source of…" at bounding box center [1226, 158] width 240 height 50
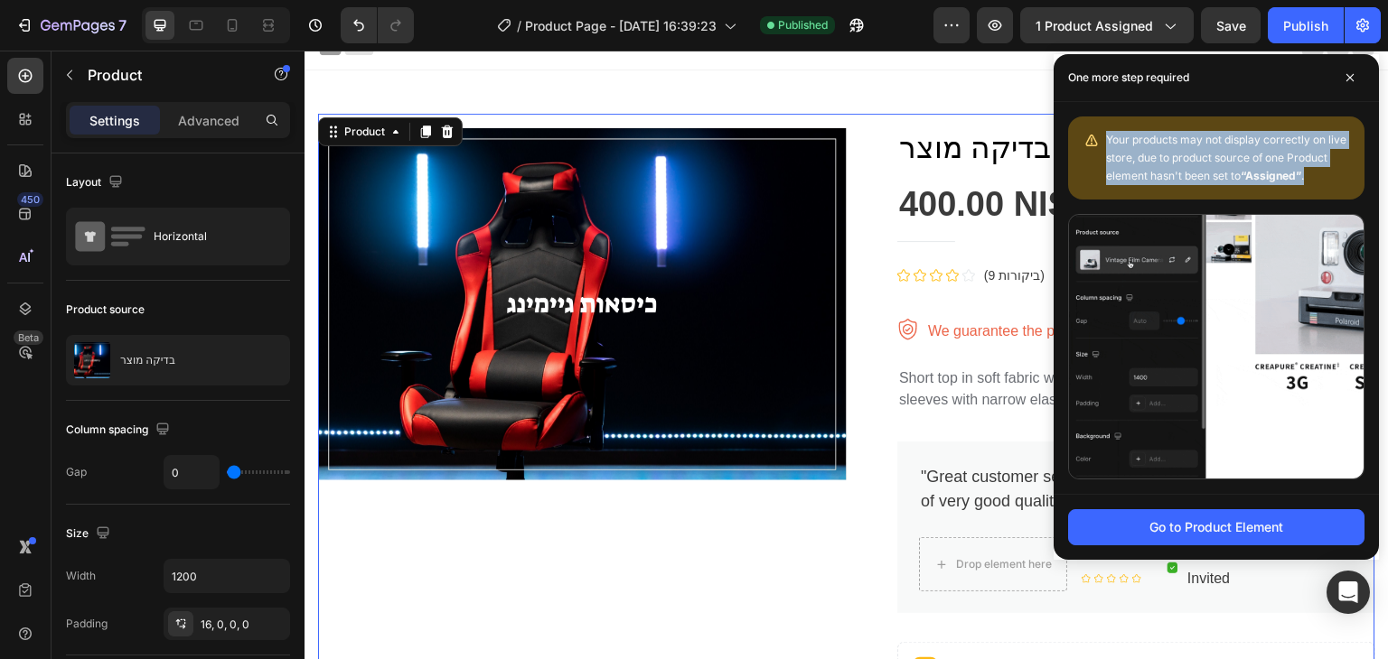
click at [1223, 154] on span "Your products may not display correctly on live store, due to product source of…" at bounding box center [1226, 158] width 240 height 50
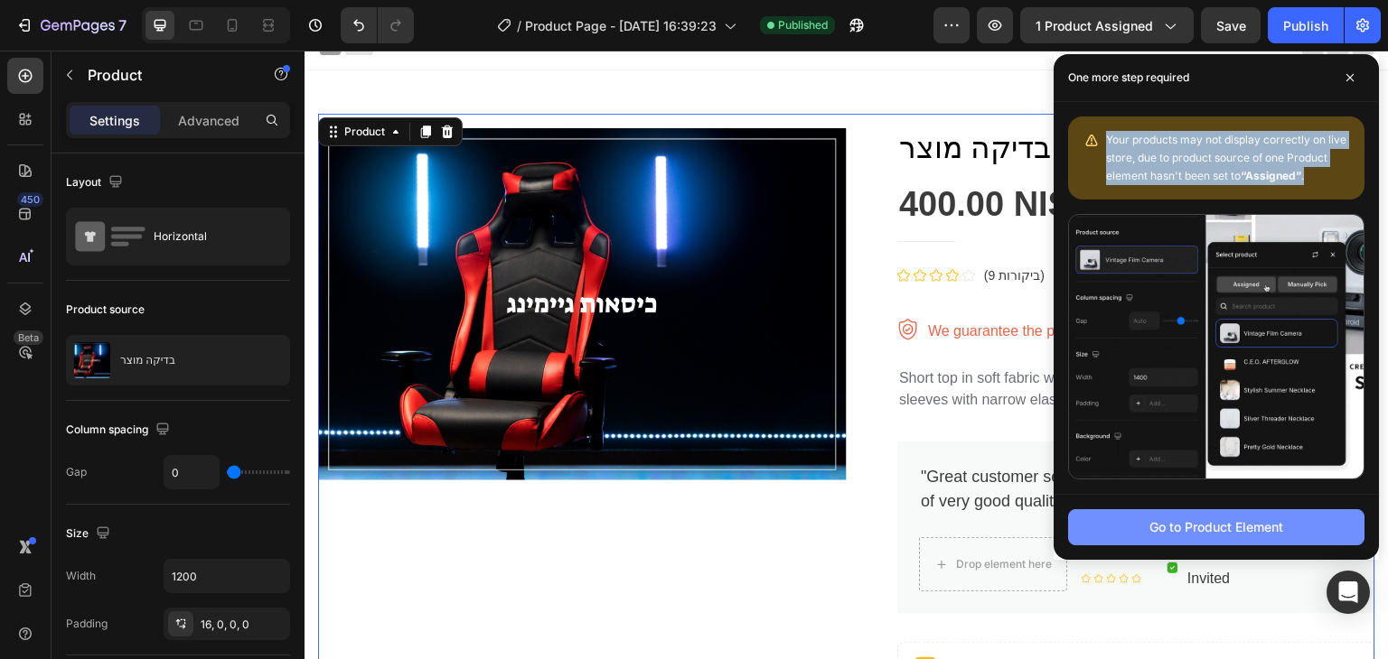
click at [1198, 520] on div "Go to Product Element" at bounding box center [1216, 527] width 134 height 19
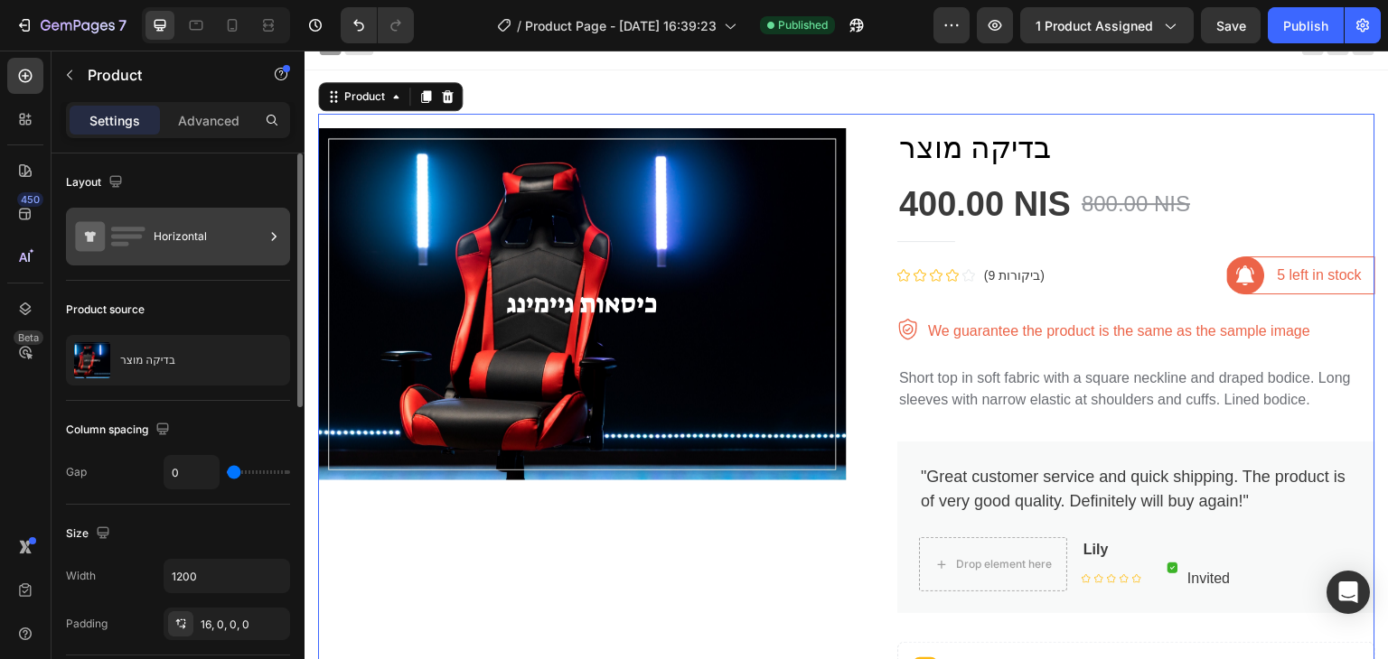
click at [210, 260] on div "Horizontal" at bounding box center [178, 237] width 224 height 58
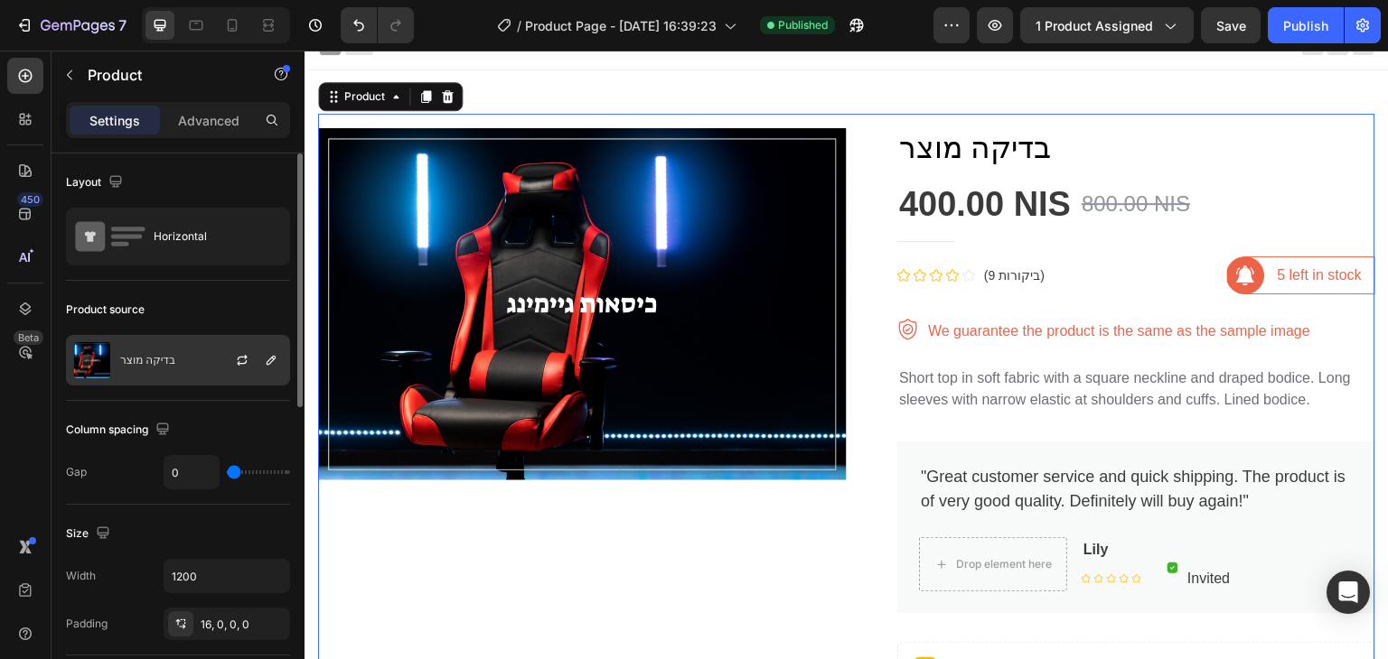
click at [201, 362] on div "בדיקה מוצר" at bounding box center [178, 360] width 224 height 51
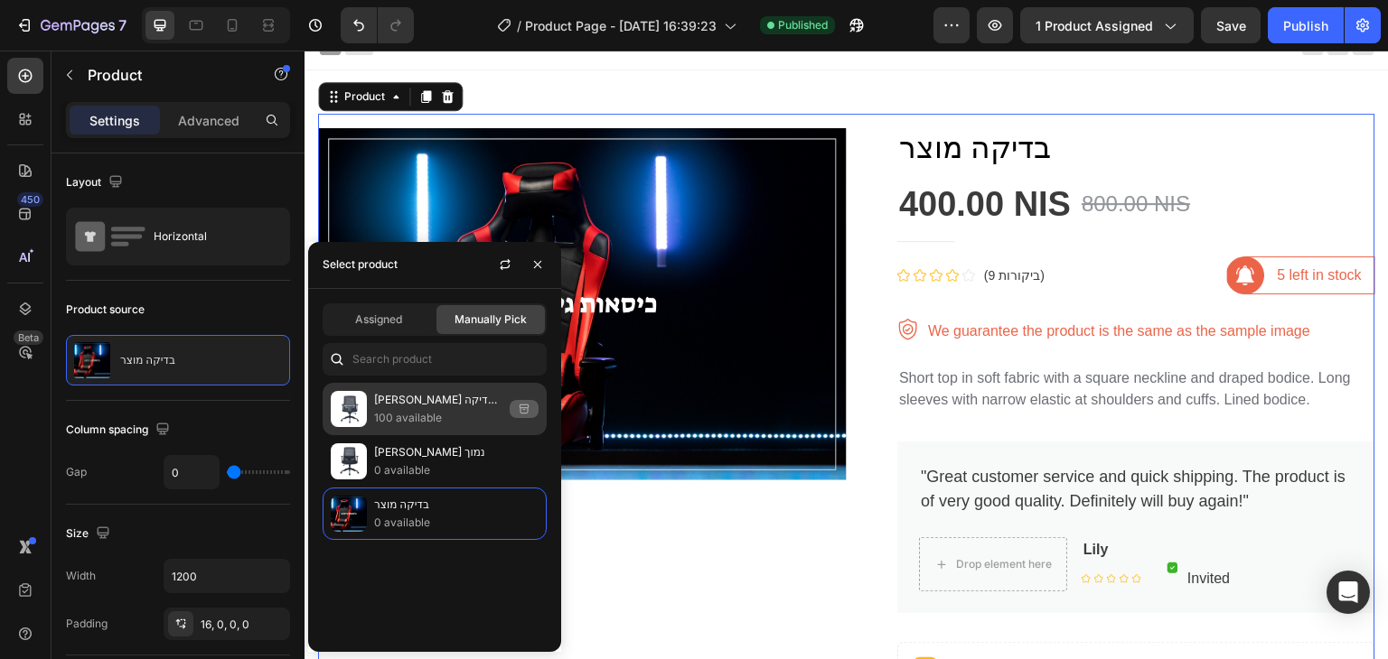
click at [470, 422] on p "100 available" at bounding box center [438, 418] width 128 height 18
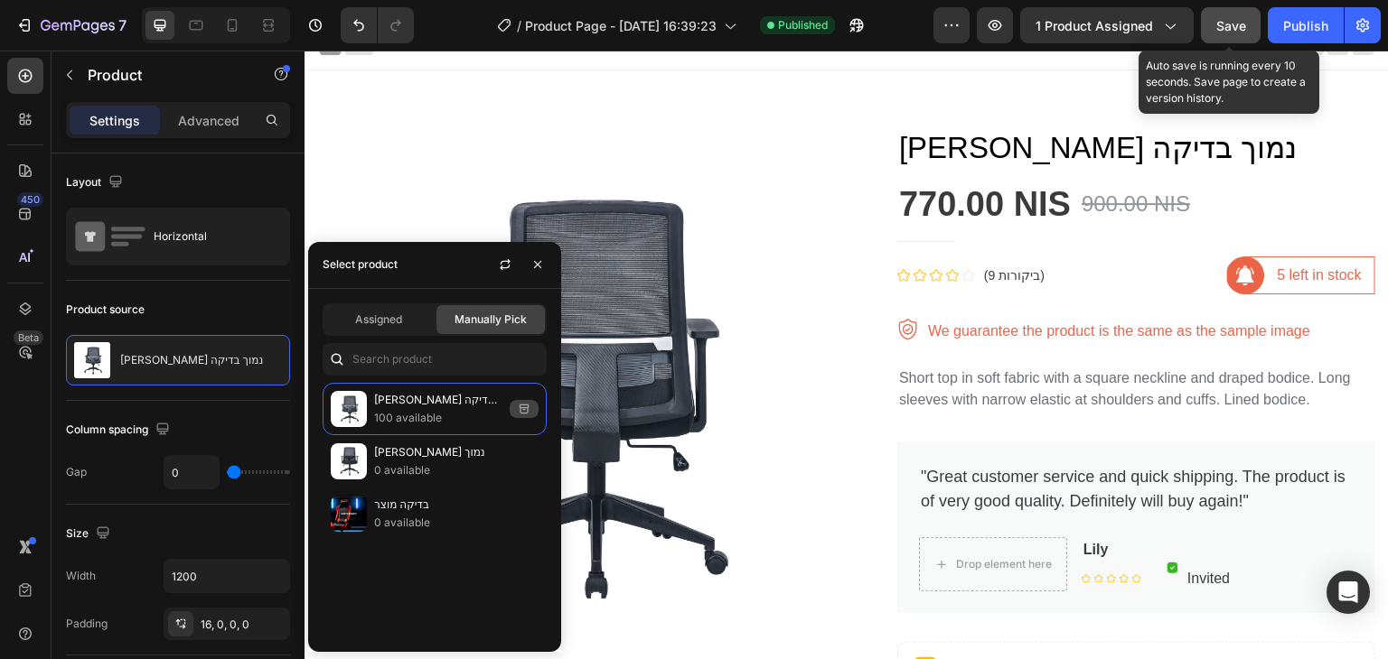
click at [1239, 19] on span "Save" at bounding box center [1231, 25] width 30 height 15
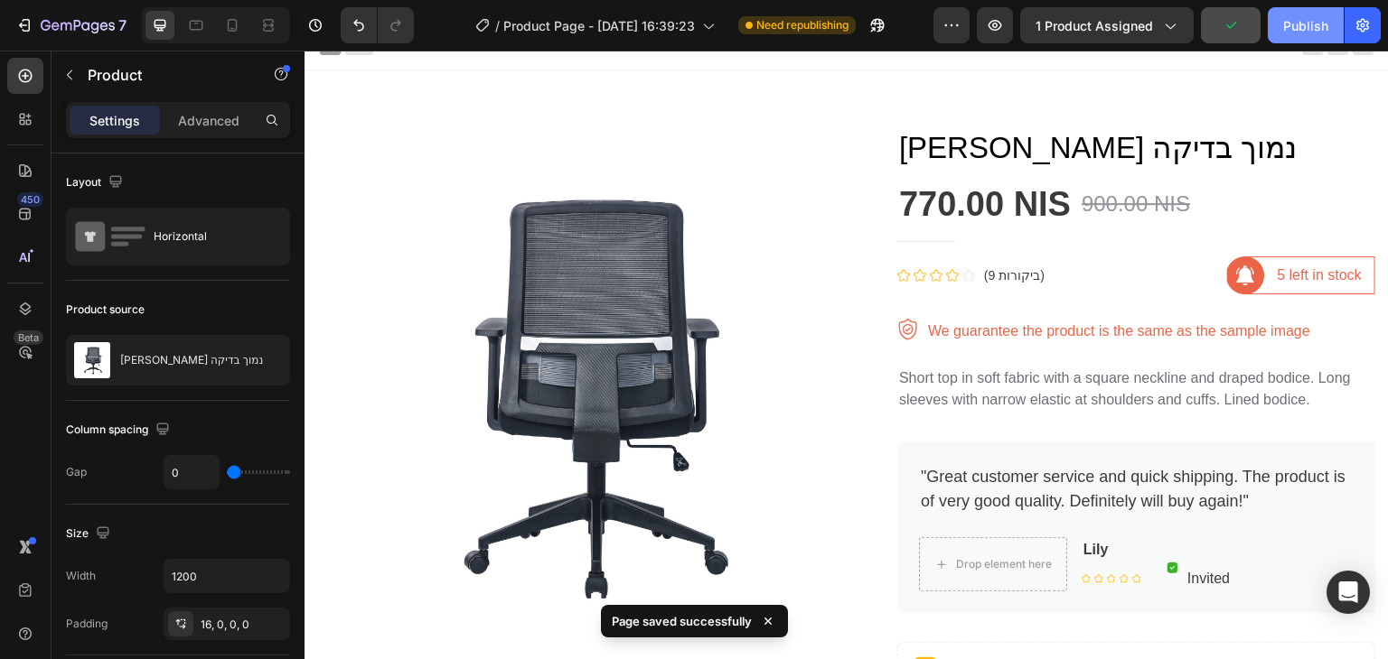
click at [1306, 31] on div "Publish" at bounding box center [1305, 25] width 45 height 19
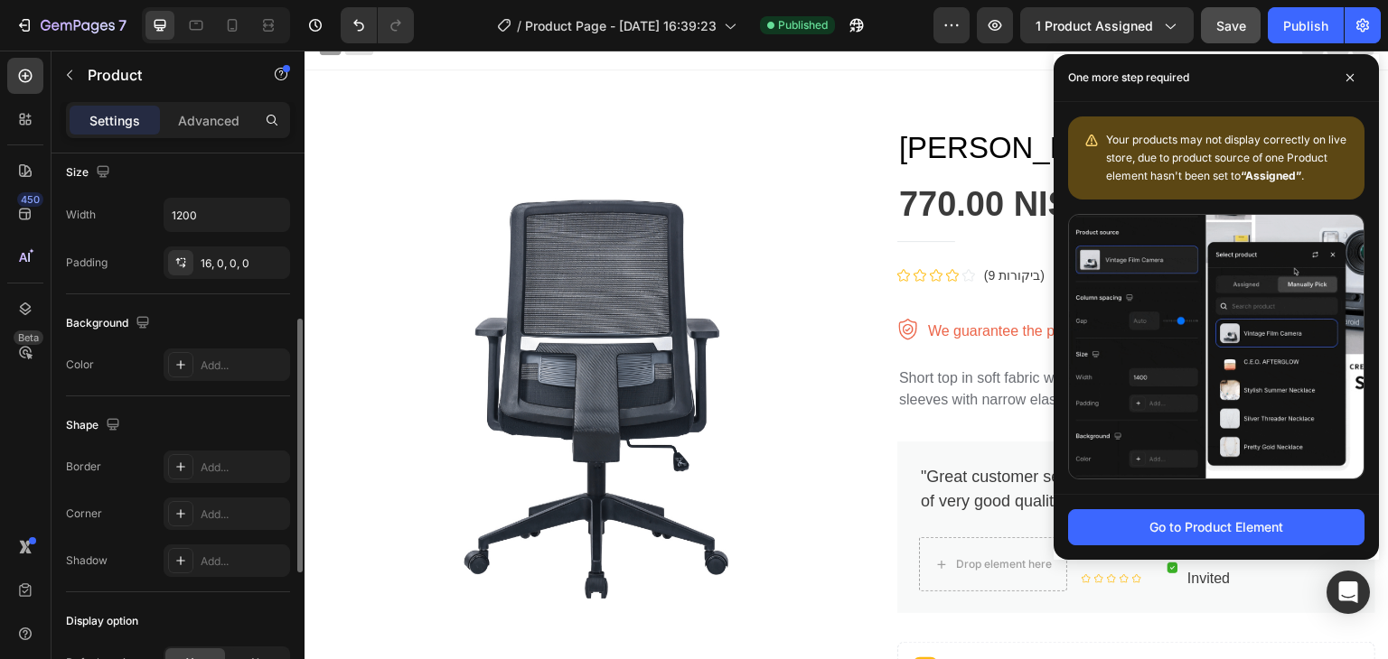
scroll to position [0, 0]
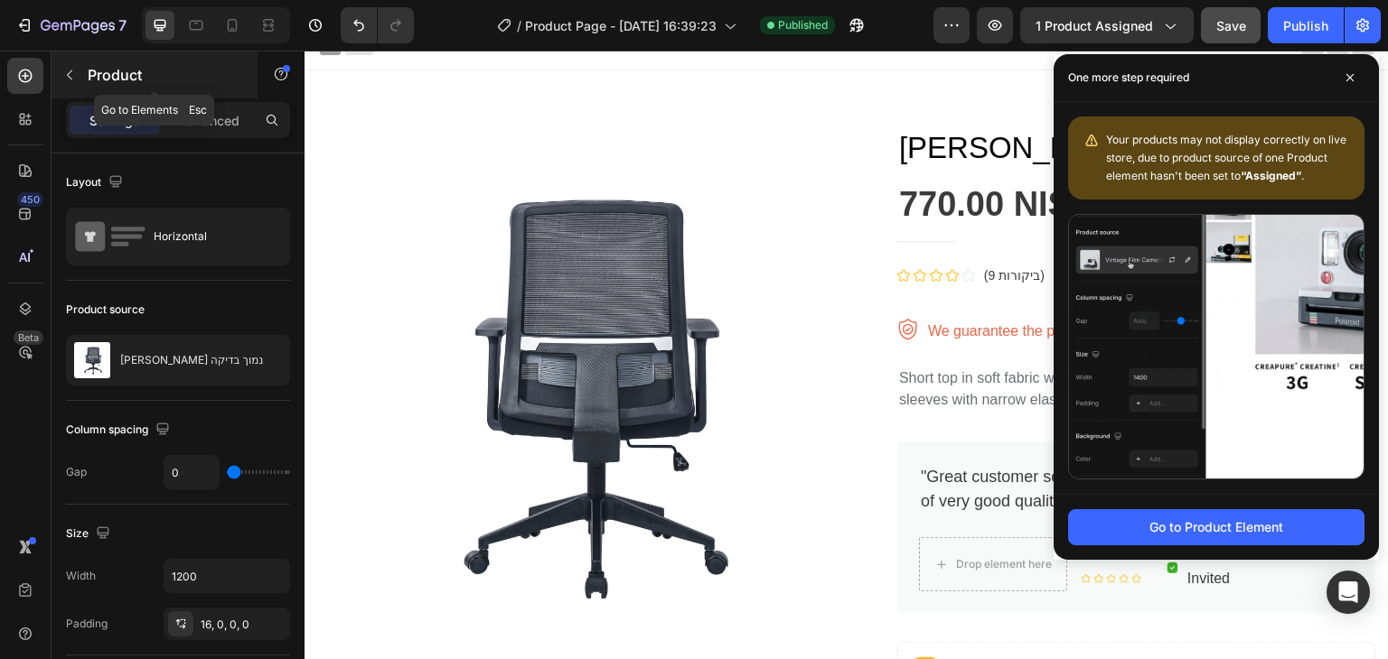
click at [99, 77] on p "Product" at bounding box center [165, 75] width 154 height 22
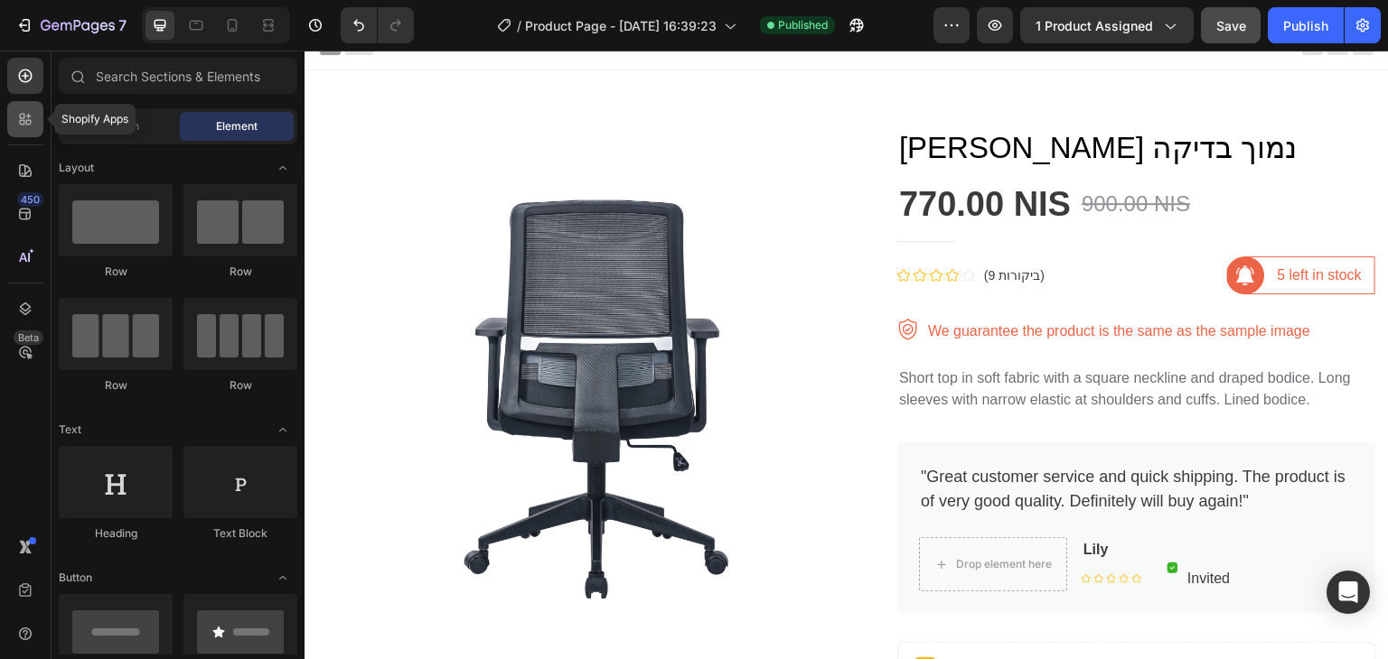
click at [33, 111] on icon at bounding box center [25, 119] width 18 height 18
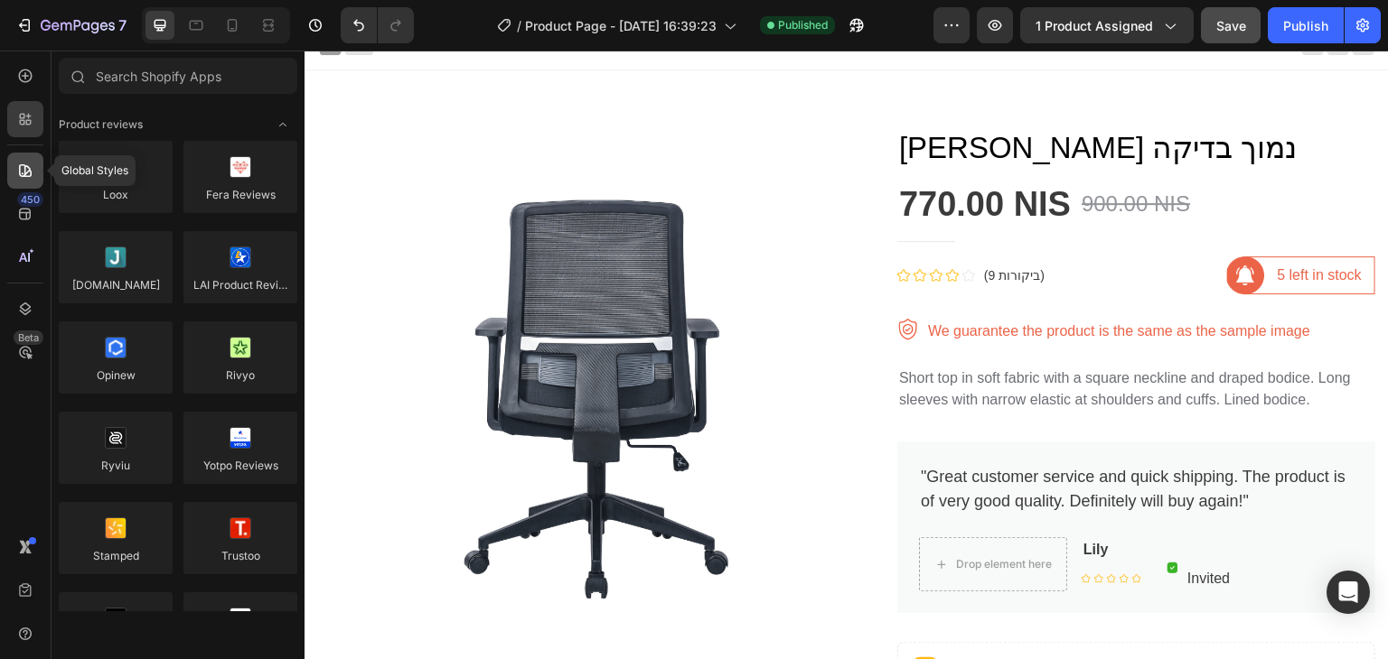
click at [26, 165] on icon at bounding box center [25, 170] width 13 height 13
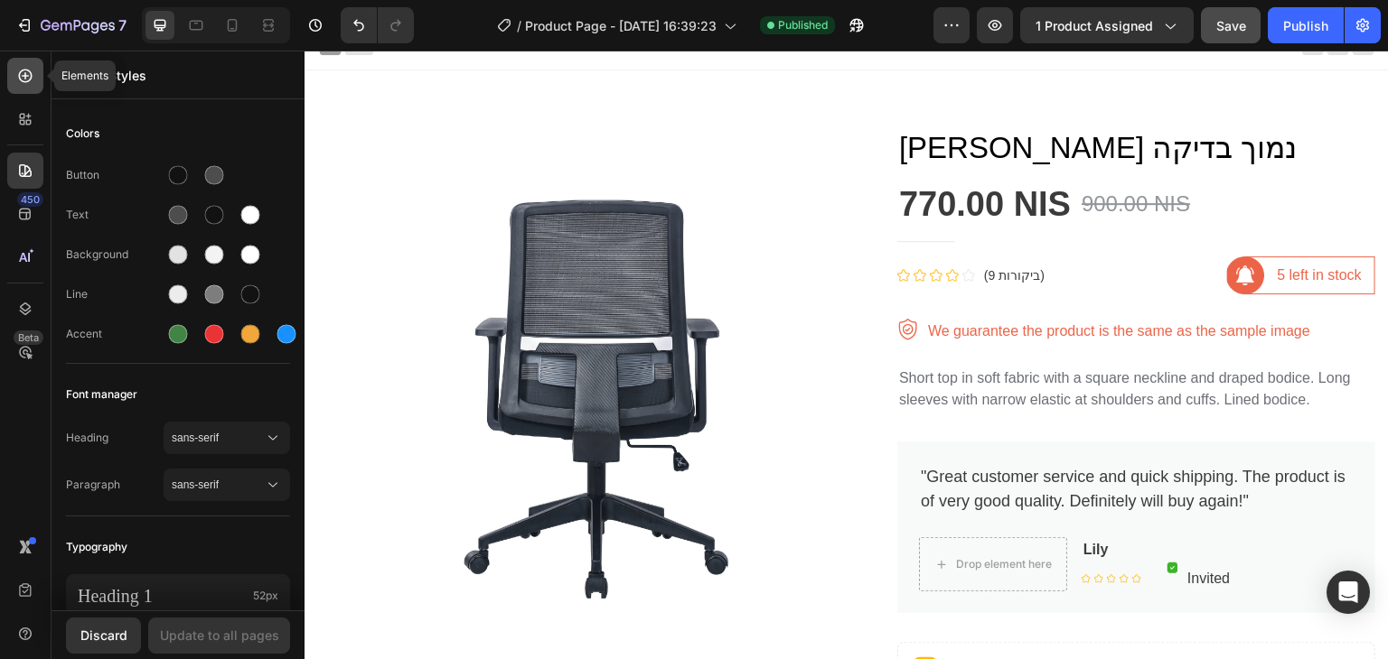
click at [29, 76] on icon at bounding box center [25, 76] width 18 height 18
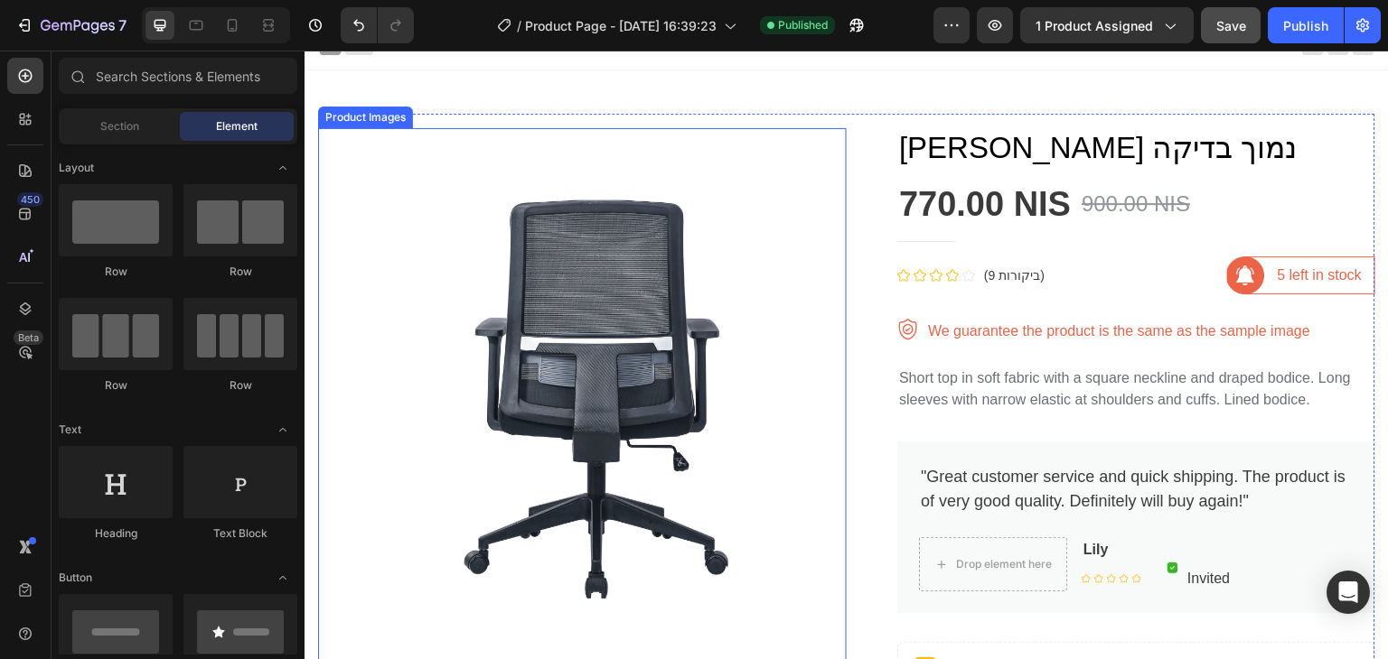
click at [683, 272] on img at bounding box center [582, 392] width 528 height 528
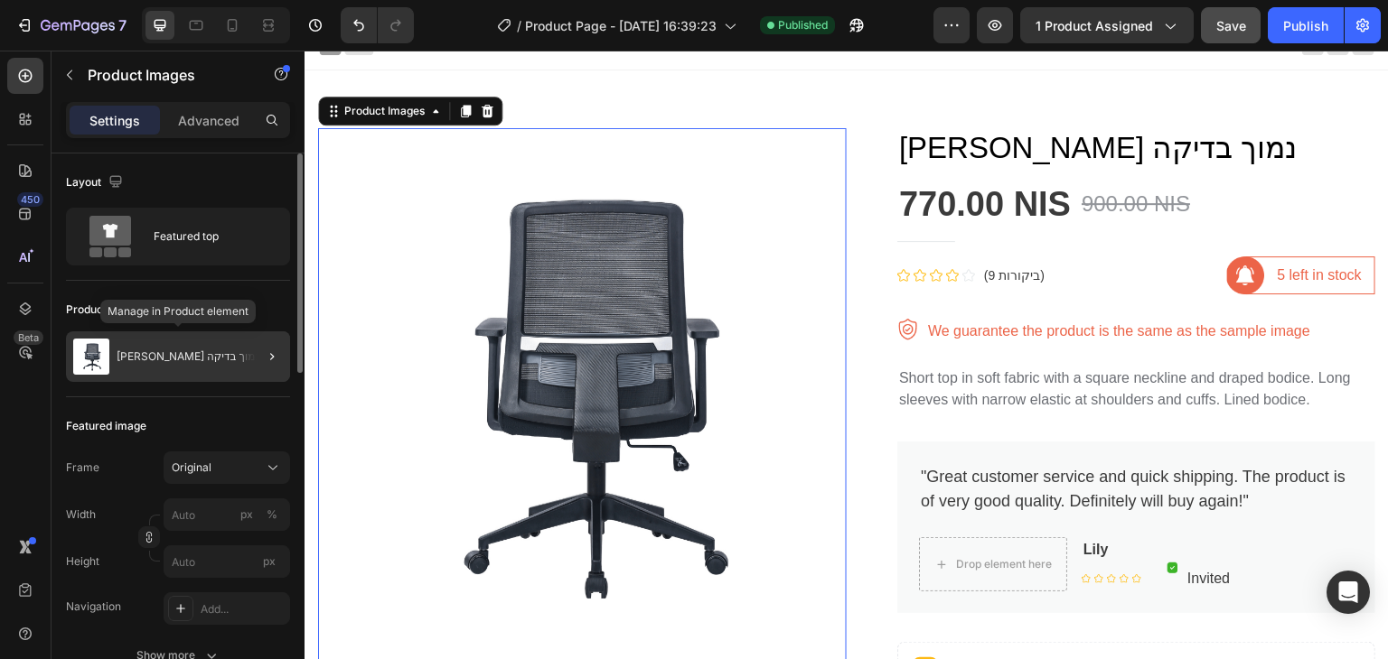
click at [214, 344] on div "[PERSON_NAME] נמוך בדיקה" at bounding box center [178, 357] width 224 height 51
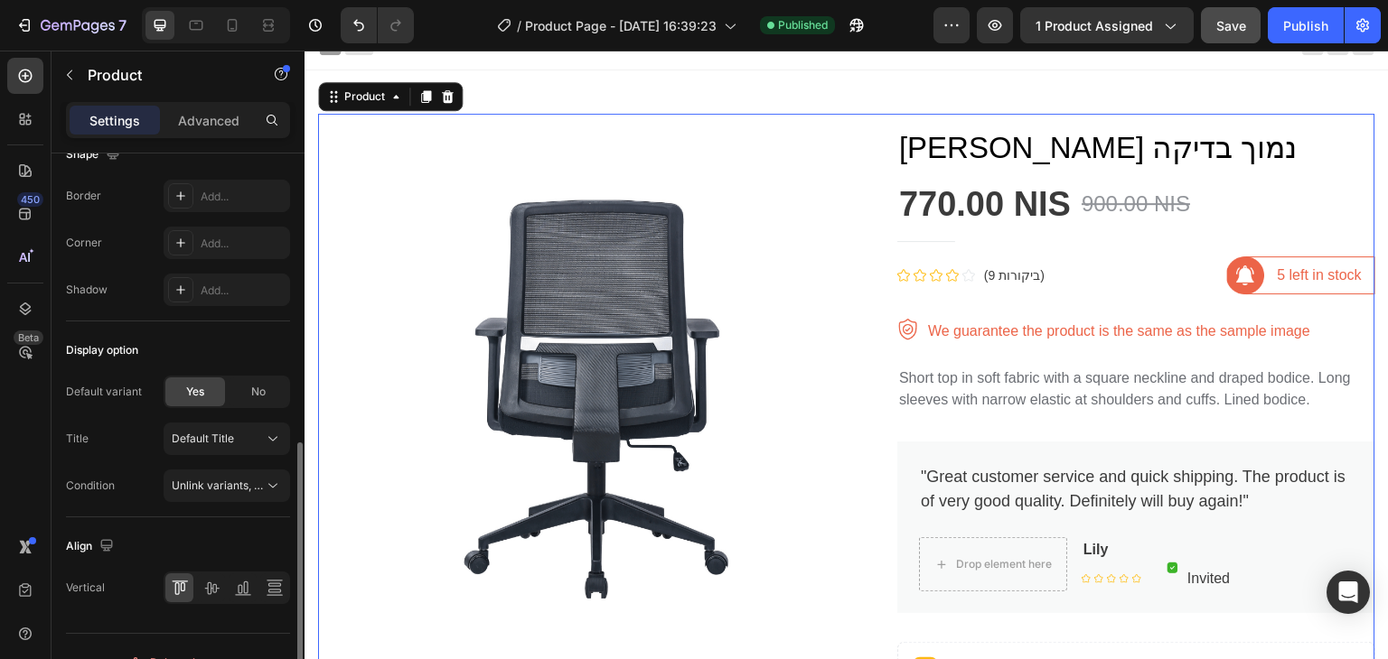
scroll to position [661, 0]
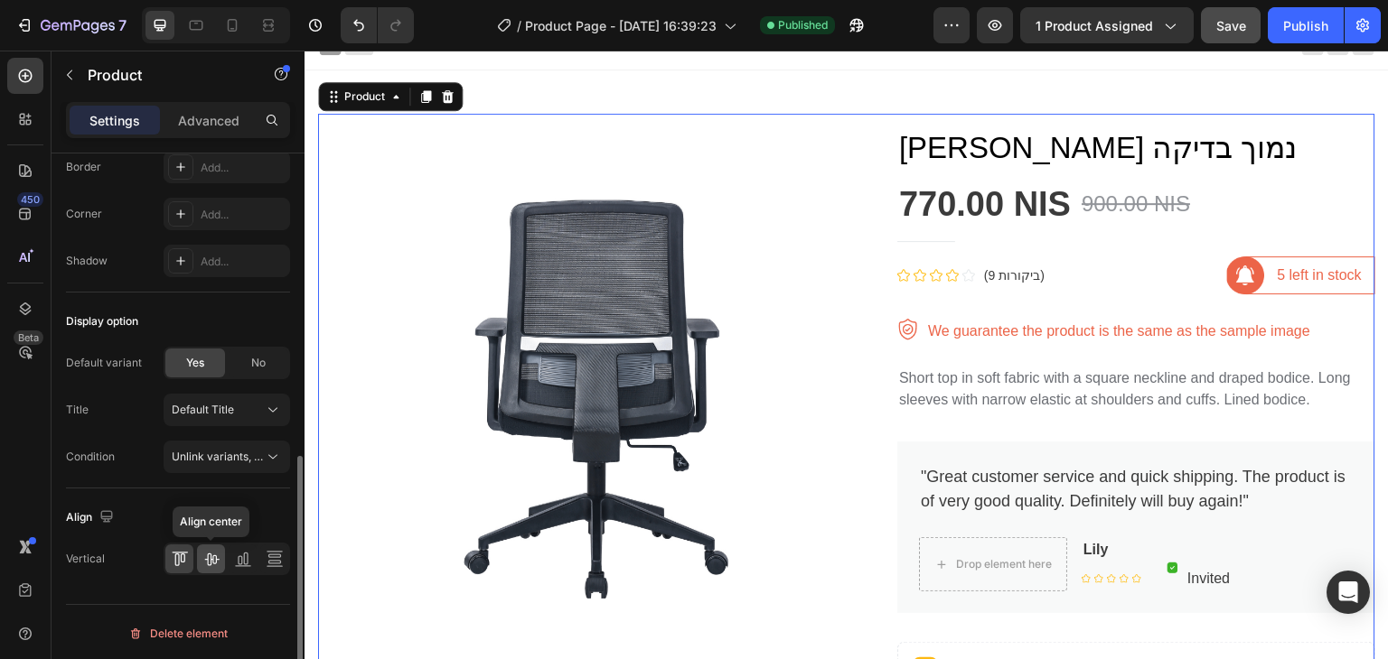
click at [212, 552] on icon at bounding box center [211, 559] width 18 height 18
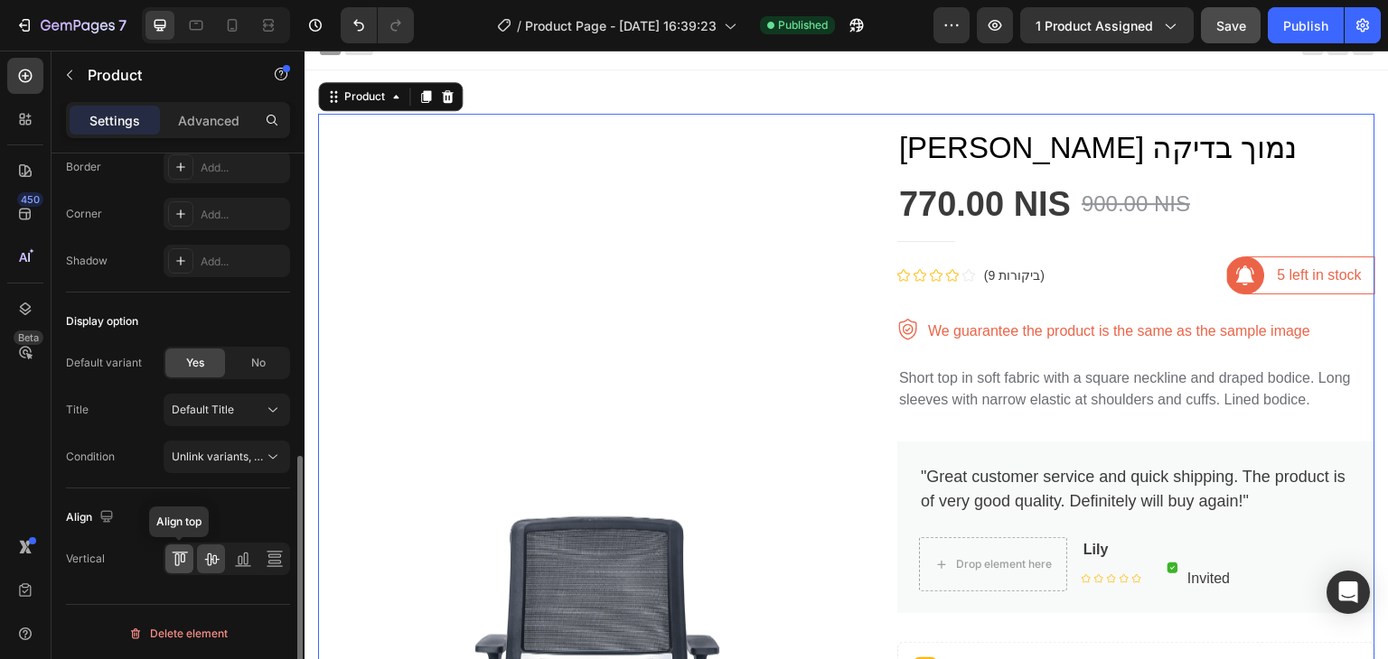
click at [190, 550] on div at bounding box center [179, 559] width 28 height 29
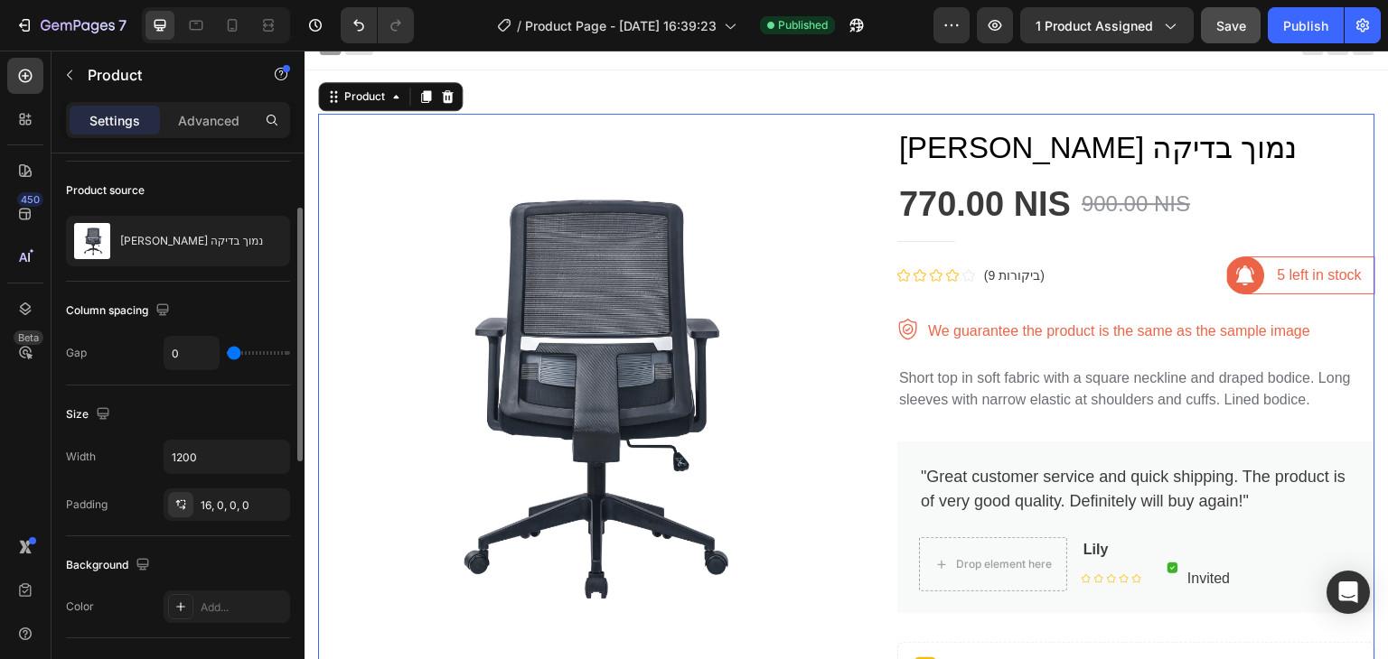
scroll to position [0, 0]
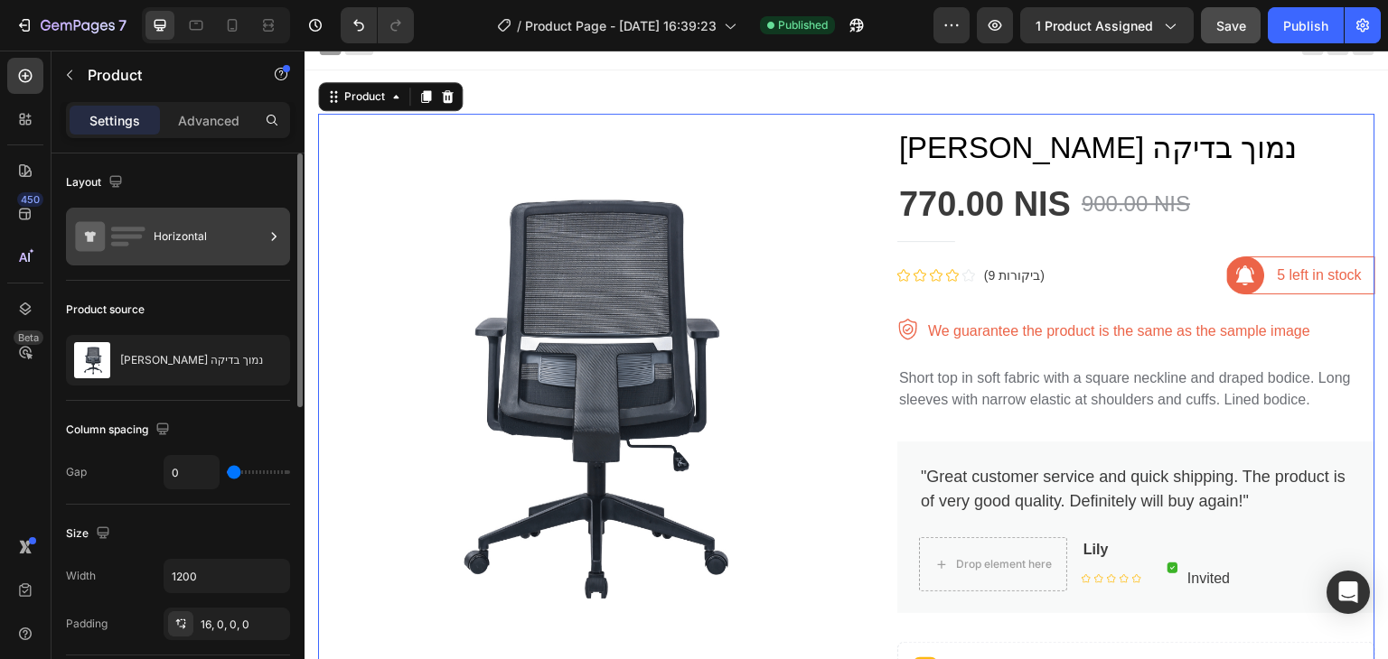
click at [151, 234] on div "Horizontal" at bounding box center [178, 237] width 224 height 58
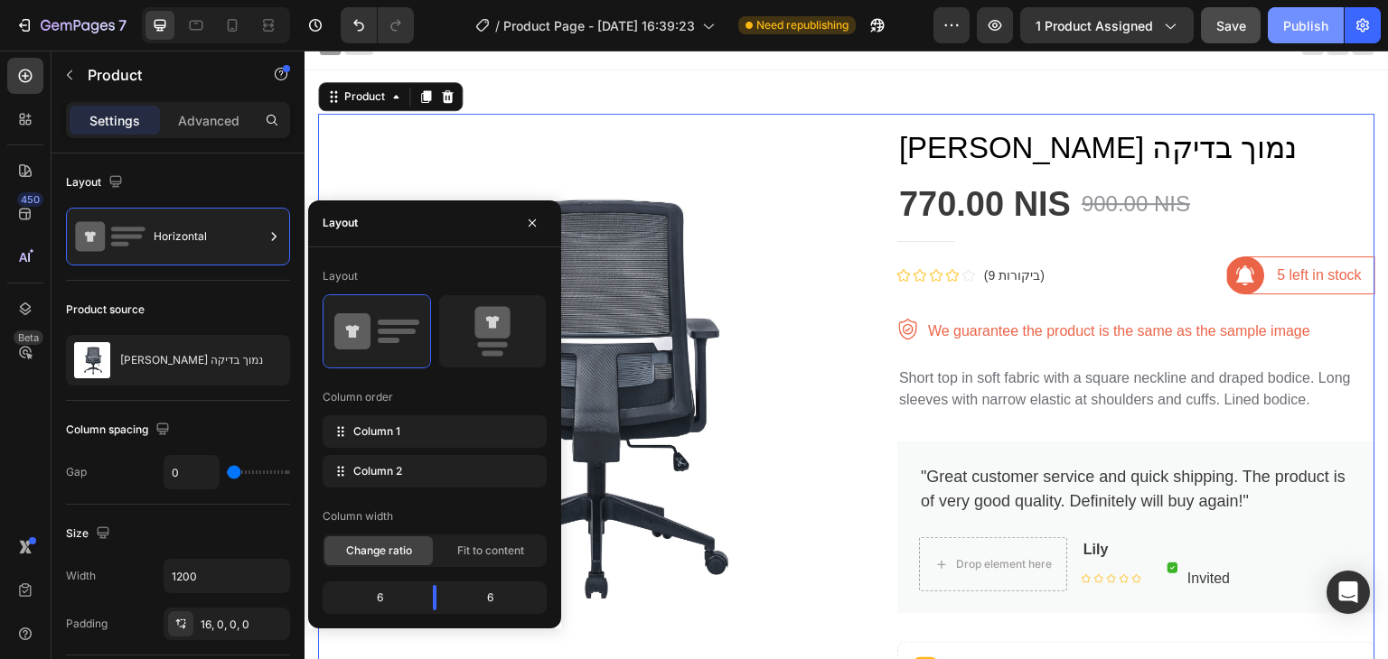
click at [1287, 22] on div "Publish" at bounding box center [1305, 25] width 45 height 19
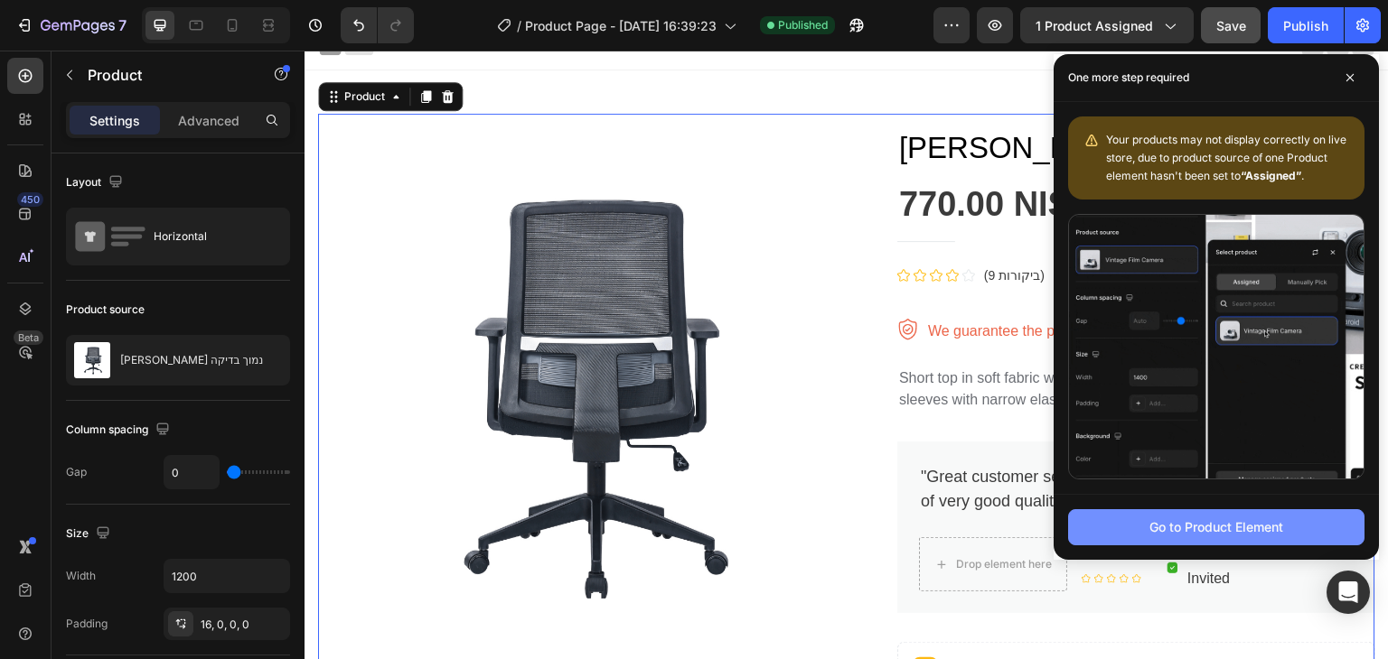
click at [1258, 518] on div "Go to Product Element" at bounding box center [1216, 527] width 134 height 19
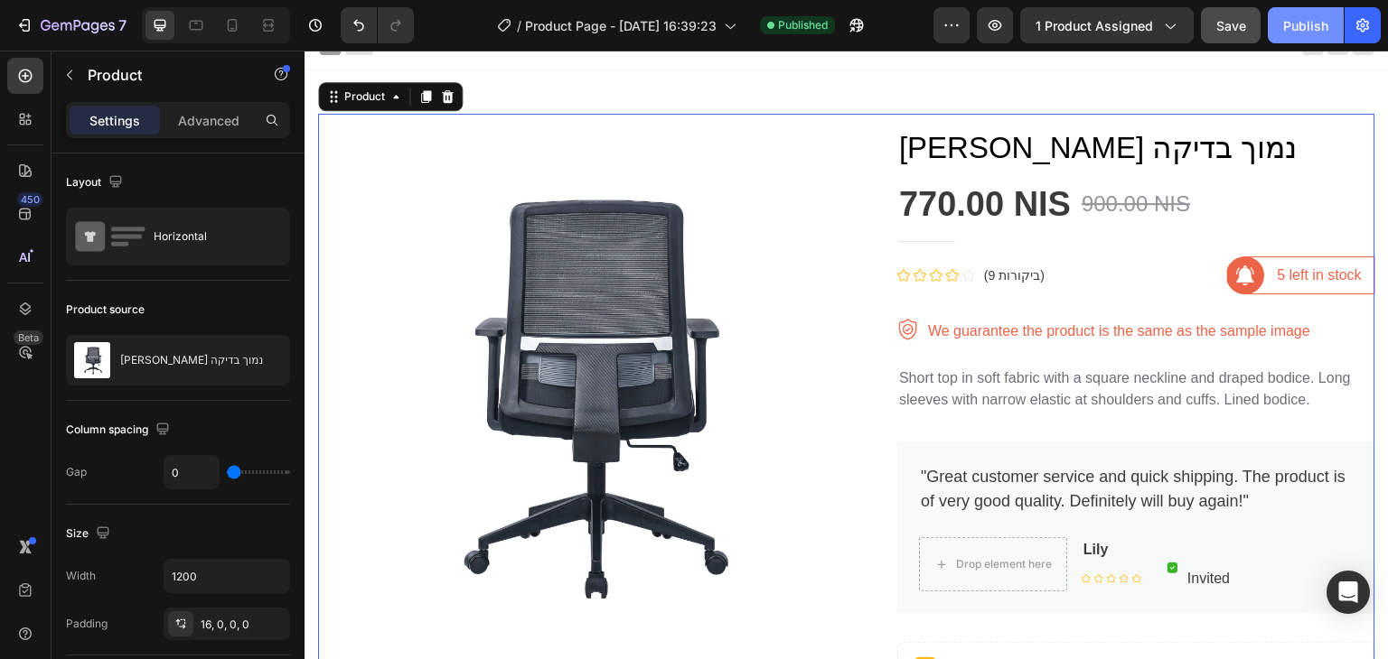
click at [1286, 23] on div "Publish" at bounding box center [1305, 25] width 45 height 19
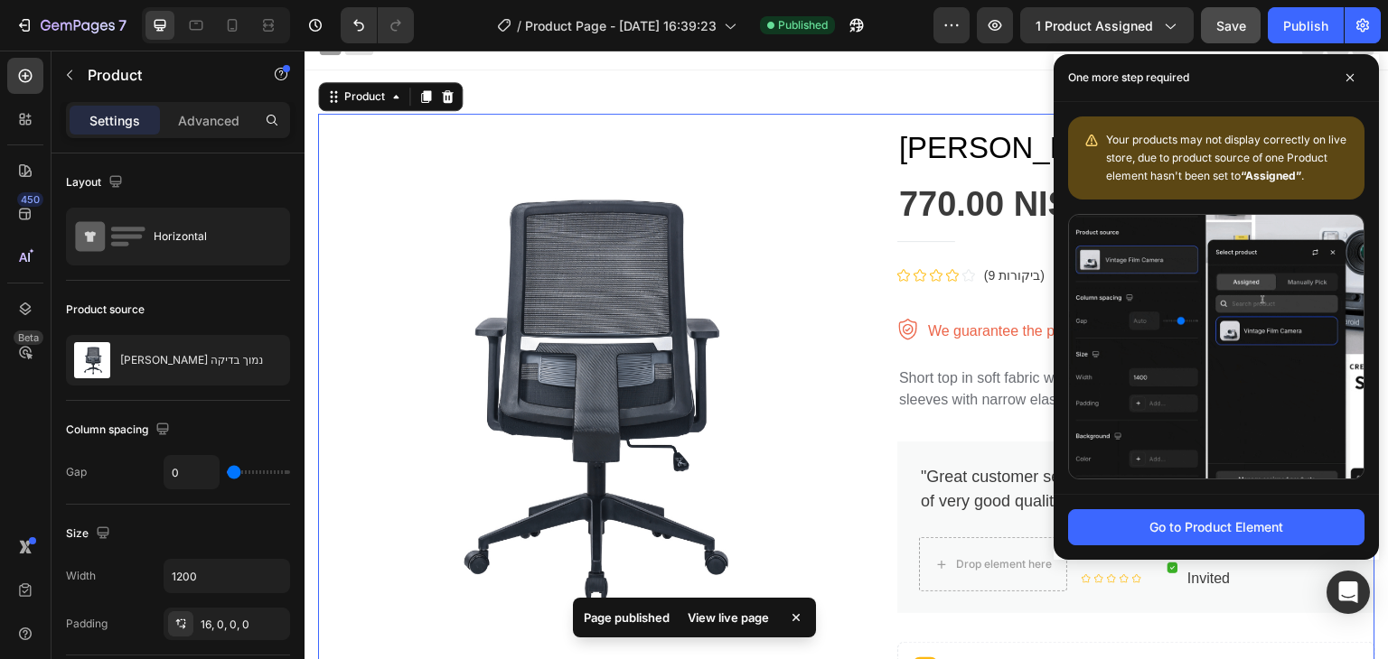
click at [1145, 131] on div "Your products may not display correctly on live store, due to product source of…" at bounding box center [1228, 158] width 244 height 54
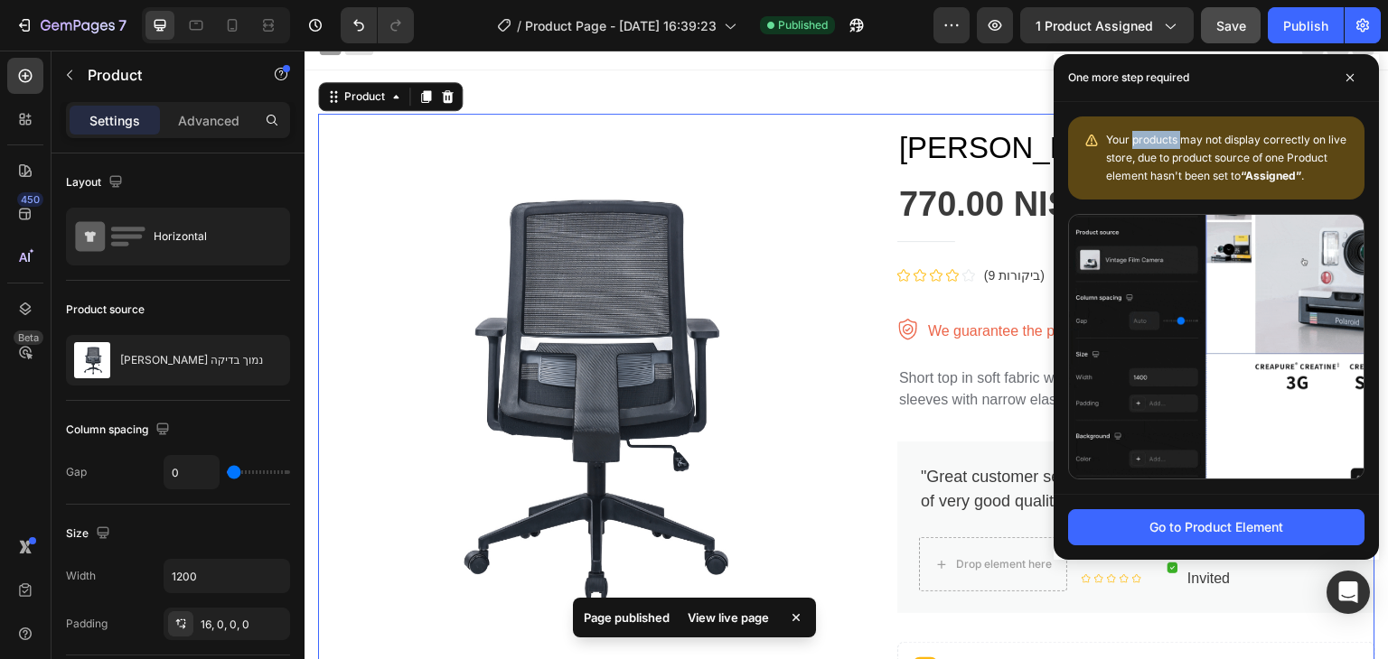
click at [1145, 131] on div "Your products may not display correctly on live store, due to product source of…" at bounding box center [1228, 158] width 244 height 54
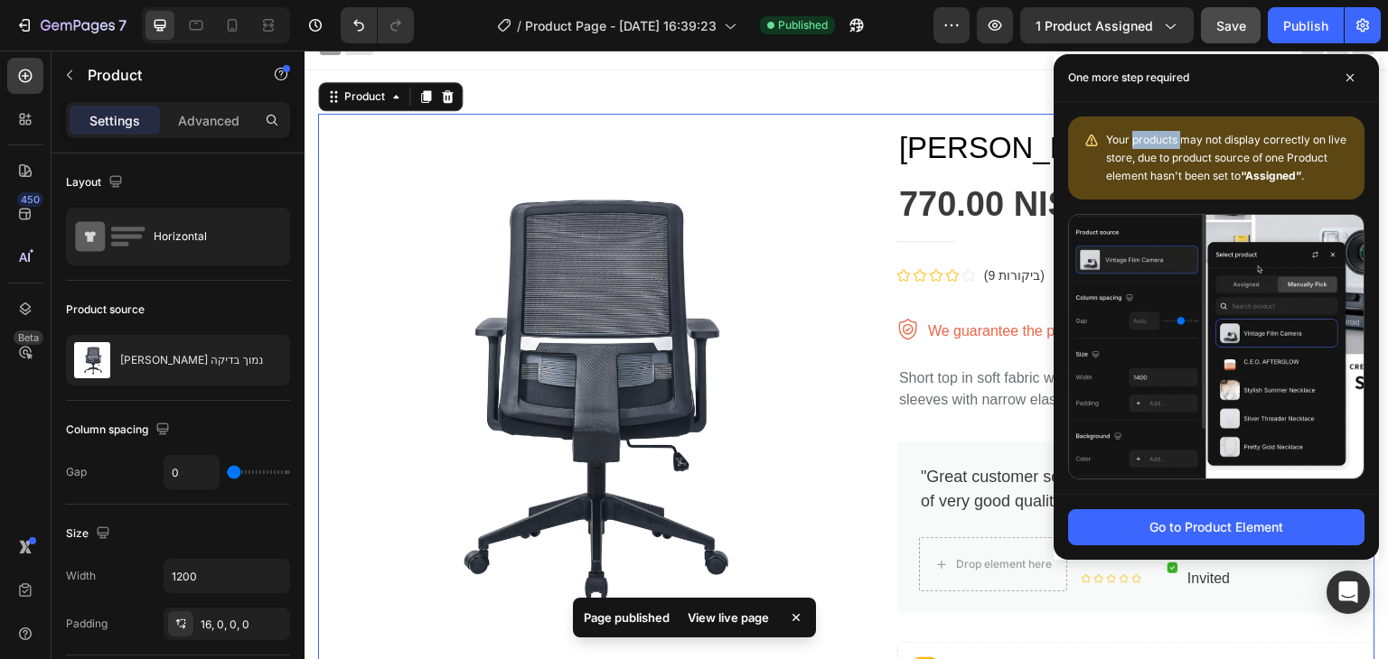
click at [1149, 148] on div "Your products may not display correctly on live store, due to product source of…" at bounding box center [1228, 158] width 244 height 54
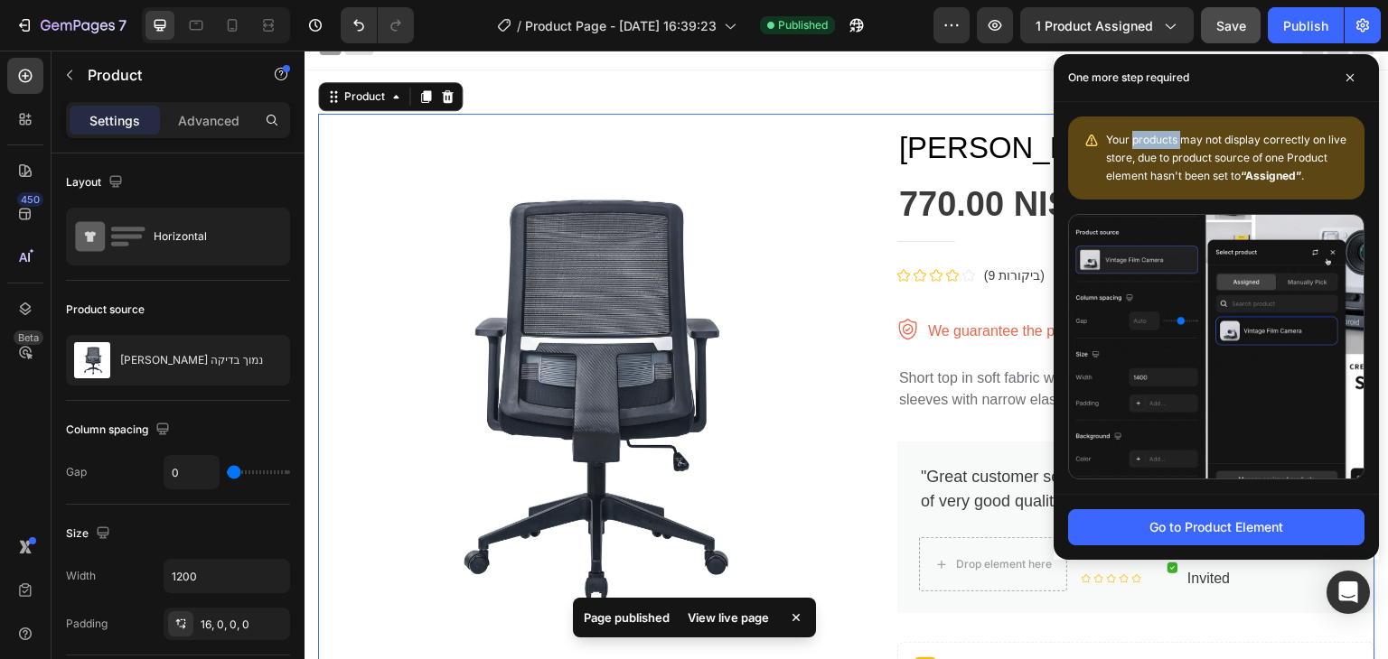
click at [1149, 148] on div "Your products may not display correctly on live store, due to product source of…" at bounding box center [1228, 158] width 244 height 54
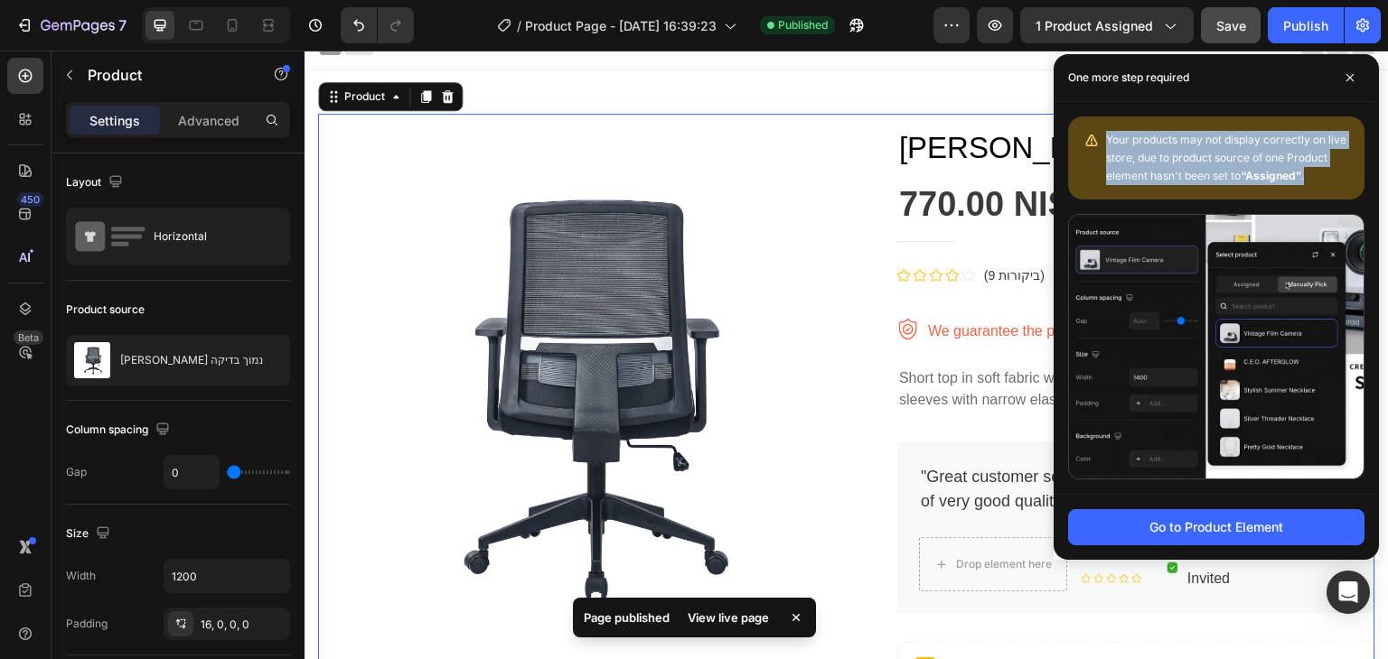
click at [1149, 148] on div "Your products may not display correctly on live store, due to product source of…" at bounding box center [1228, 158] width 244 height 54
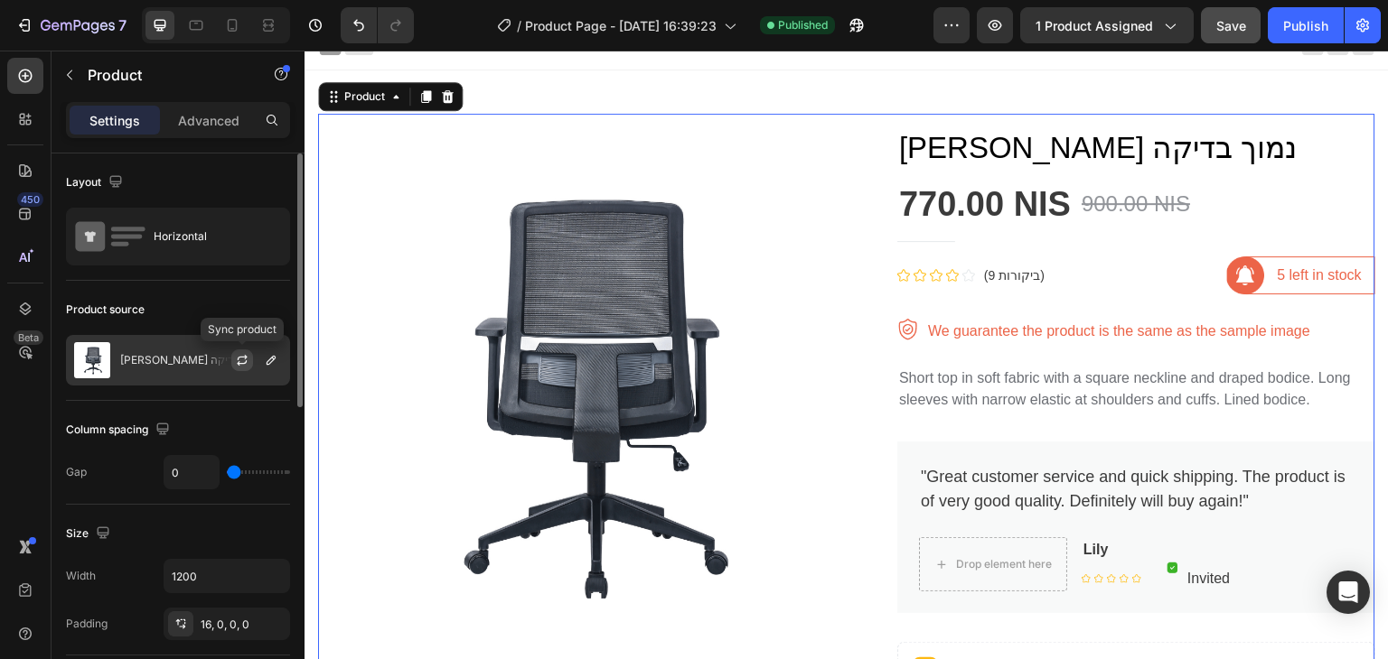
click at [245, 361] on icon "button" at bounding box center [242, 360] width 14 height 14
click at [193, 365] on p "[PERSON_NAME] נמוך בדיקה" at bounding box center [191, 360] width 143 height 13
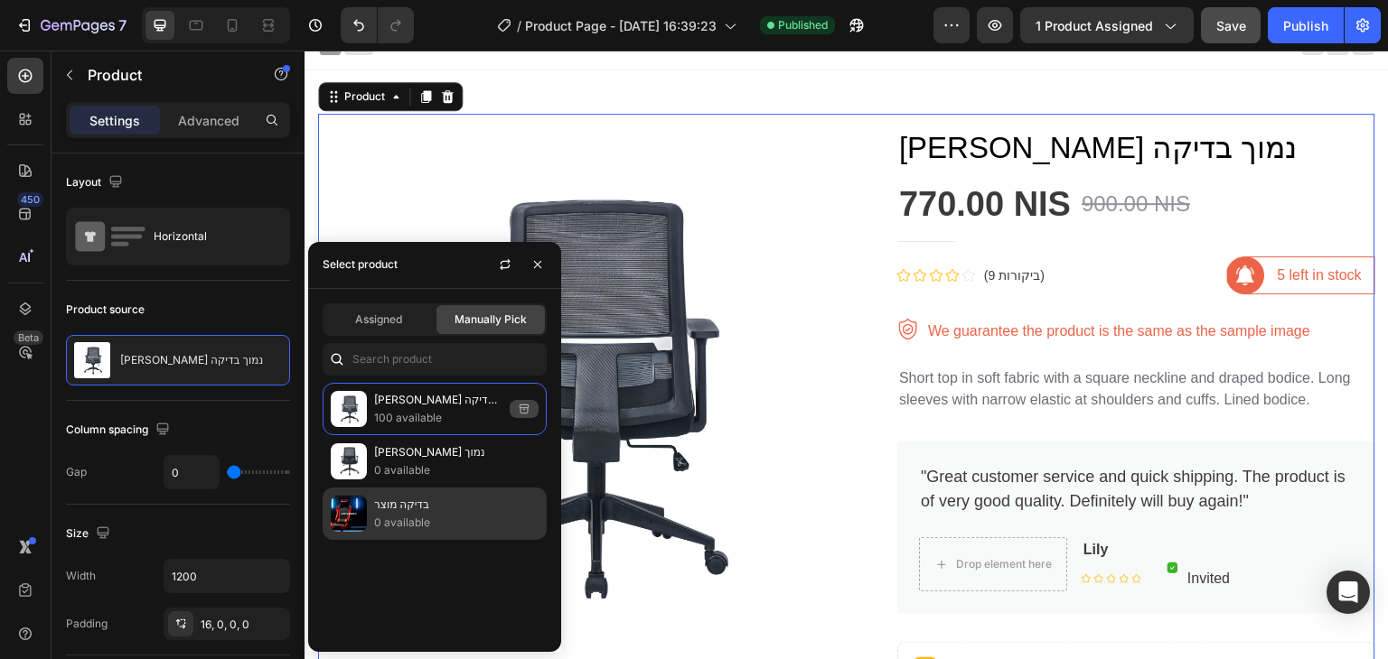
click at [379, 518] on p "0 available" at bounding box center [456, 523] width 164 height 18
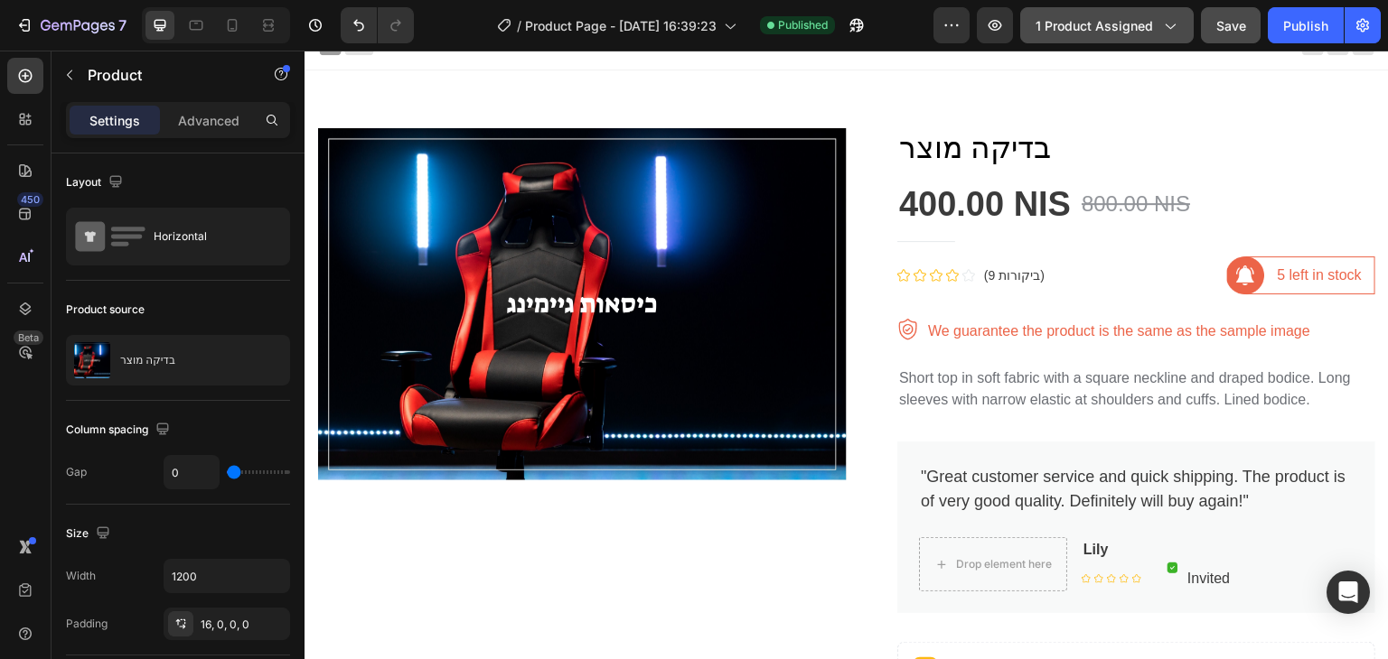
click at [1024, 15] on button "1 product assigned" at bounding box center [1106, 25] width 173 height 36
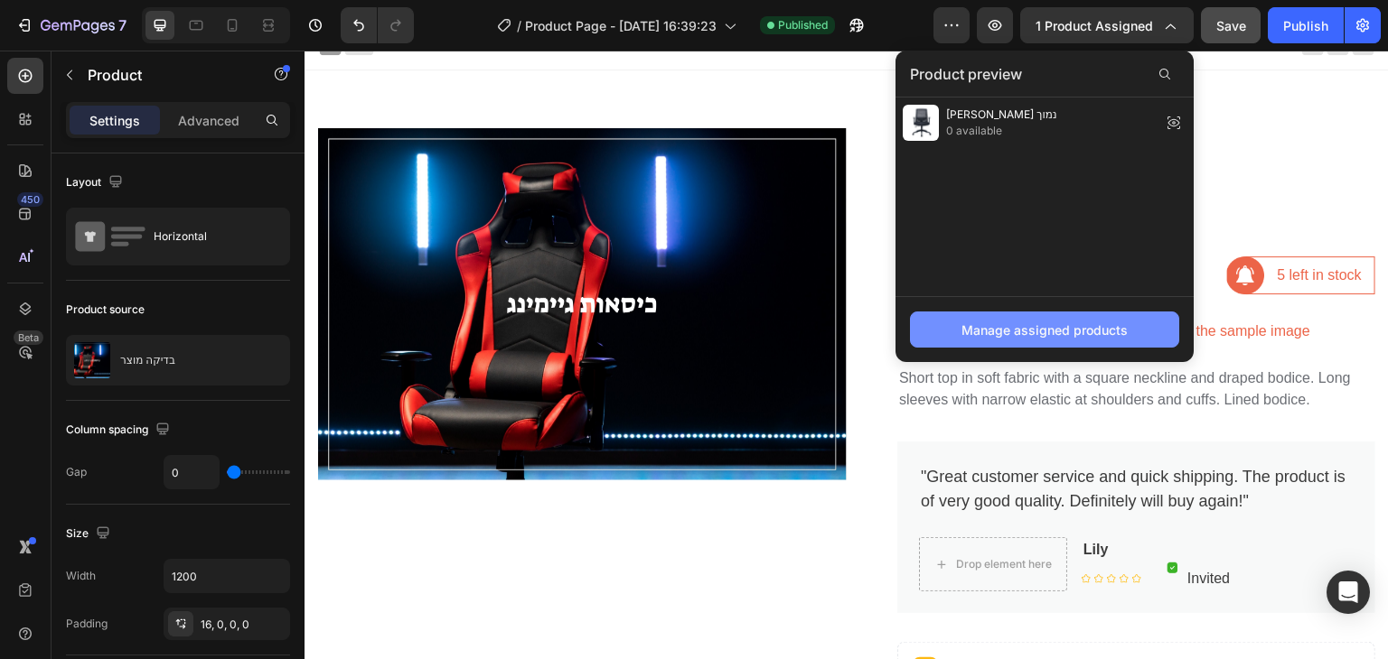
click at [1108, 338] on div "Manage assigned products" at bounding box center [1044, 330] width 166 height 19
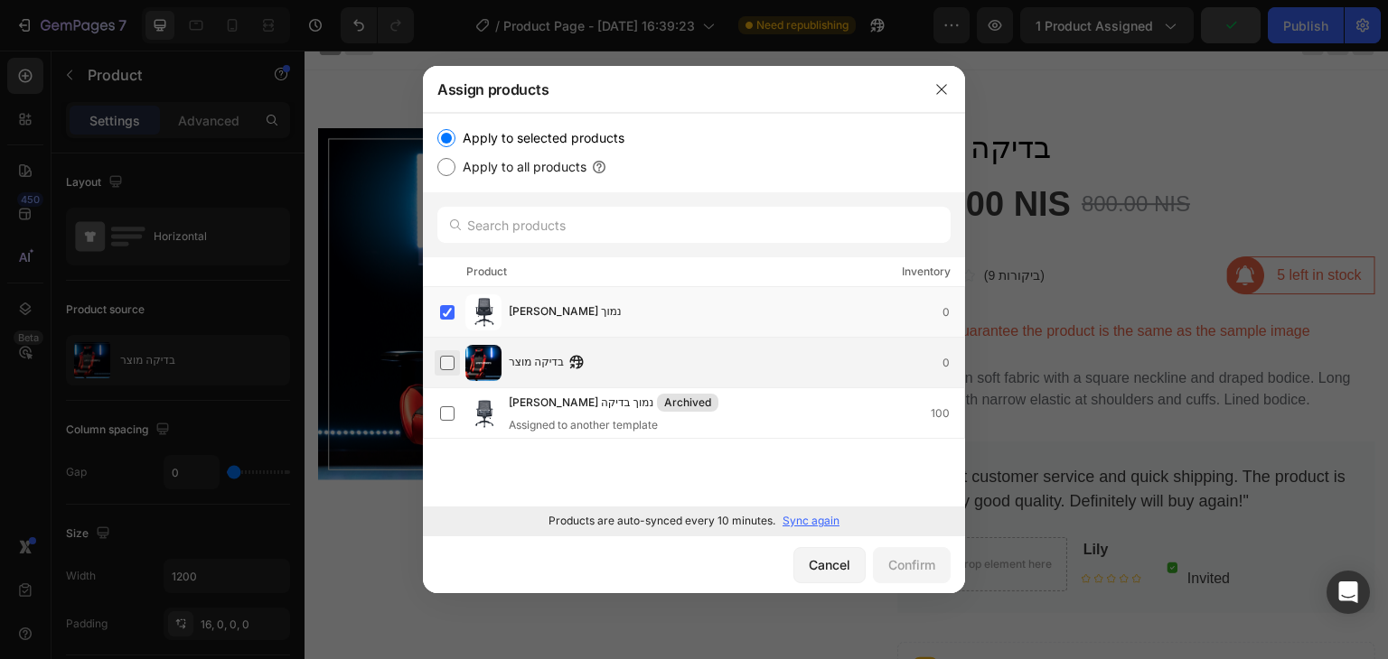
click at [440, 364] on label at bounding box center [447, 363] width 14 height 14
click at [912, 558] on div "Confirm" at bounding box center [911, 565] width 47 height 19
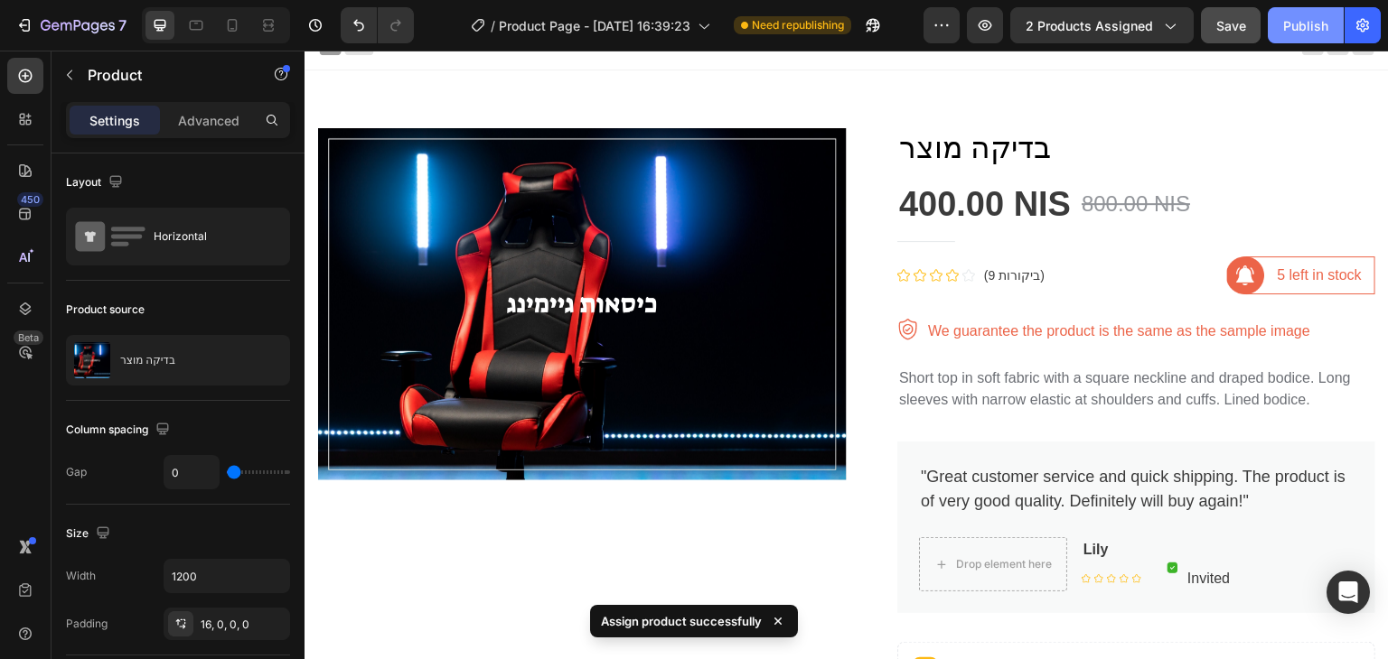
click at [1294, 19] on div "Publish" at bounding box center [1305, 25] width 45 height 19
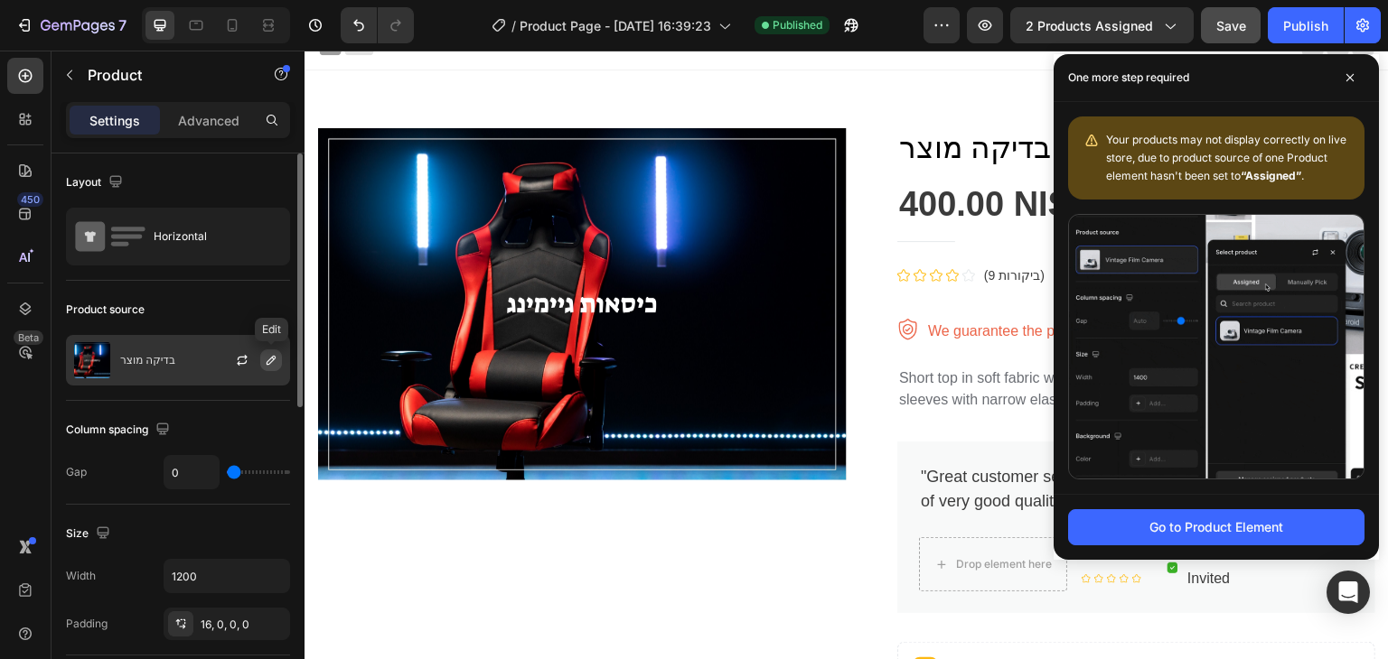
click at [275, 359] on icon "button" at bounding box center [271, 360] width 9 height 9
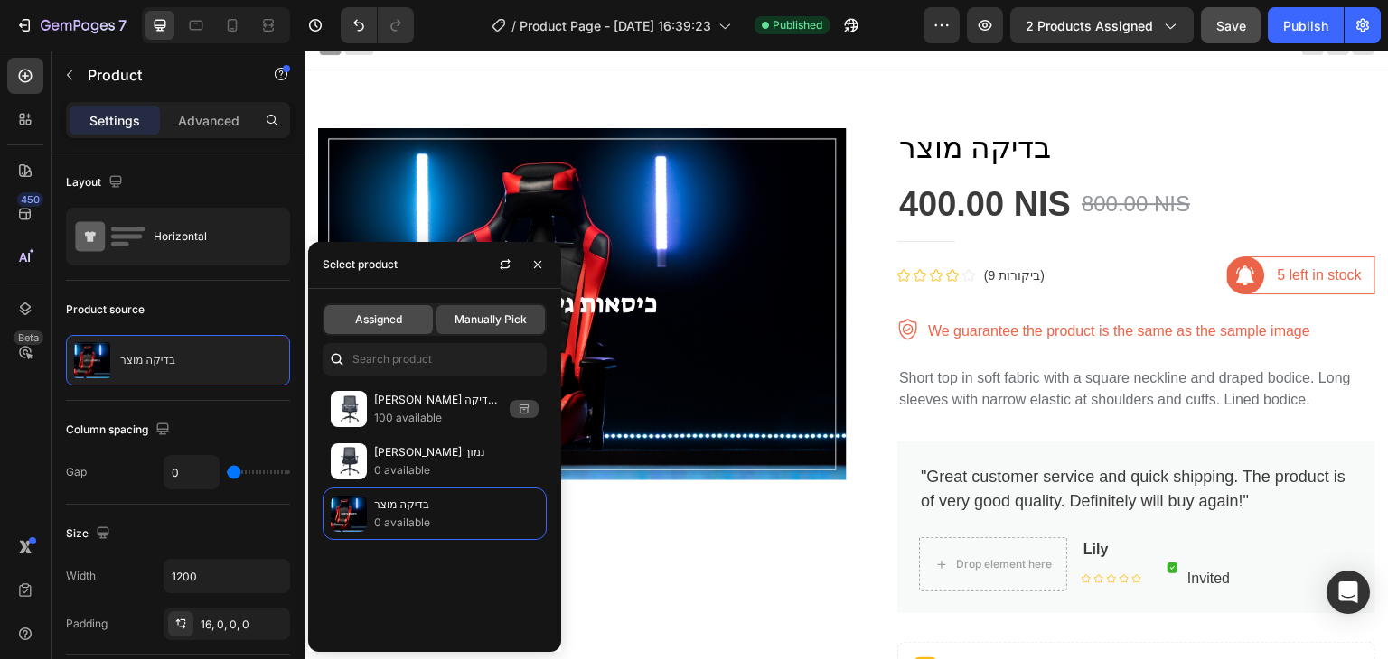
click at [393, 329] on div "Assigned" at bounding box center [378, 319] width 108 height 29
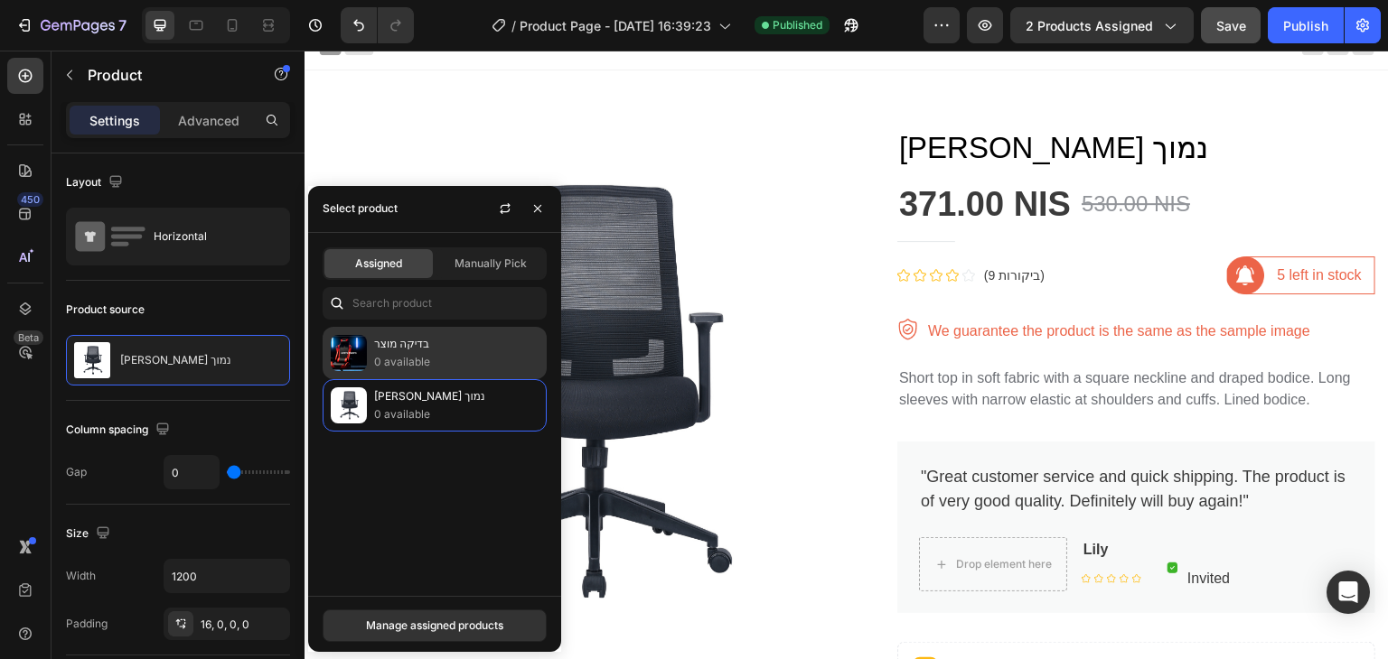
click at [398, 346] on p "בדיקה מוצר" at bounding box center [456, 344] width 164 height 18
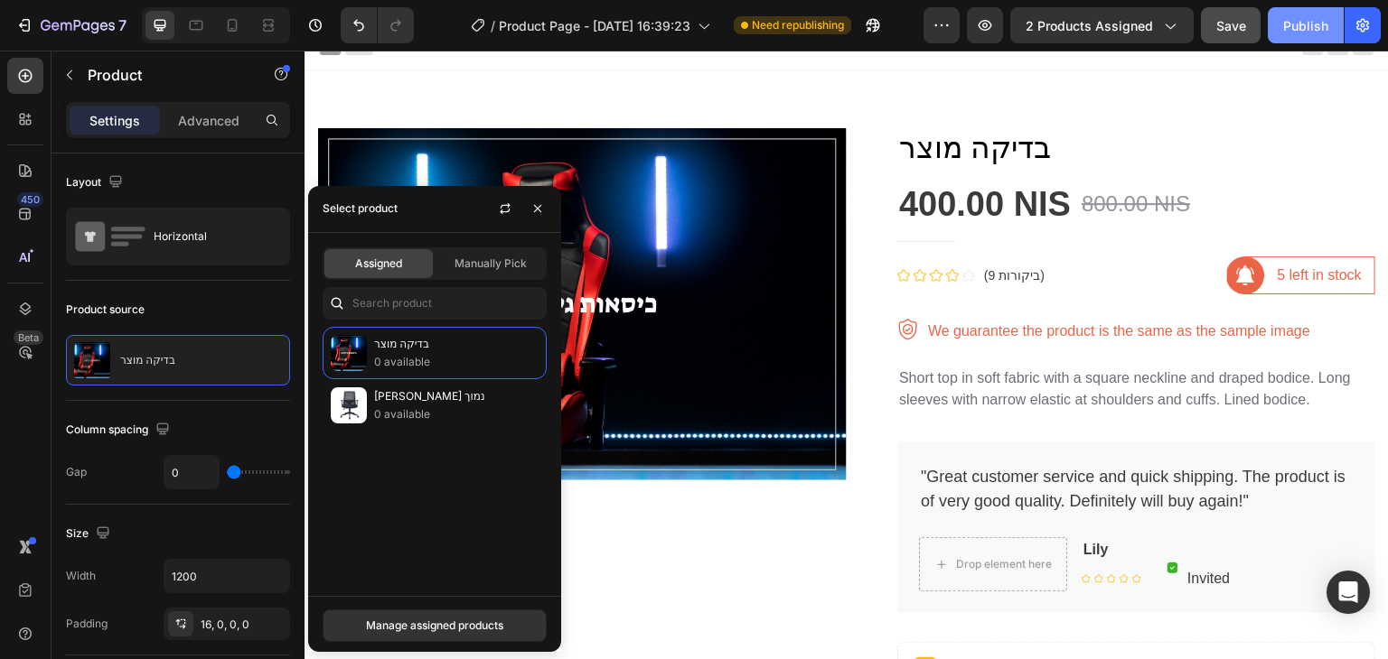
click at [1291, 26] on div "Publish" at bounding box center [1305, 25] width 45 height 19
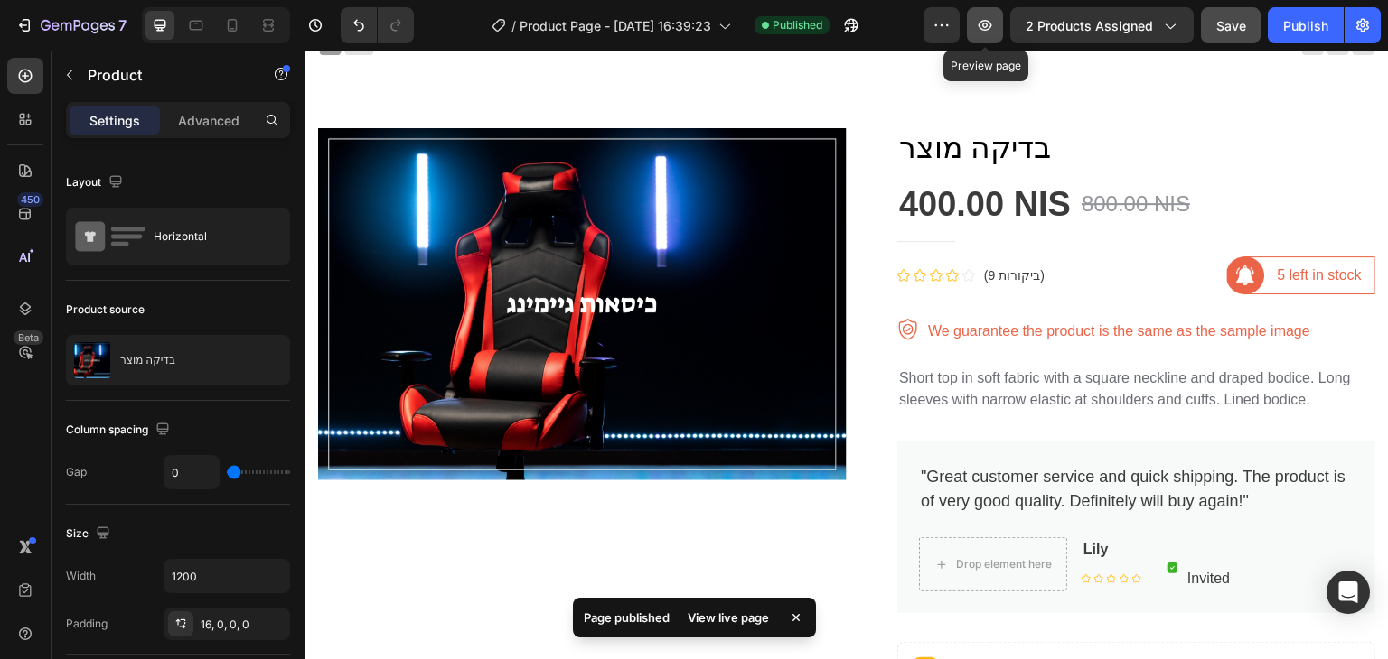
click at [994, 33] on icon "button" at bounding box center [985, 25] width 18 height 18
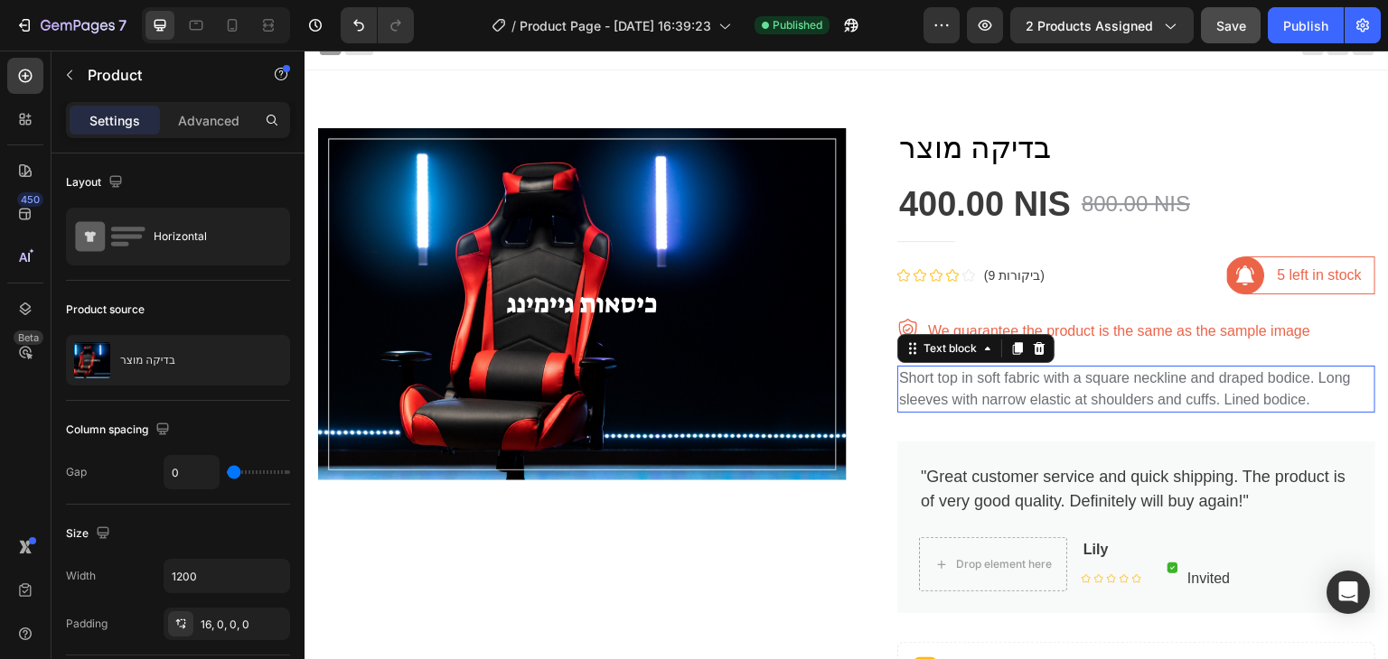
click at [1043, 393] on p "Short top in soft fabric with a square neckline and draped bodice. Long sleeves…" at bounding box center [1136, 389] width 474 height 43
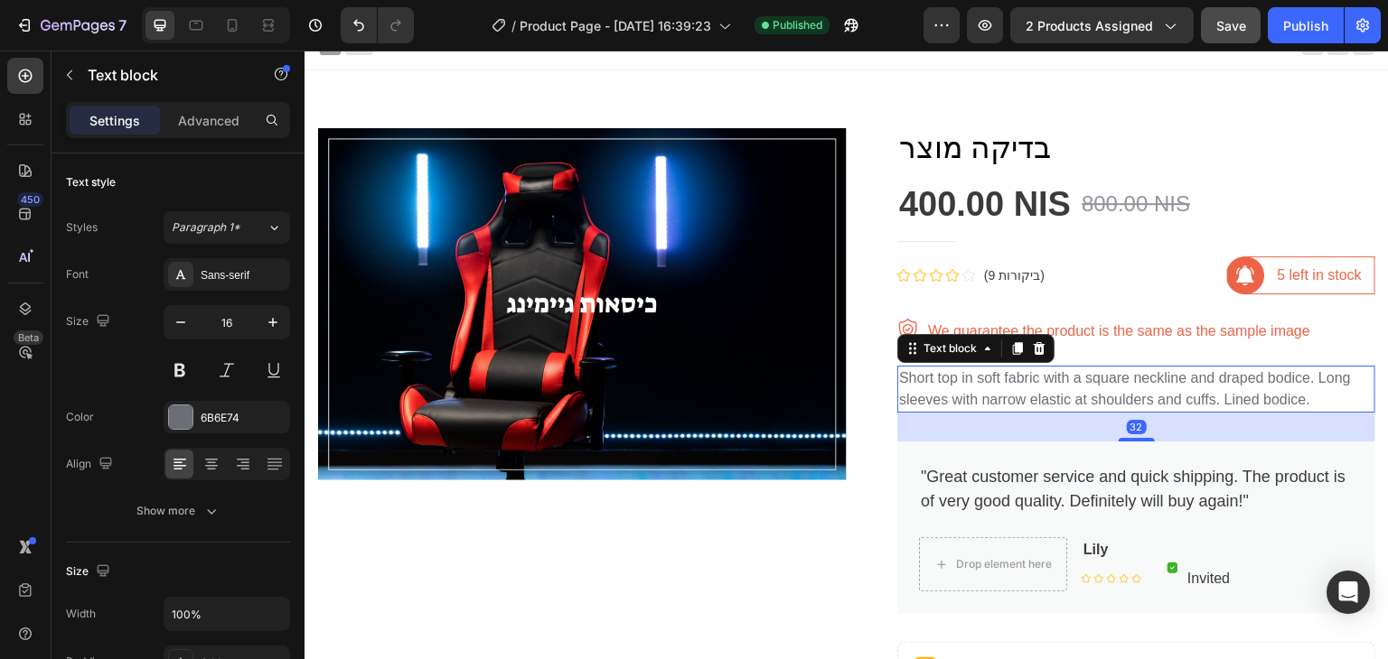
click at [1040, 386] on p "Short top in soft fabric with a square neckline and draped bodice. Long sleeves…" at bounding box center [1136, 389] width 474 height 43
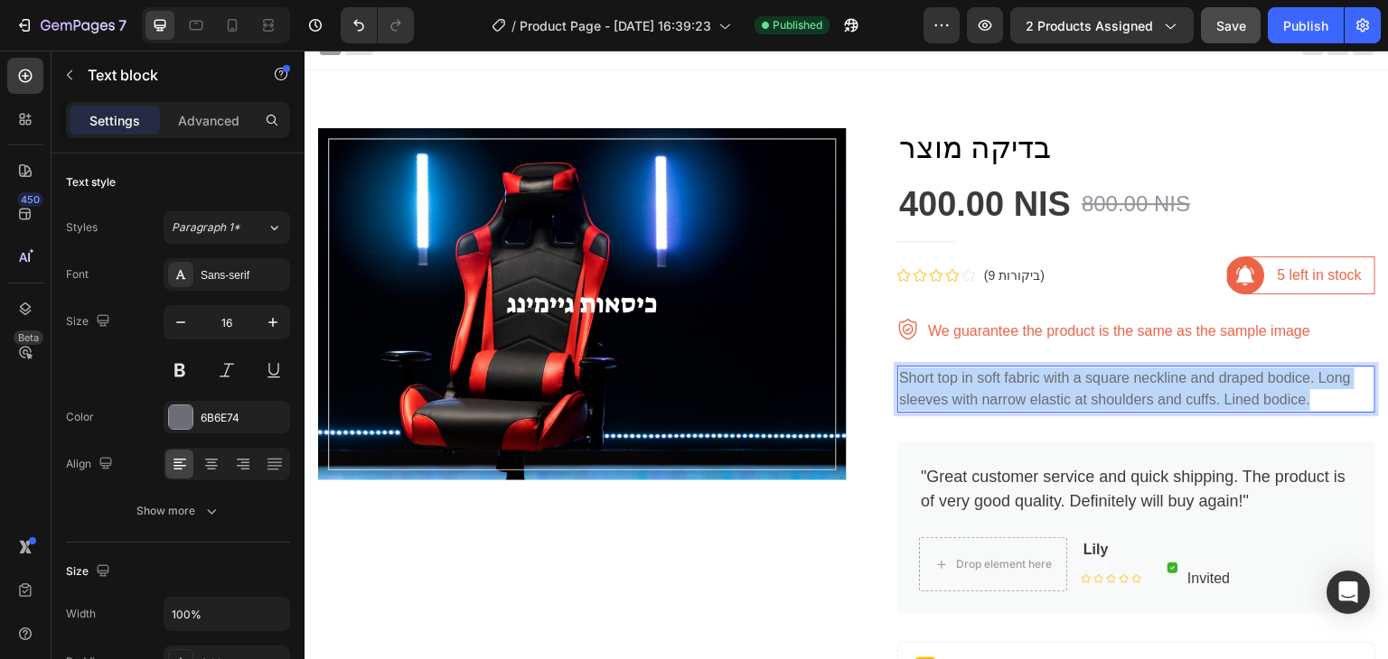
click at [1040, 386] on p "Short top in soft fabric with a square neckline and draped bodice. Long sleeves…" at bounding box center [1136, 389] width 474 height 43
